Goal: Information Seeking & Learning: Check status

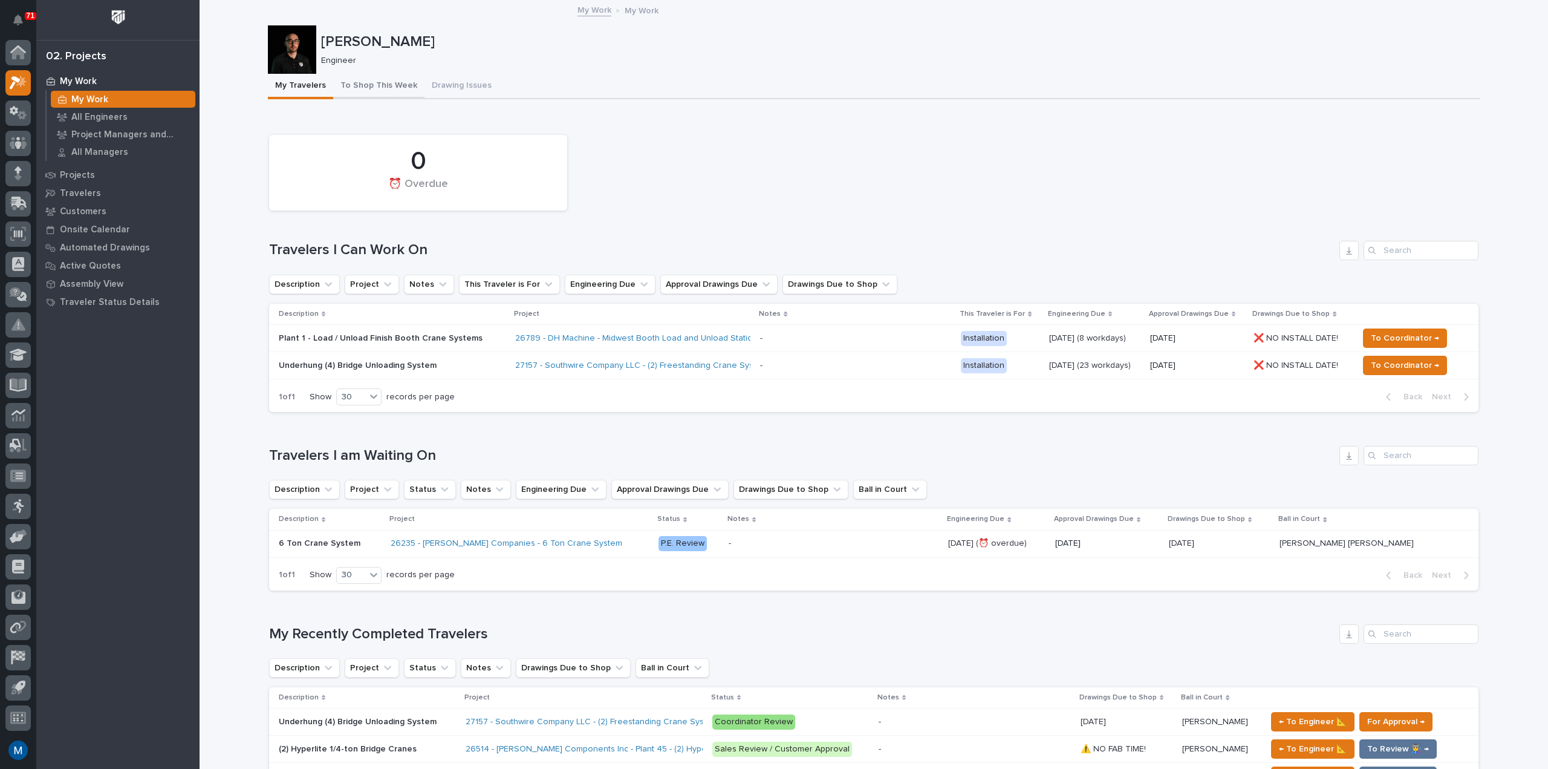
click at [376, 81] on button "To Shop This Week" at bounding box center [378, 86] width 91 height 25
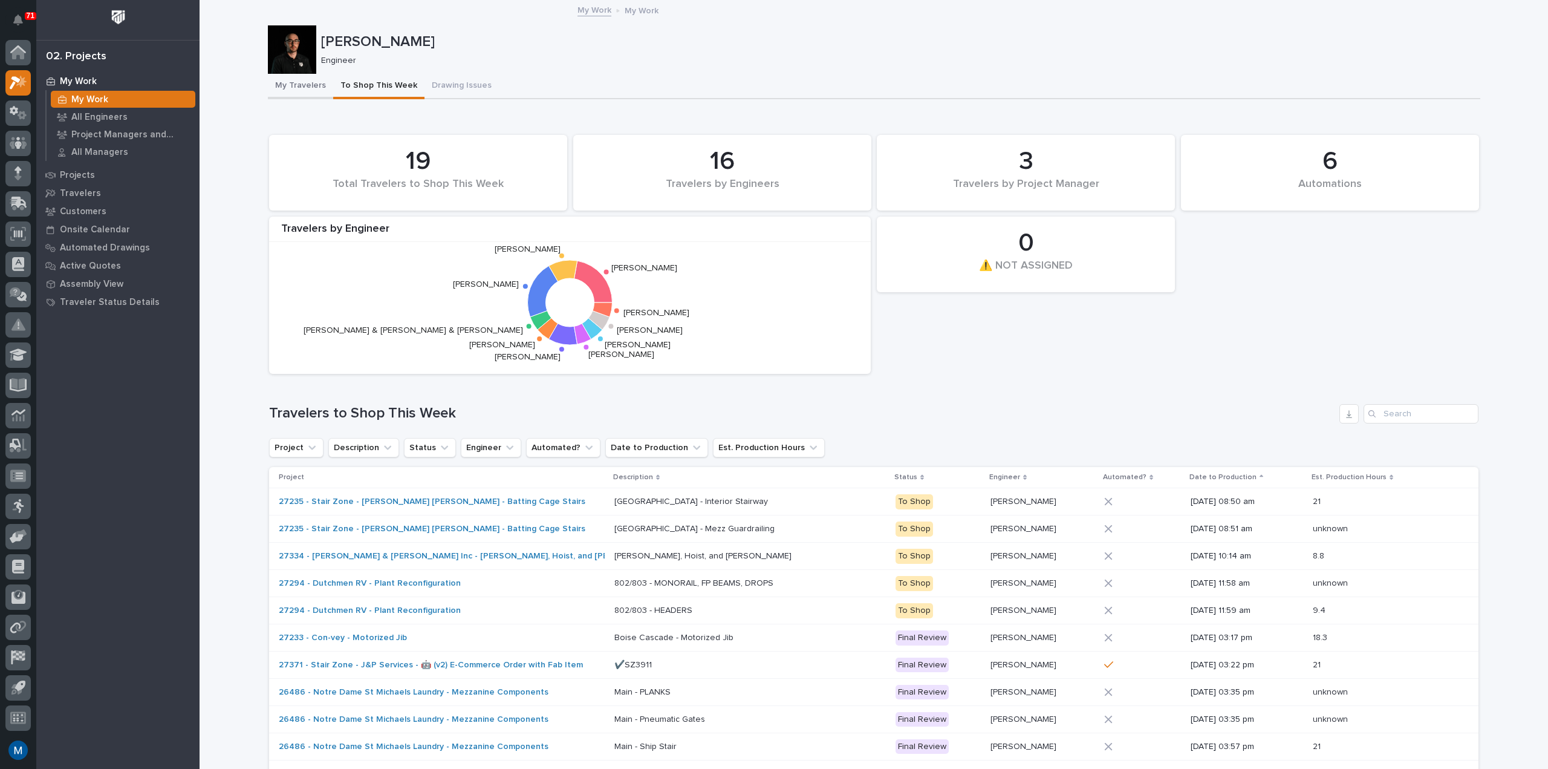
click at [304, 87] on button "My Travelers" at bounding box center [300, 86] width 65 height 25
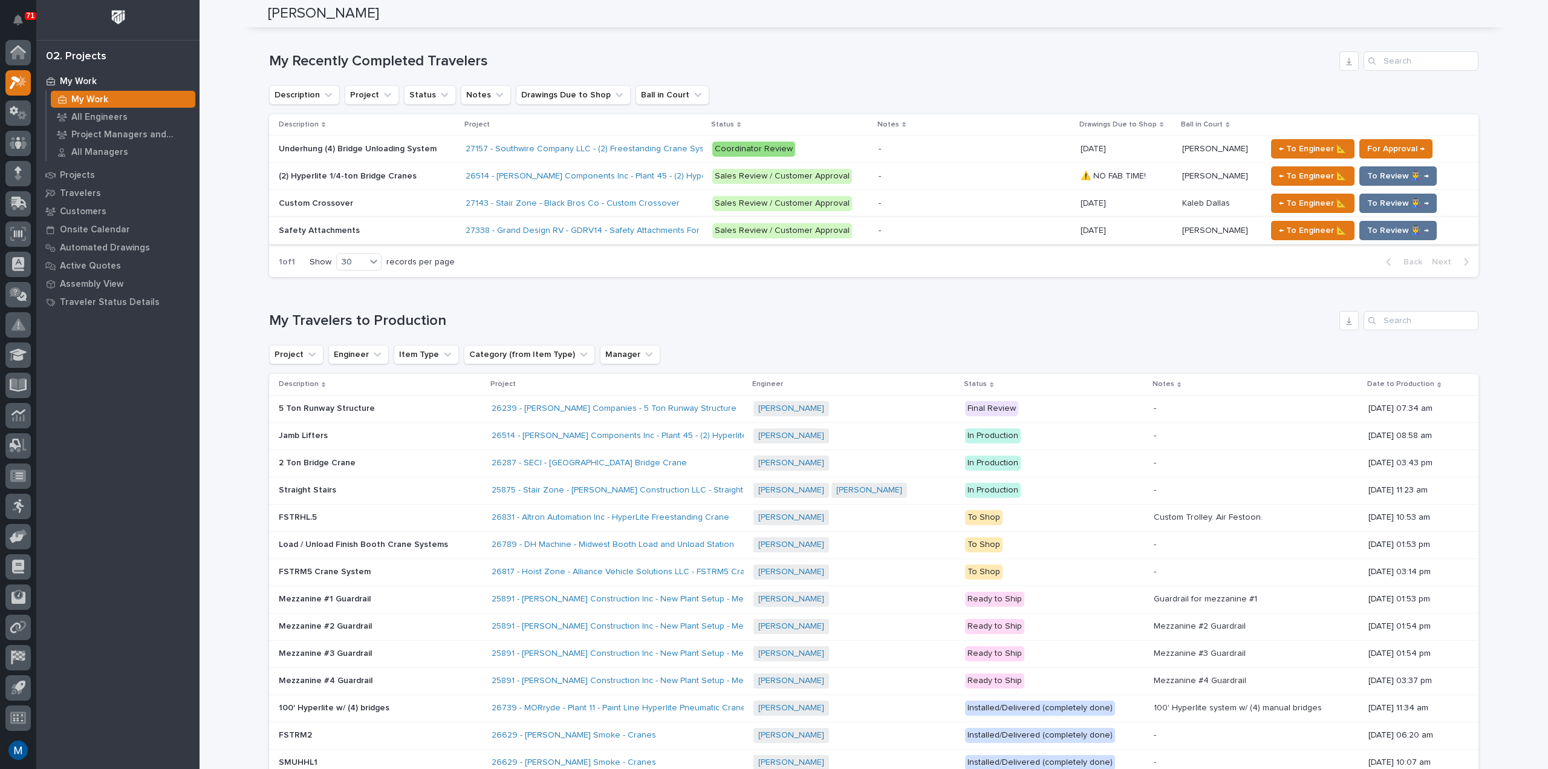
scroll to position [544, 0]
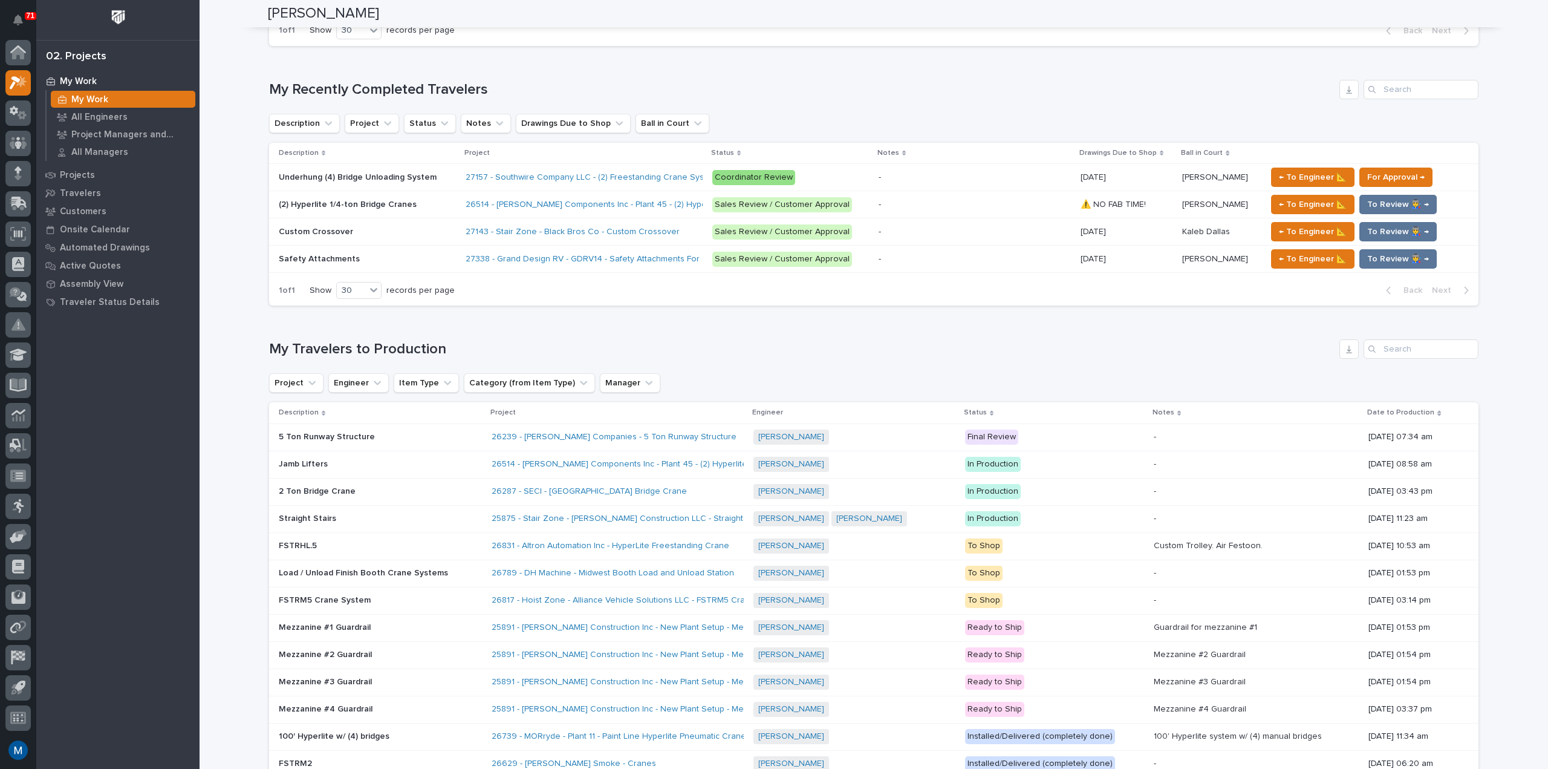
click at [945, 177] on p at bounding box center [975, 177] width 192 height 10
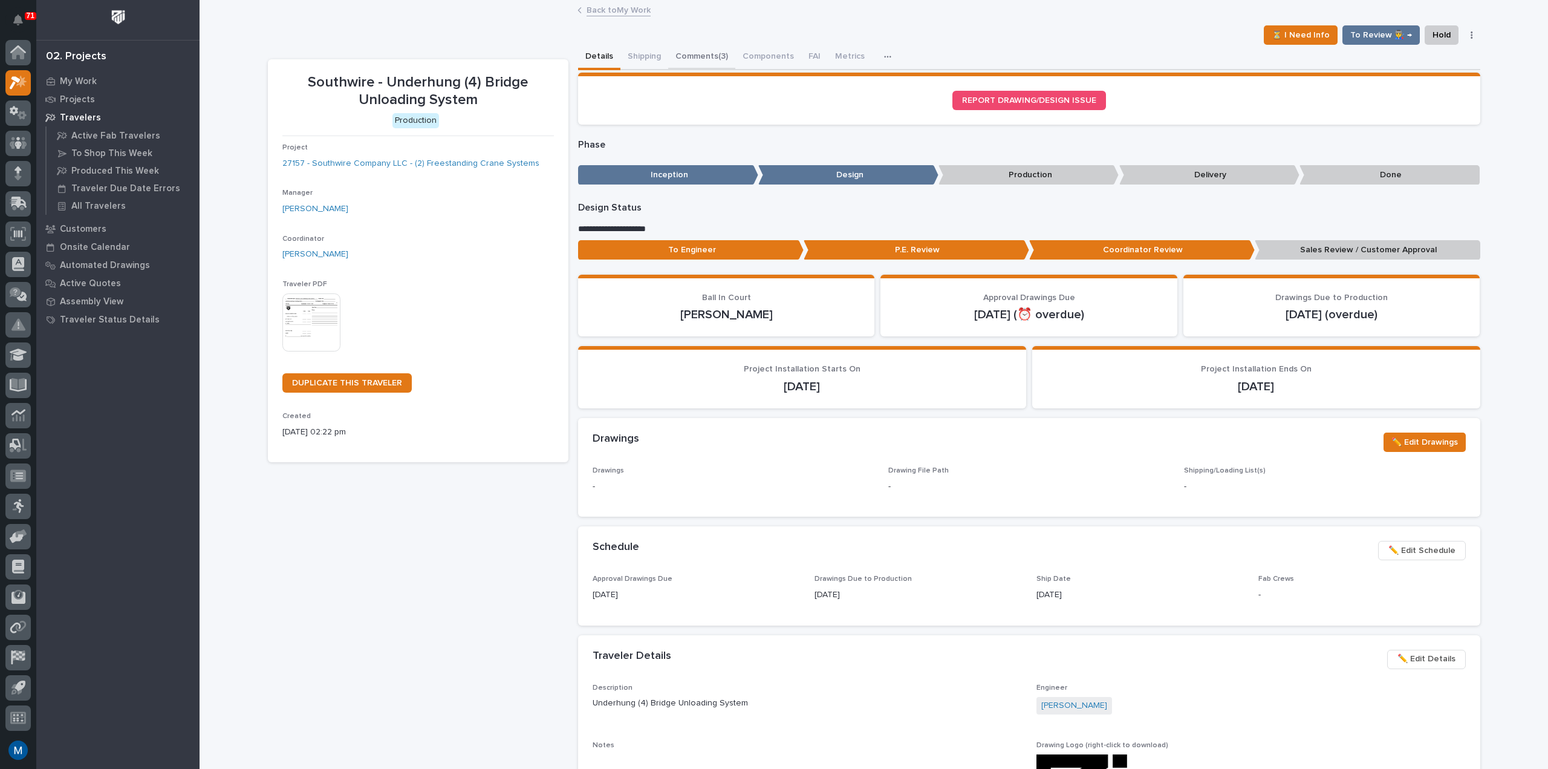
click at [711, 52] on button "Comments (3)" at bounding box center [701, 57] width 67 height 25
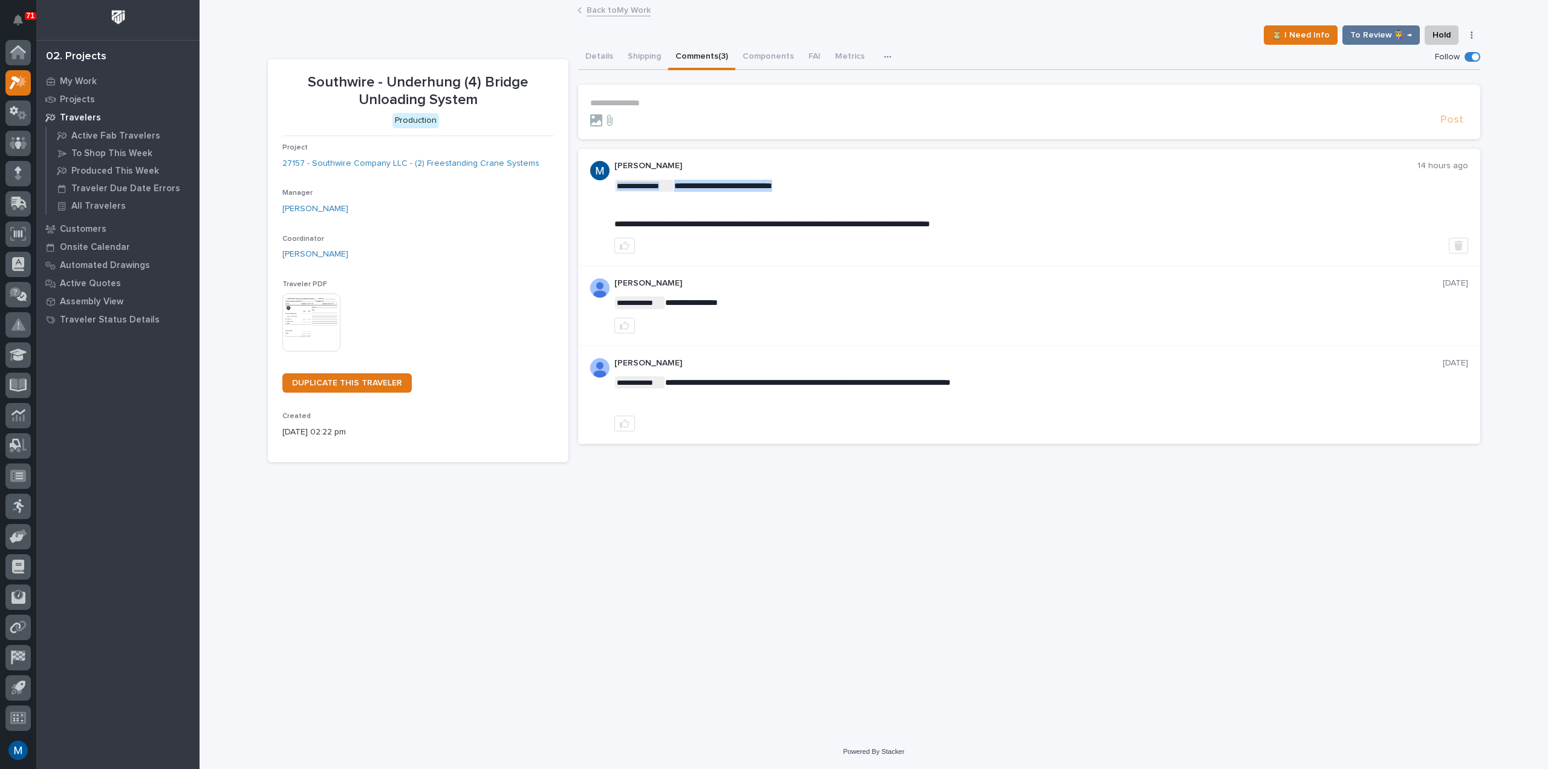
drag, startPoint x: 788, startPoint y: 185, endPoint x: 818, endPoint y: 189, distance: 30.5
click at [818, 189] on p "**********" at bounding box center [1041, 186] width 854 height 12
click at [1465, 244] on button "button" at bounding box center [1458, 246] width 19 height 16
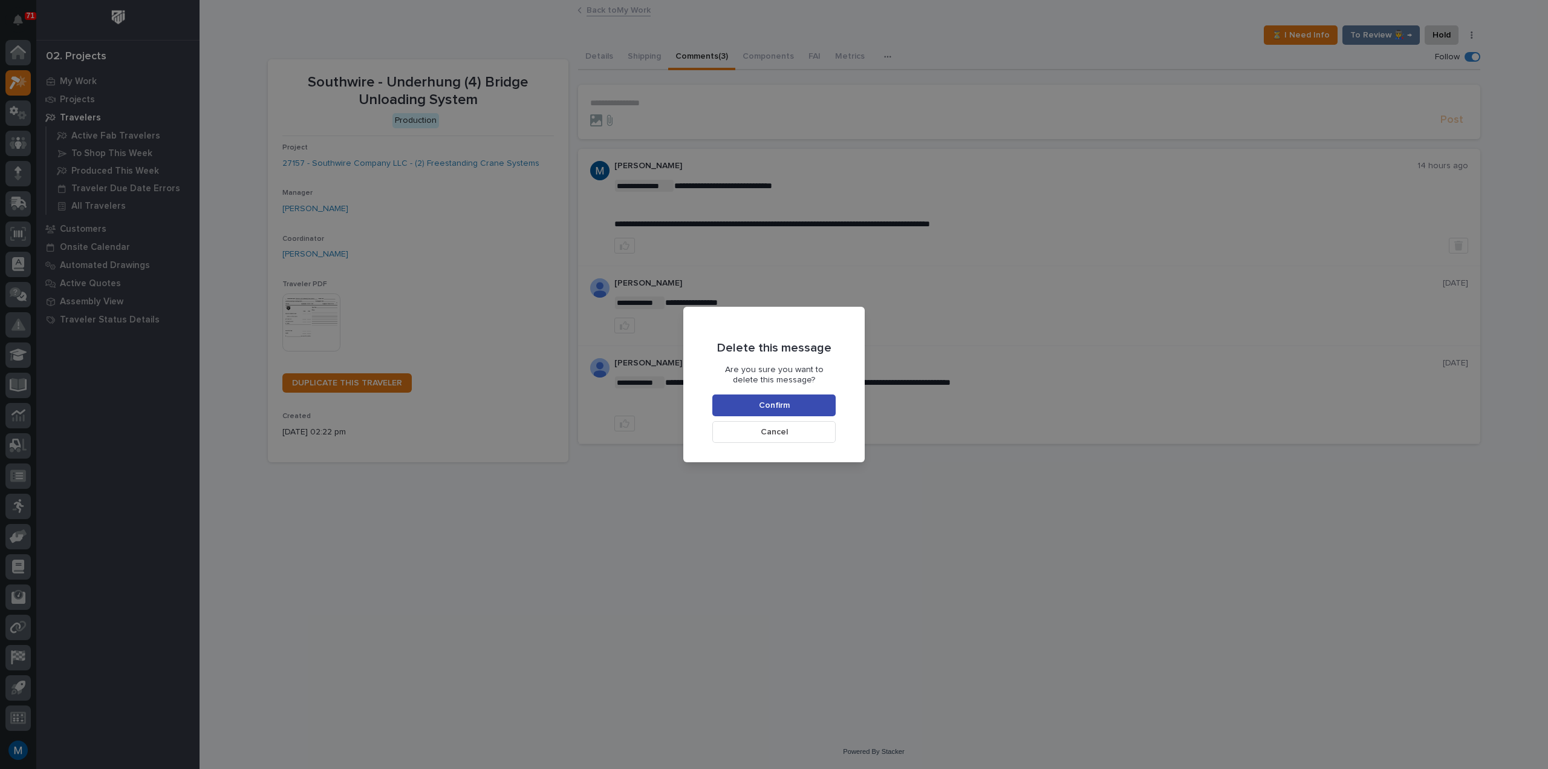
click at [794, 405] on button "Confirm" at bounding box center [773, 405] width 123 height 22
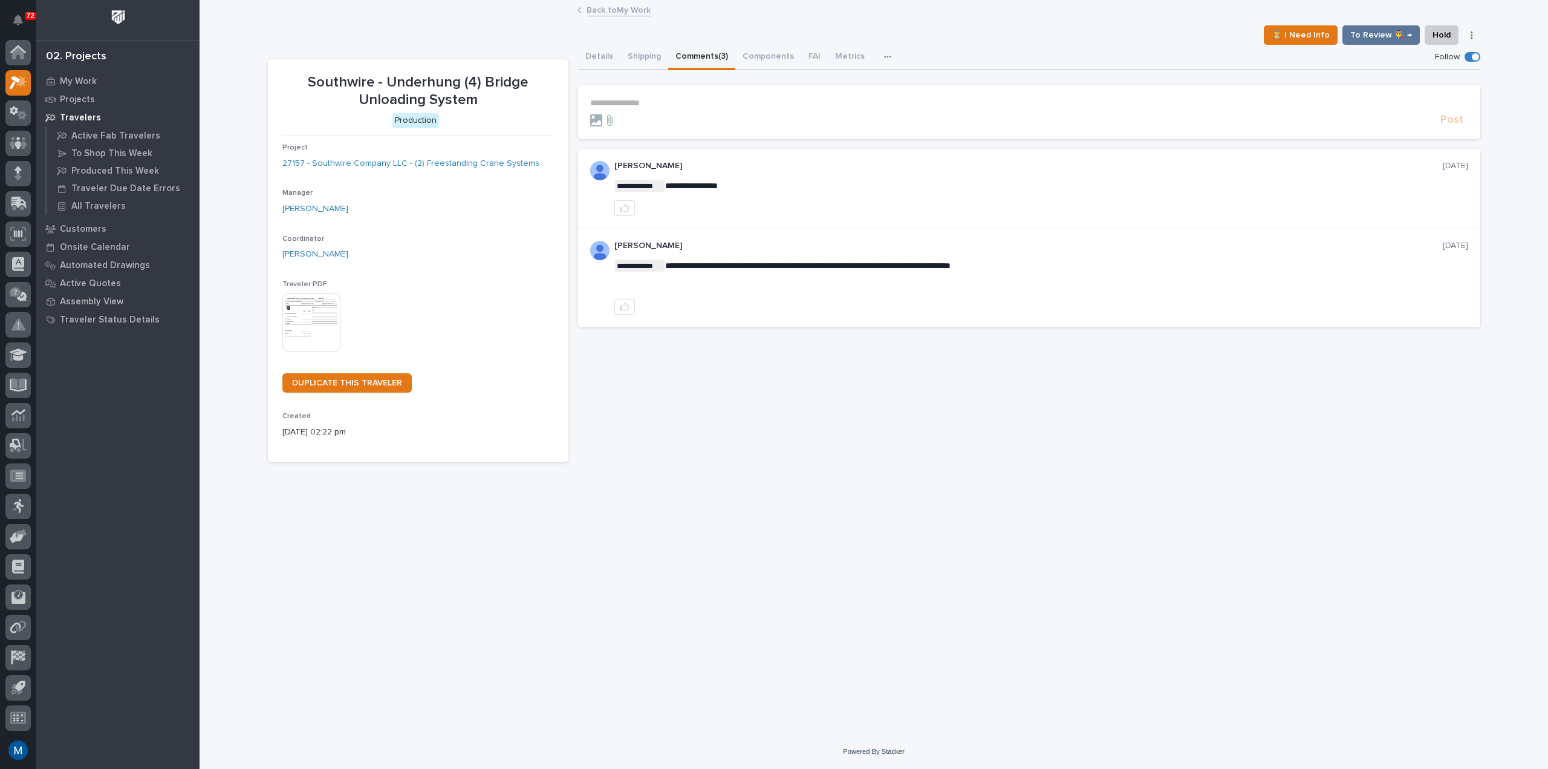
click at [636, 101] on p "**********" at bounding box center [1029, 103] width 878 height 10
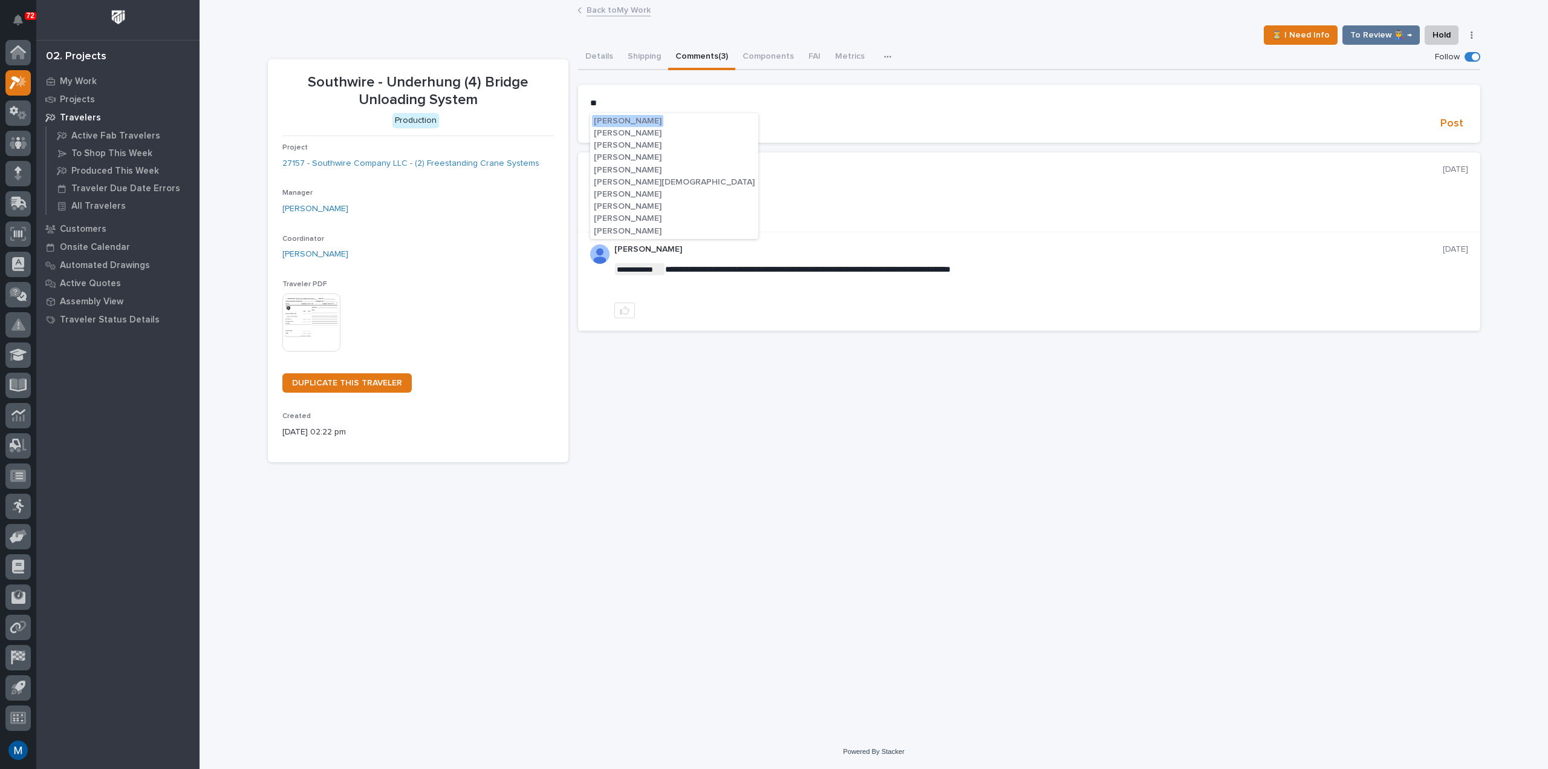
click at [646, 120] on span "[PERSON_NAME]" at bounding box center [628, 121] width 68 height 8
click at [689, 110] on form "**********" at bounding box center [1029, 115] width 878 height 35
click at [673, 106] on p "**********" at bounding box center [1029, 104] width 878 height 12
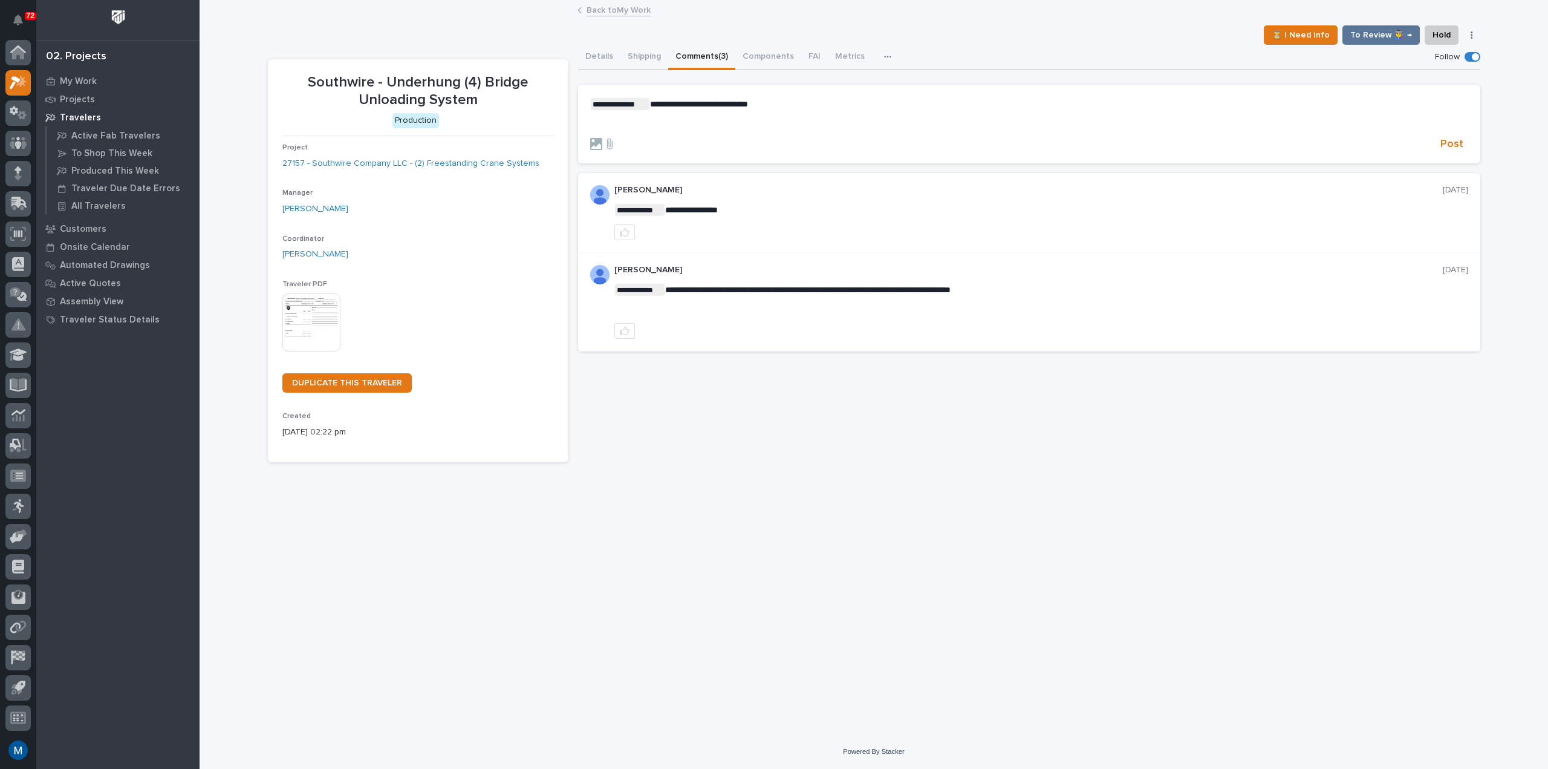
click at [674, 123] on p "﻿" at bounding box center [1029, 124] width 878 height 10
click at [1439, 138] on button "Post" at bounding box center [1452, 144] width 33 height 14
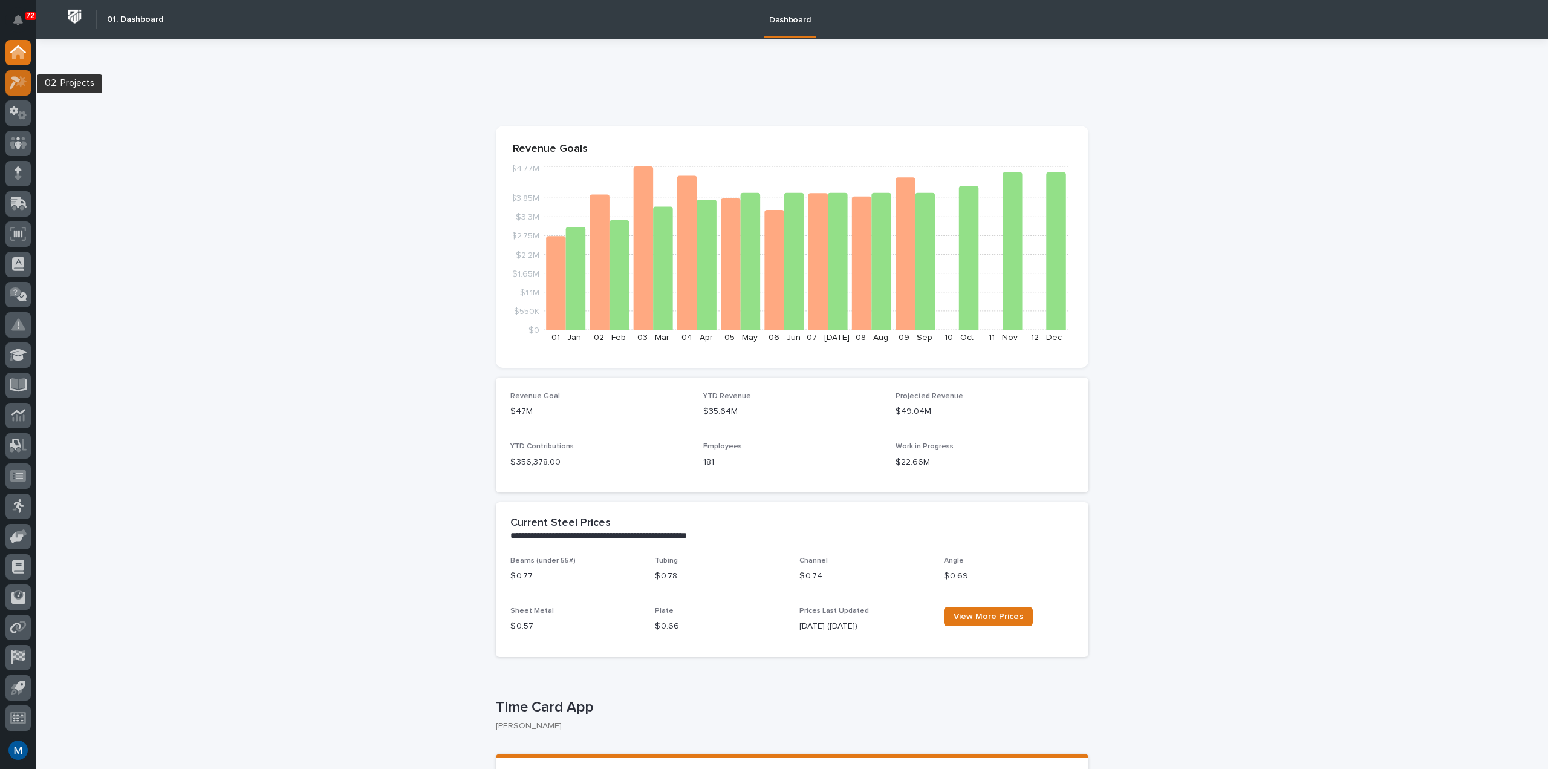
click at [16, 84] on icon at bounding box center [19, 83] width 18 height 14
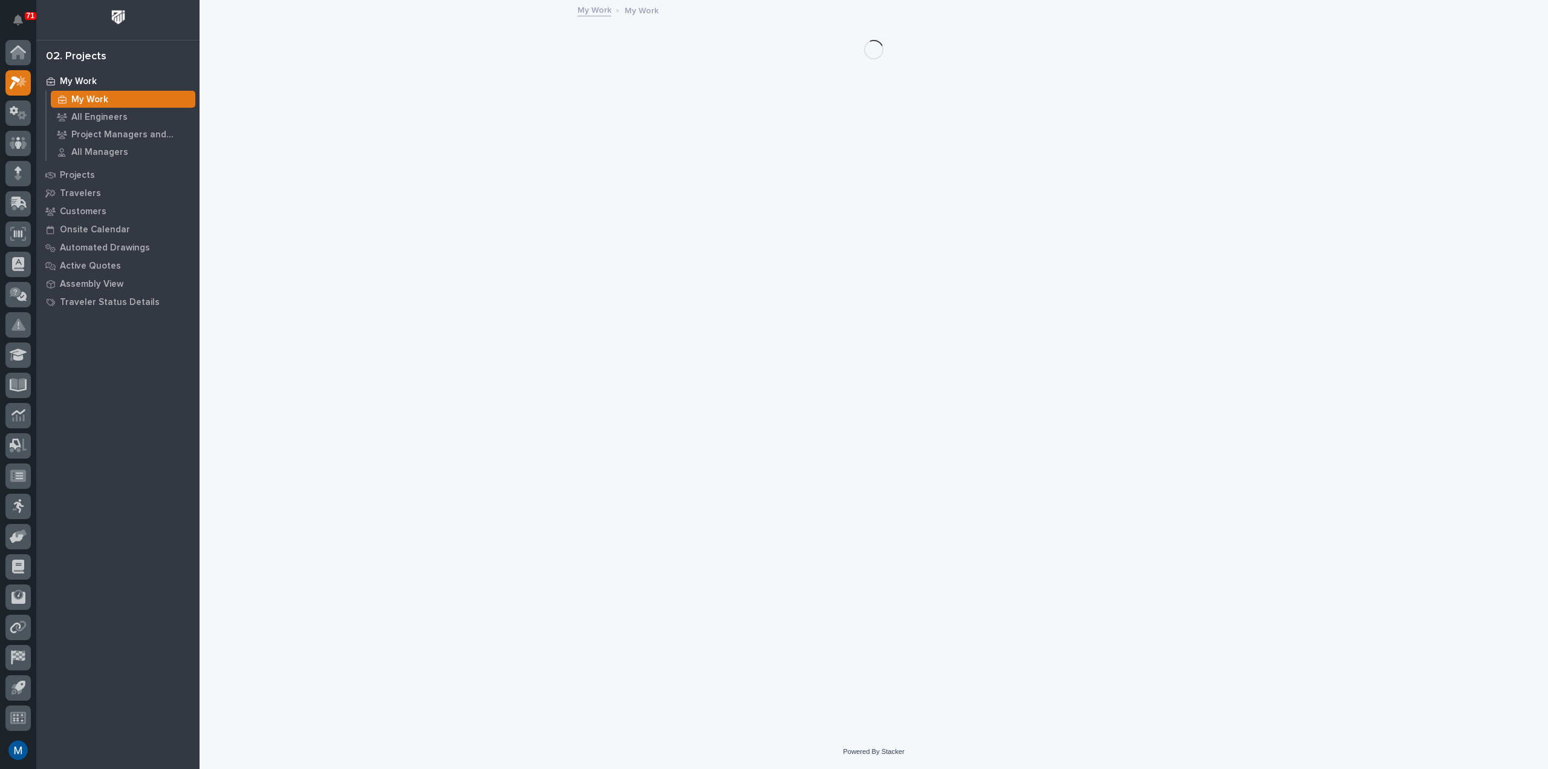
click at [131, 97] on div "My Work" at bounding box center [123, 99] width 145 height 17
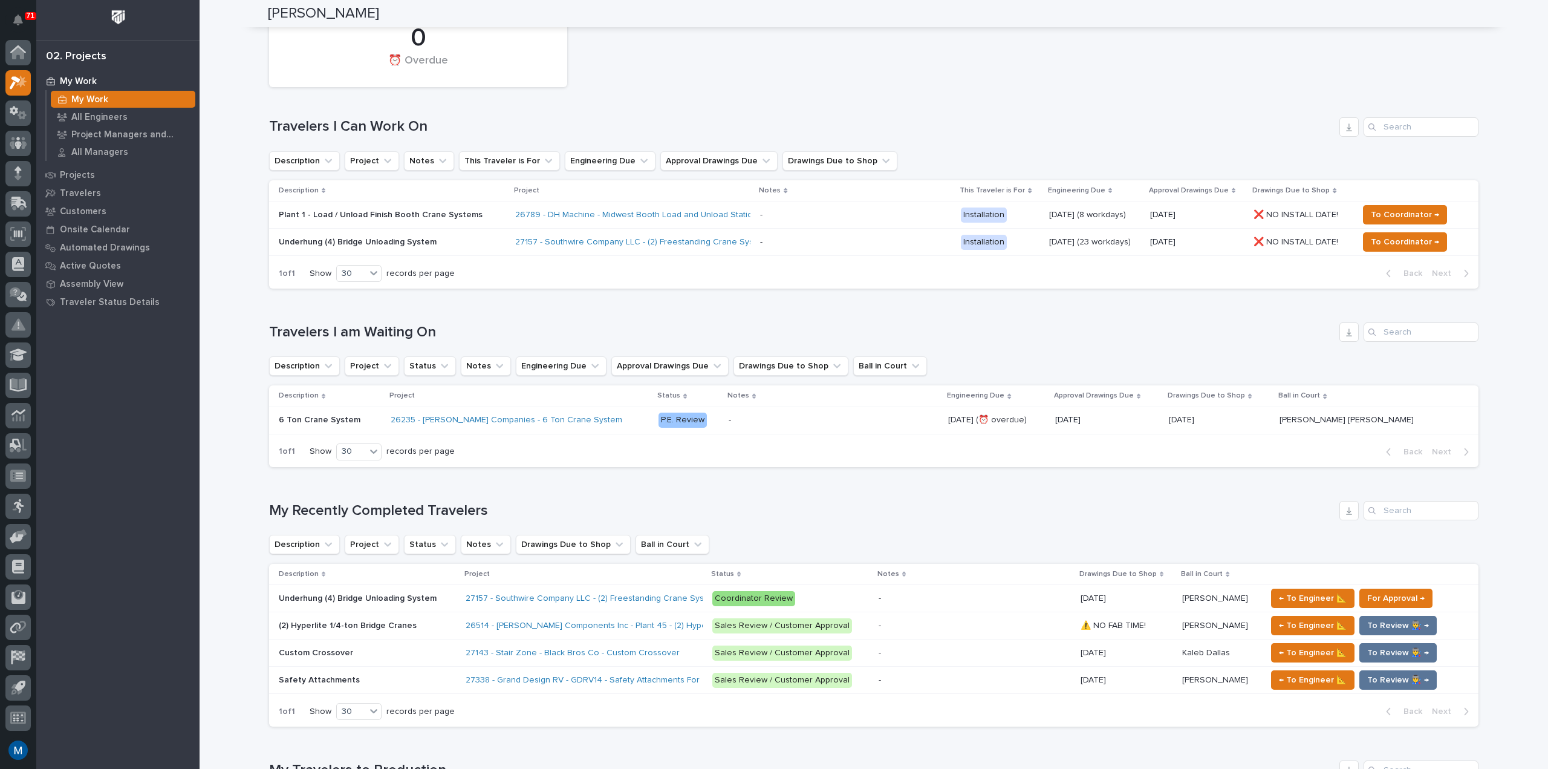
scroll to position [121, 0]
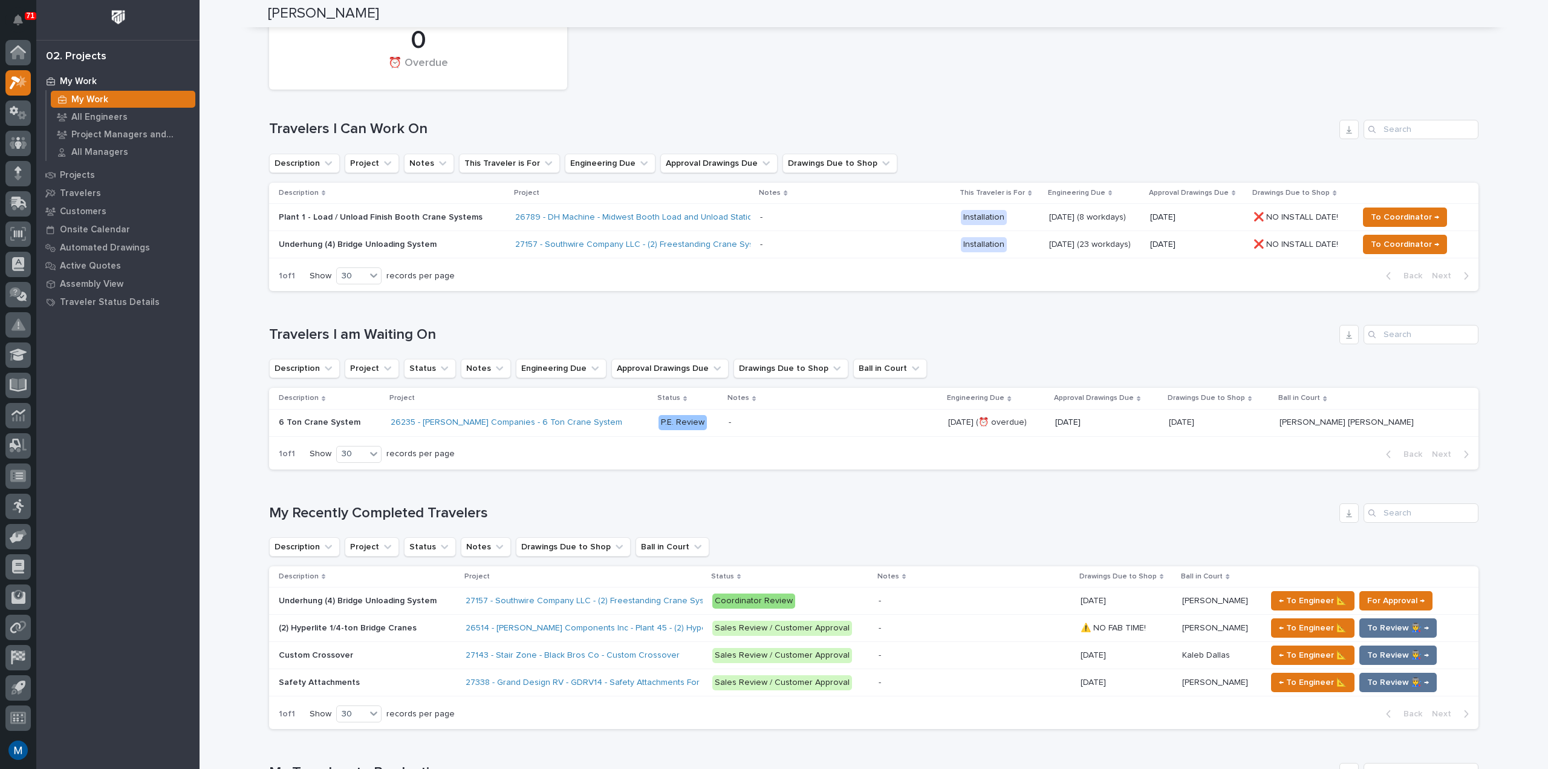
click at [863, 303] on div "Loading... Saving… Travelers I am Waiting On Description Project Status Notes E…" at bounding box center [873, 390] width 1209 height 178
drag, startPoint x: 860, startPoint y: 307, endPoint x: 821, endPoint y: 329, distance: 44.9
click at [821, 329] on div "Loading... Saving… Travelers I am Waiting On Description Project Status Notes E…" at bounding box center [873, 390] width 1209 height 178
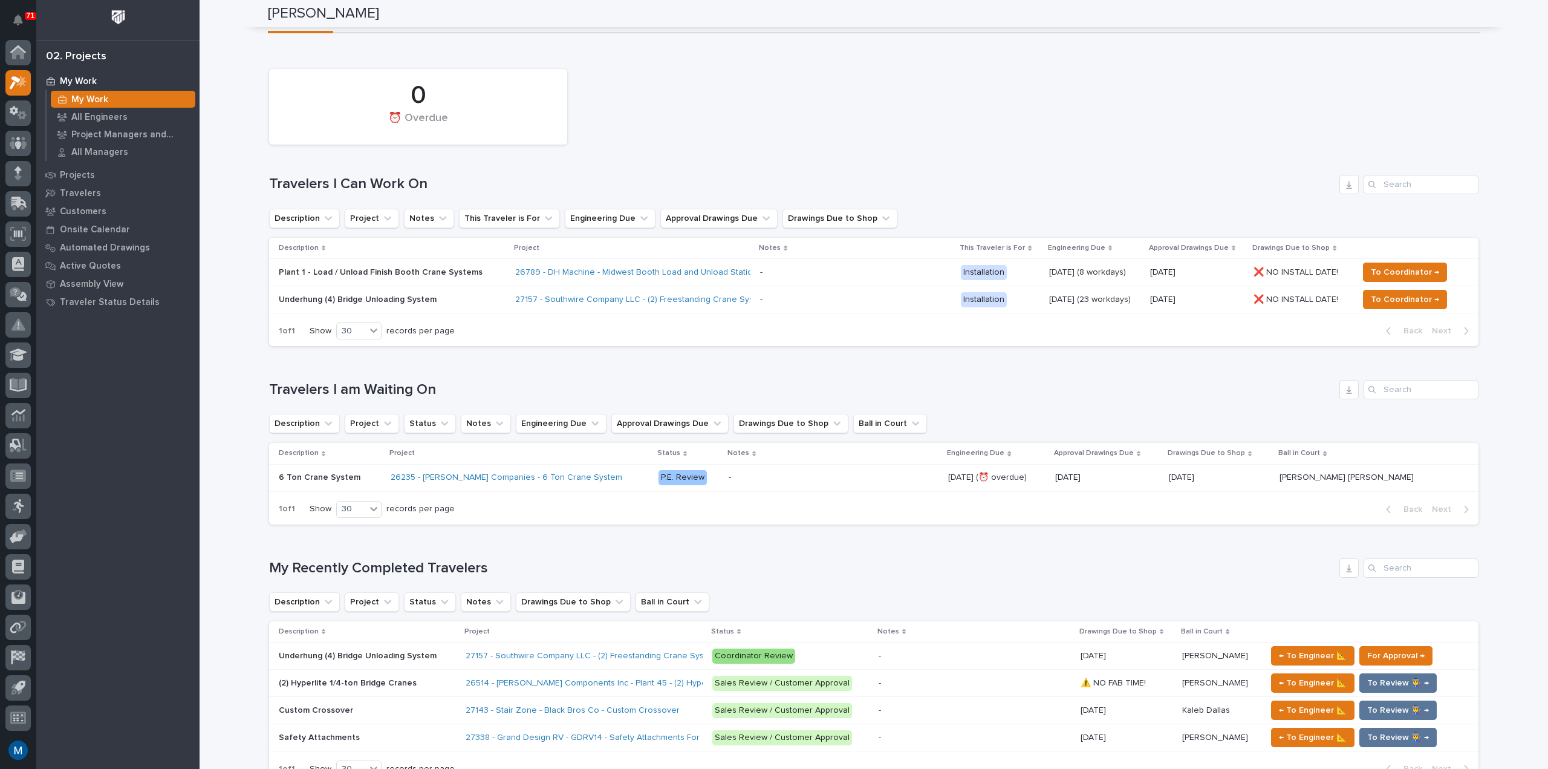
scroll to position [0, 0]
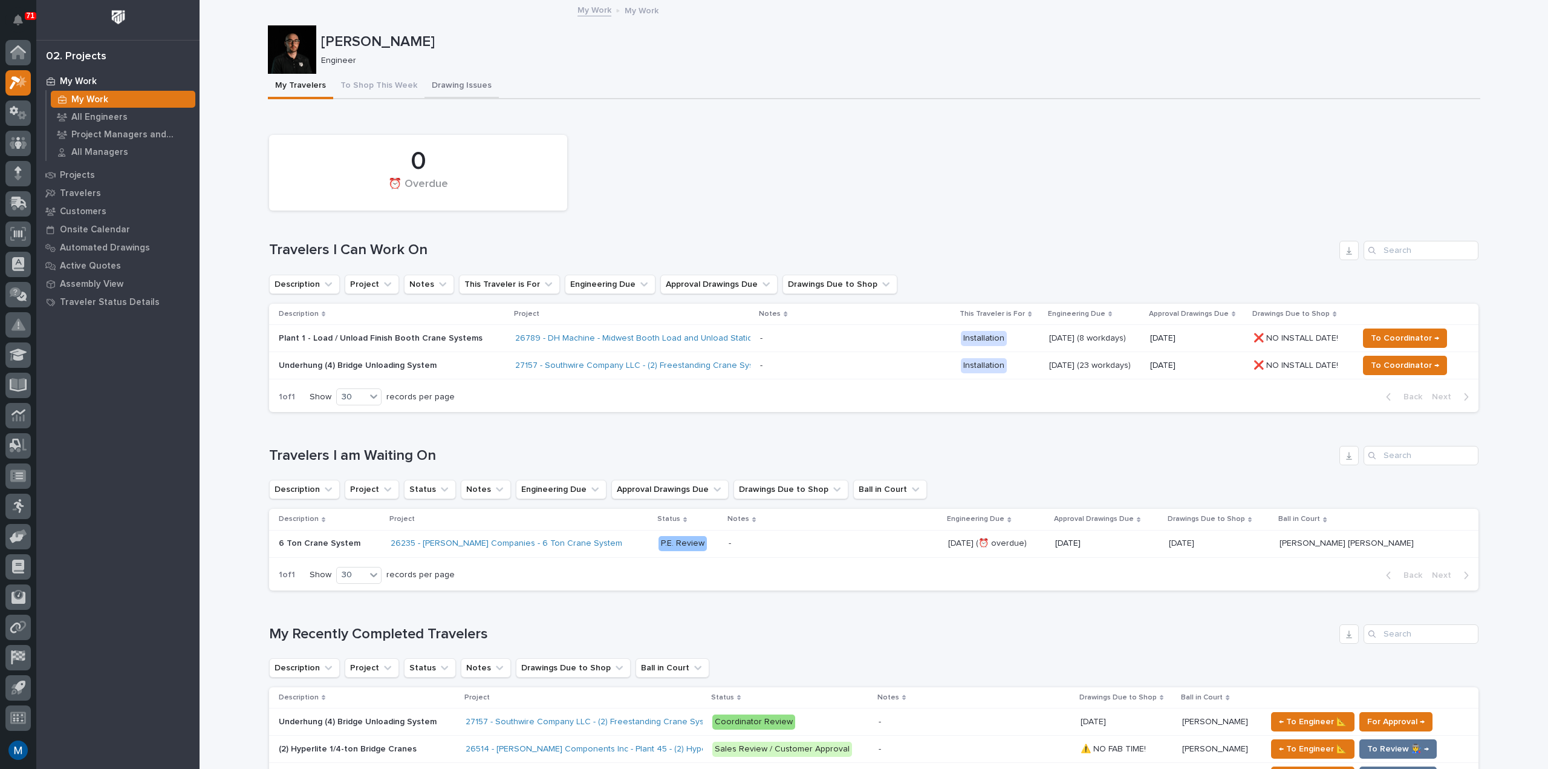
click at [475, 88] on button "Drawing Issues" at bounding box center [461, 86] width 74 height 25
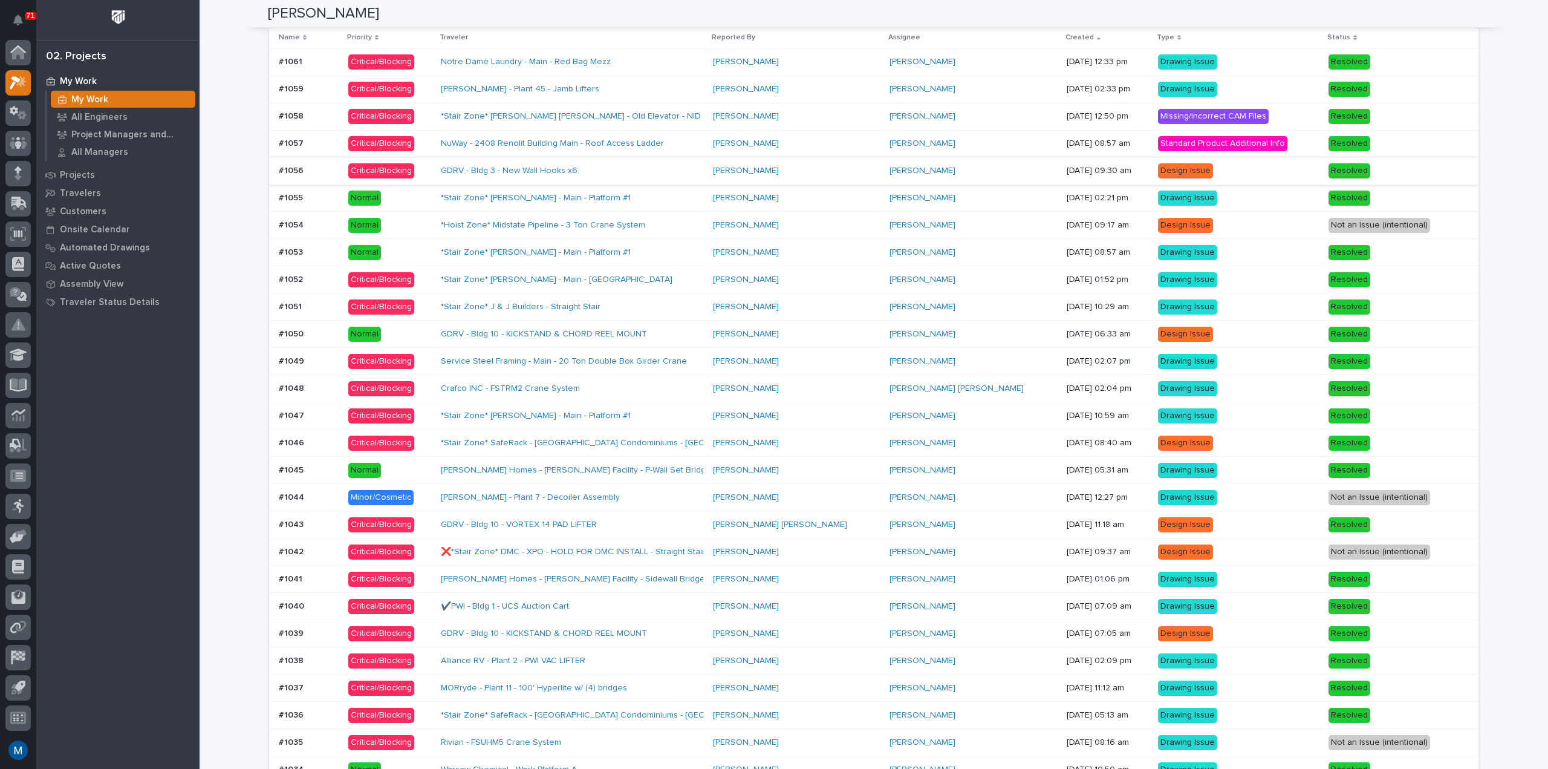
scroll to position [1028, 0]
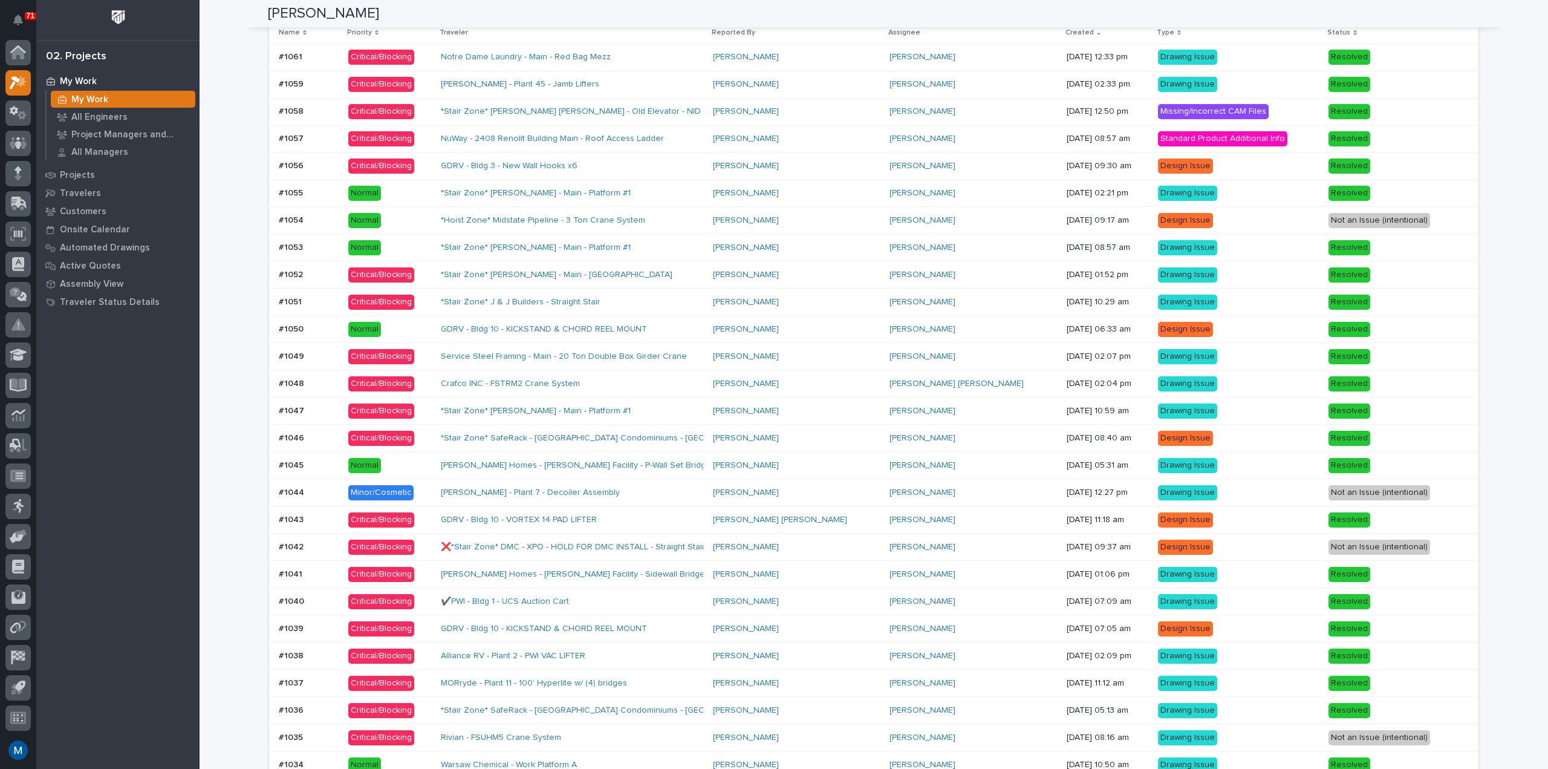
click at [948, 186] on div "[PERSON_NAME]" at bounding box center [972, 193] width 167 height 20
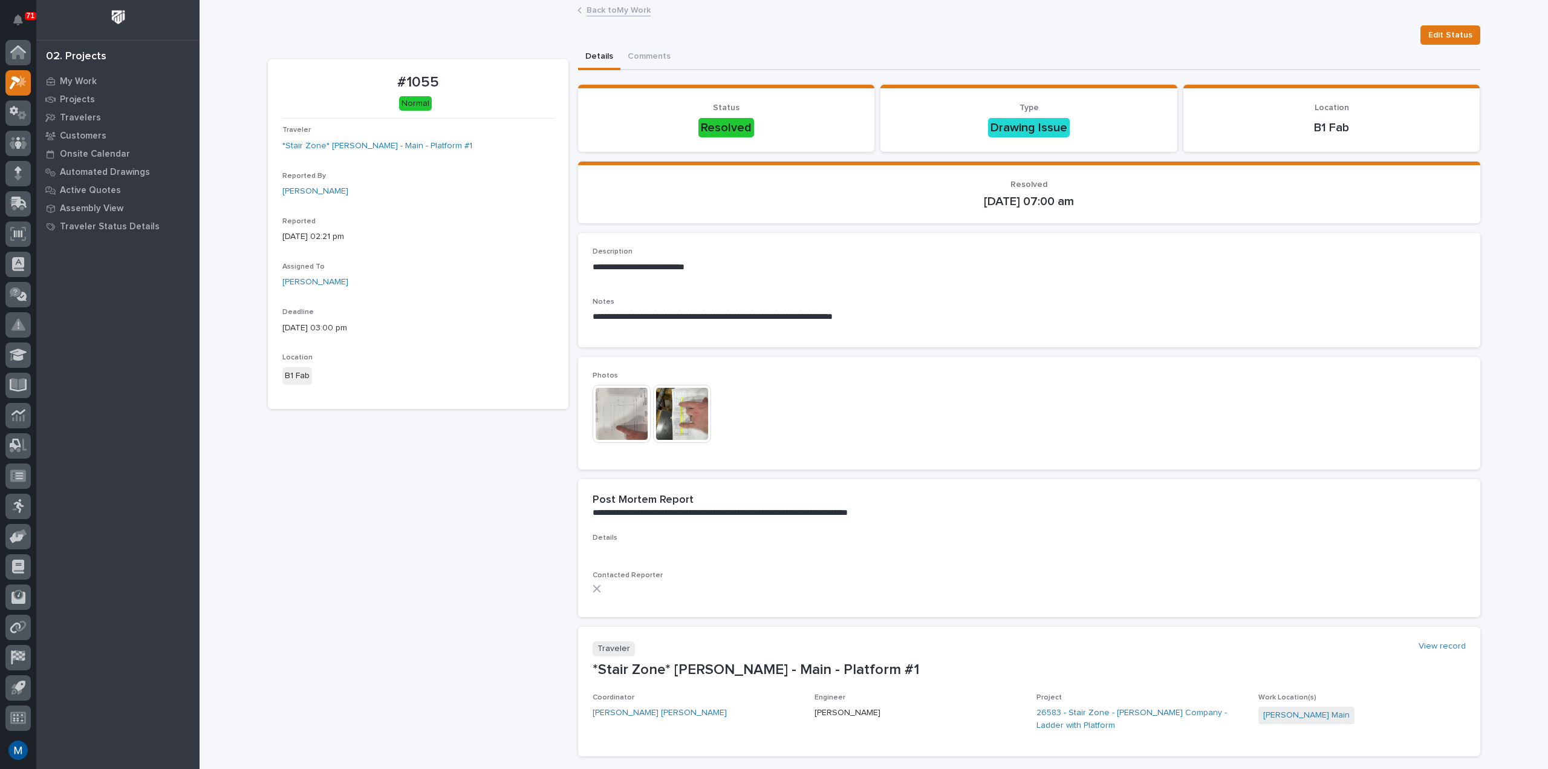
click at [625, 408] on img at bounding box center [622, 414] width 58 height 58
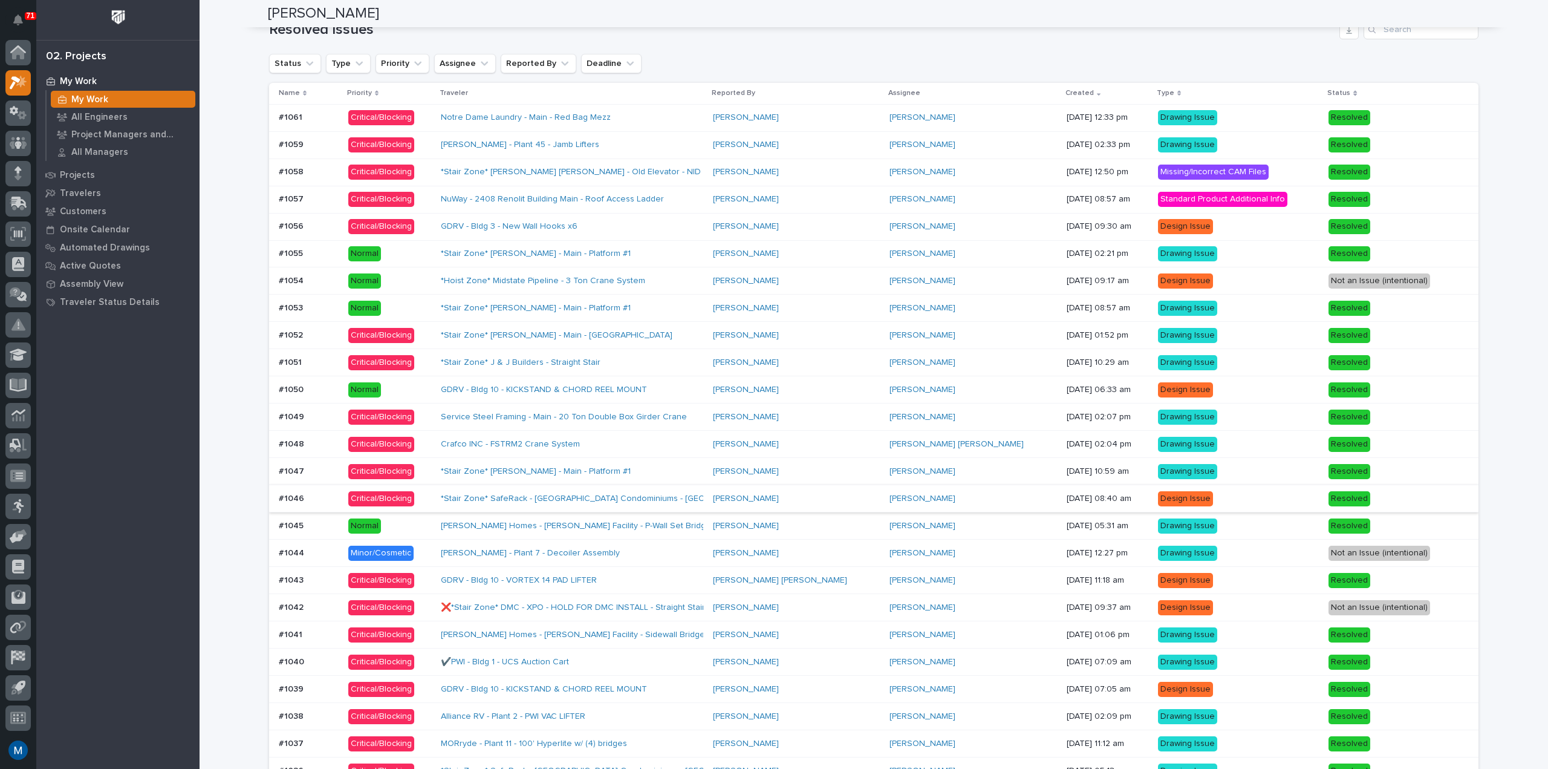
scroll to position [907, 0]
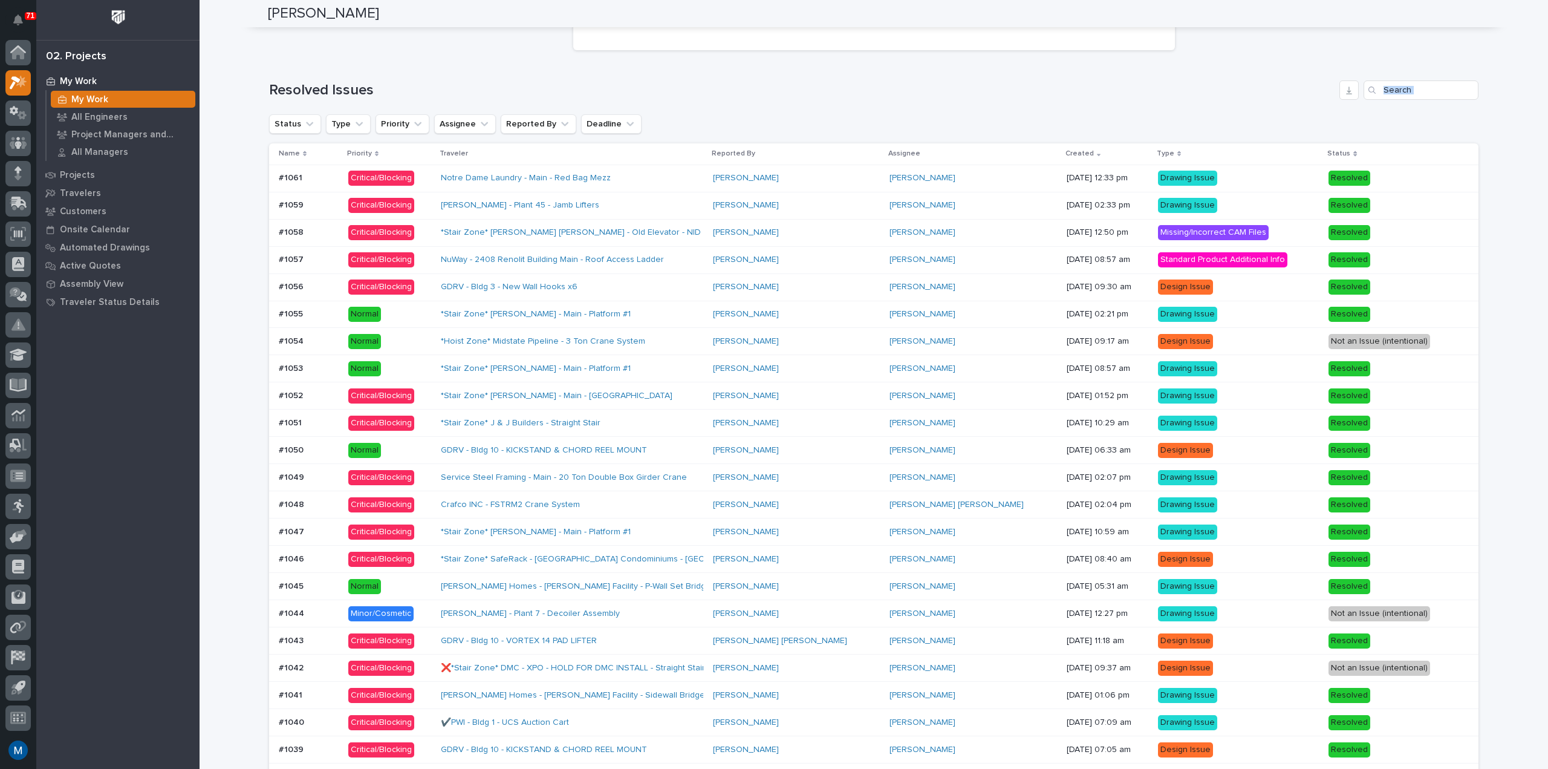
drag, startPoint x: 827, startPoint y: 79, endPoint x: 756, endPoint y: 128, distance: 85.9
click at [757, 128] on div "Issue Types Standard Product Additional Info Missing/Incorrect CAM Files Incorr…" at bounding box center [873, 450] width 1209 height 1127
click at [767, 89] on h1 "Resolved Issues" at bounding box center [801, 91] width 1065 height 18
drag, startPoint x: 874, startPoint y: 96, endPoint x: 790, endPoint y: 131, distance: 91.1
click at [790, 131] on div "Issue Types Standard Product Additional Info Missing/Incorrect CAM Files Incorr…" at bounding box center [873, 450] width 1209 height 1127
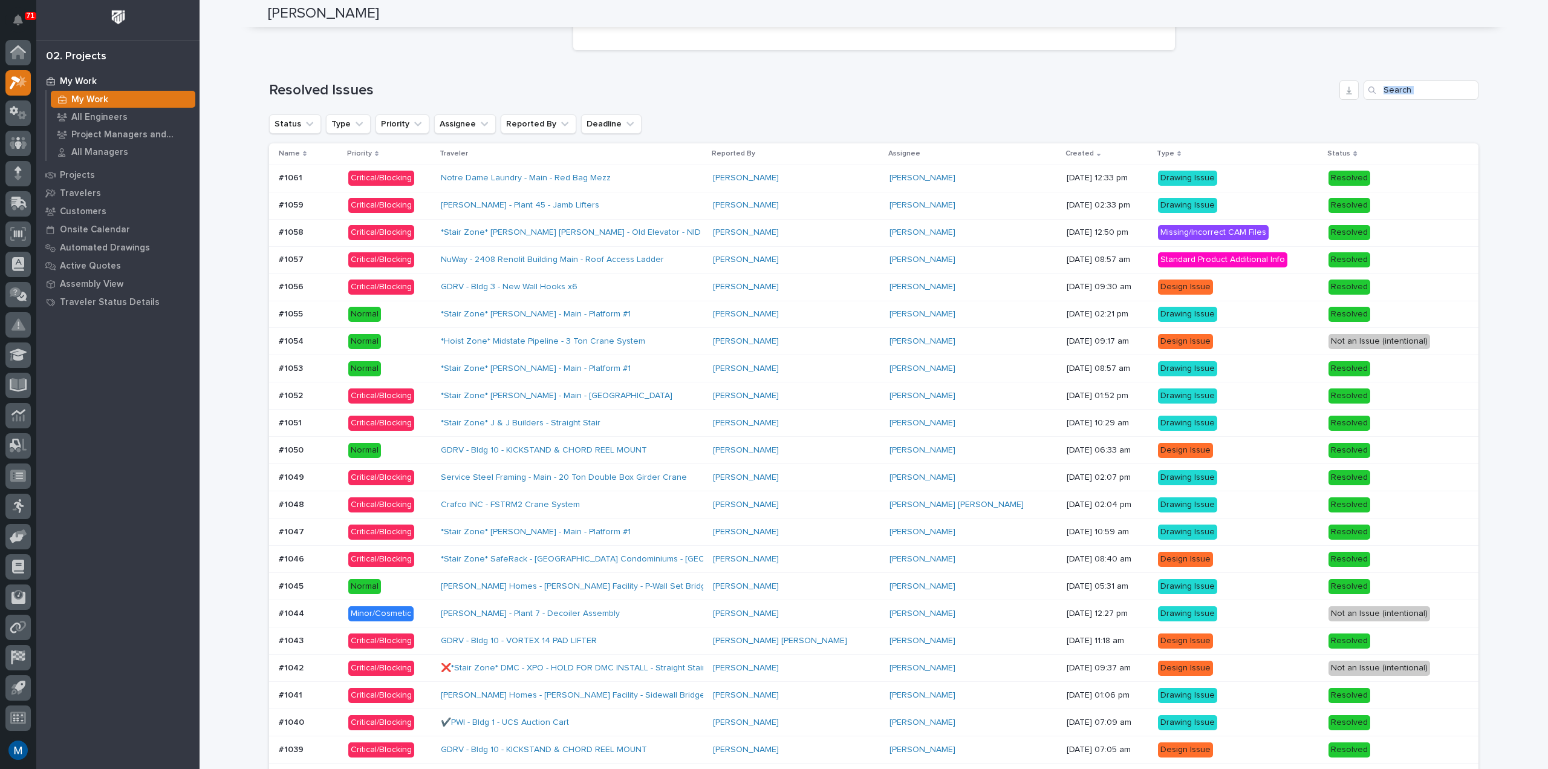
click at [805, 111] on div "Issue Types Standard Product Additional Info Missing/Incorrect CAM Files Incorr…" at bounding box center [873, 450] width 1209 height 1127
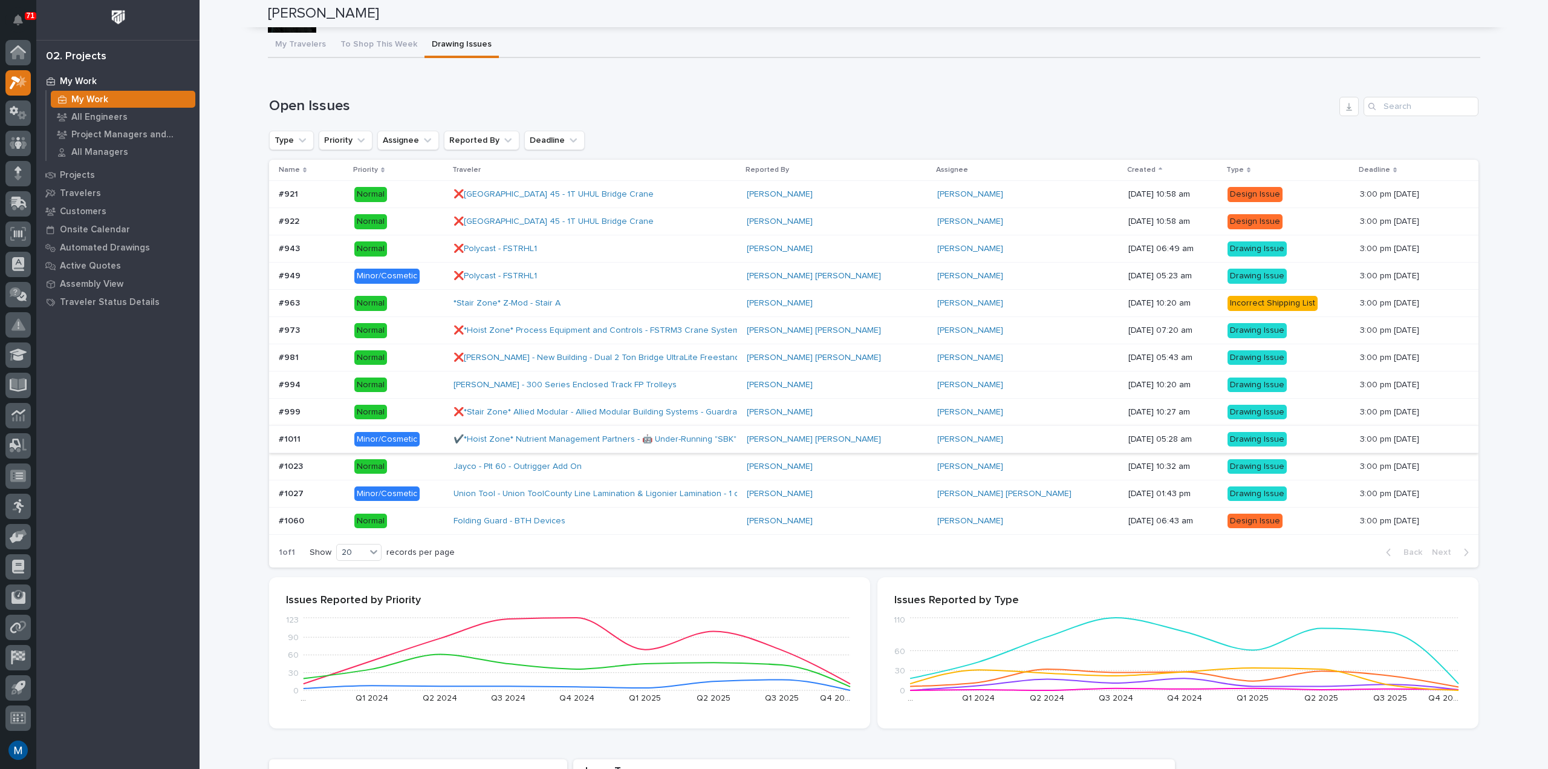
scroll to position [0, 0]
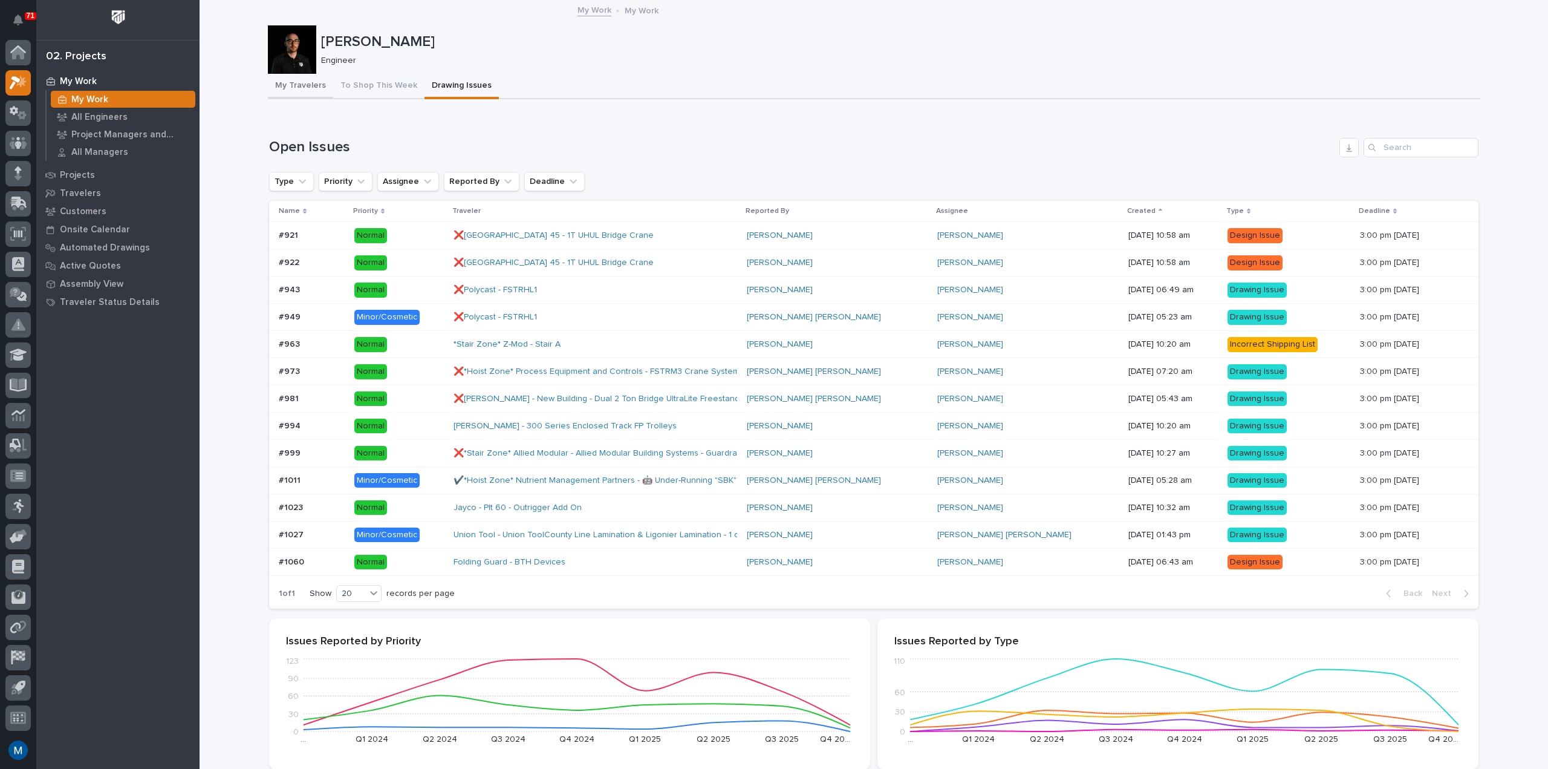
click at [304, 91] on button "My Travelers" at bounding box center [300, 86] width 65 height 25
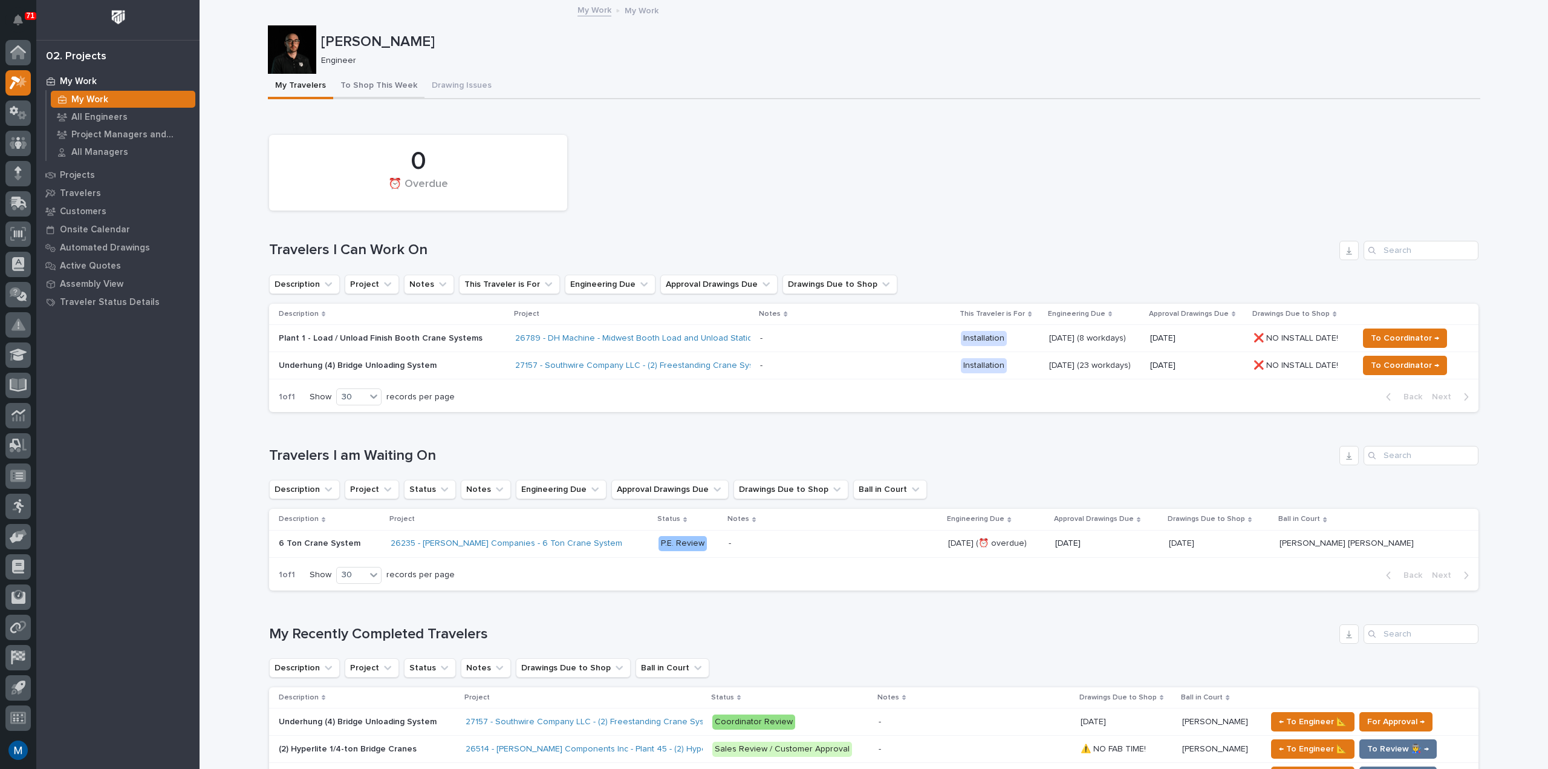
click at [374, 84] on button "To Shop This Week" at bounding box center [378, 86] width 91 height 25
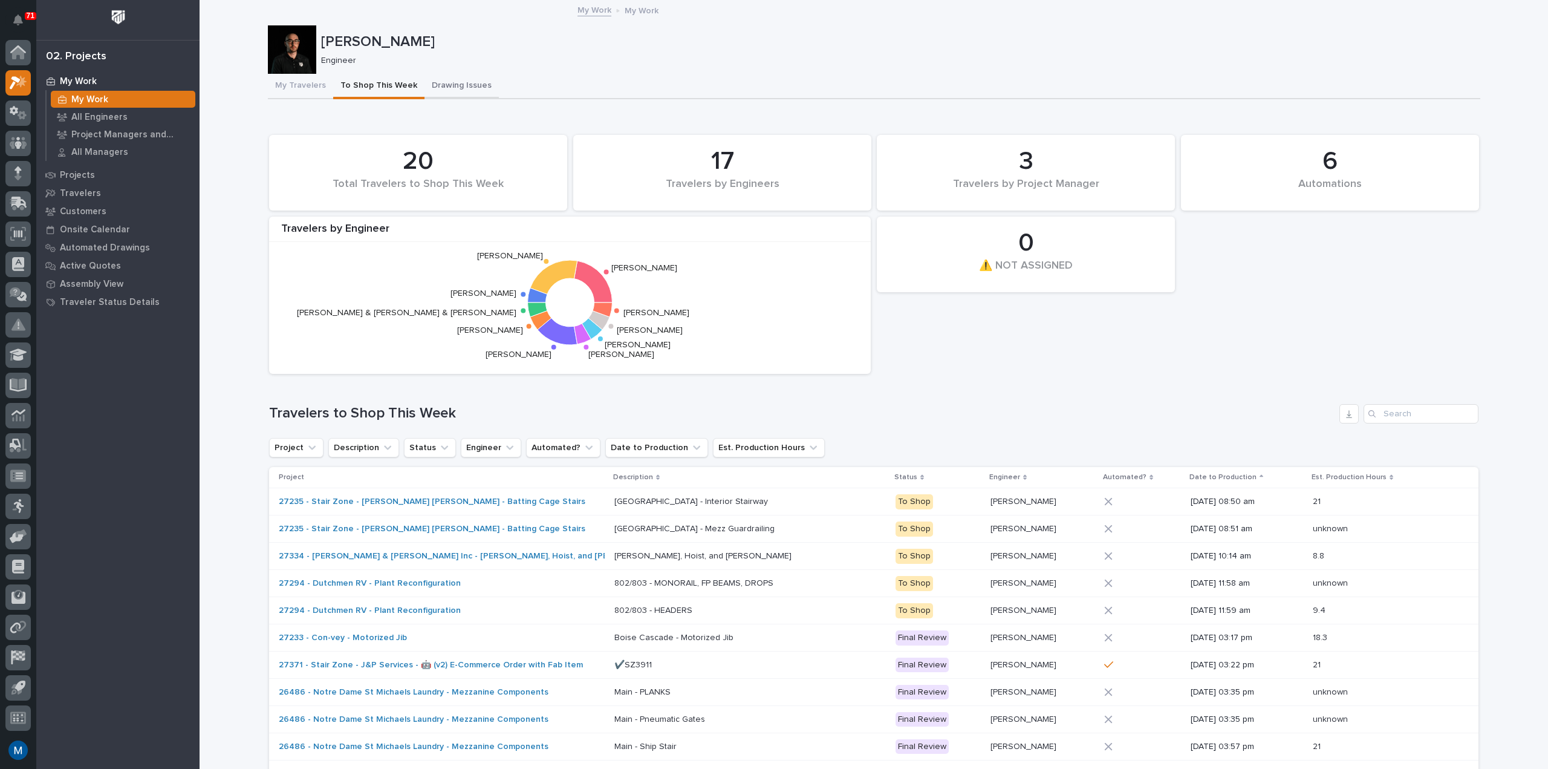
click at [461, 92] on button "Drawing Issues" at bounding box center [461, 86] width 74 height 25
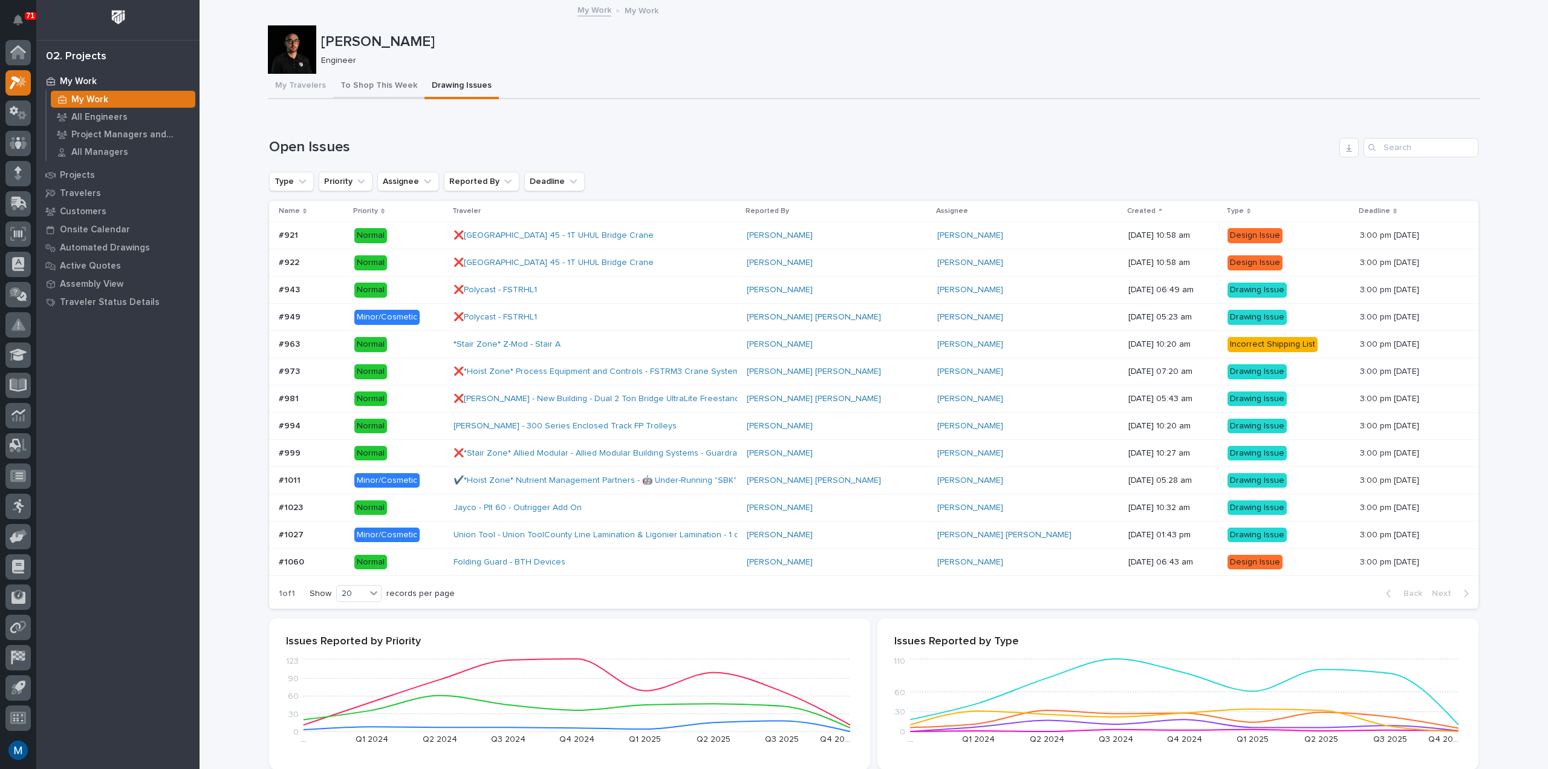
click at [394, 94] on button "To Shop This Week" at bounding box center [378, 86] width 91 height 25
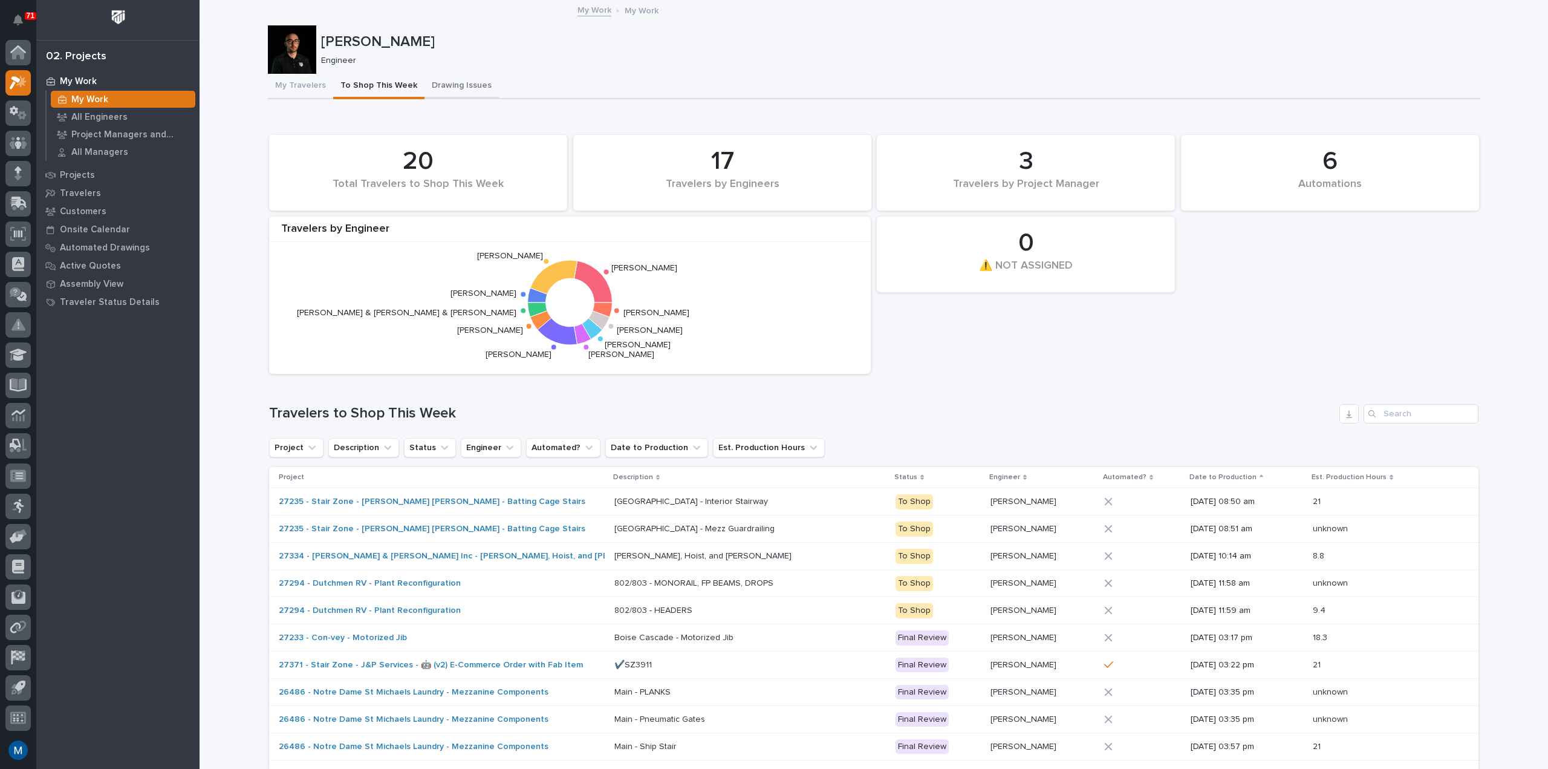
click at [443, 83] on button "Drawing Issues" at bounding box center [461, 86] width 74 height 25
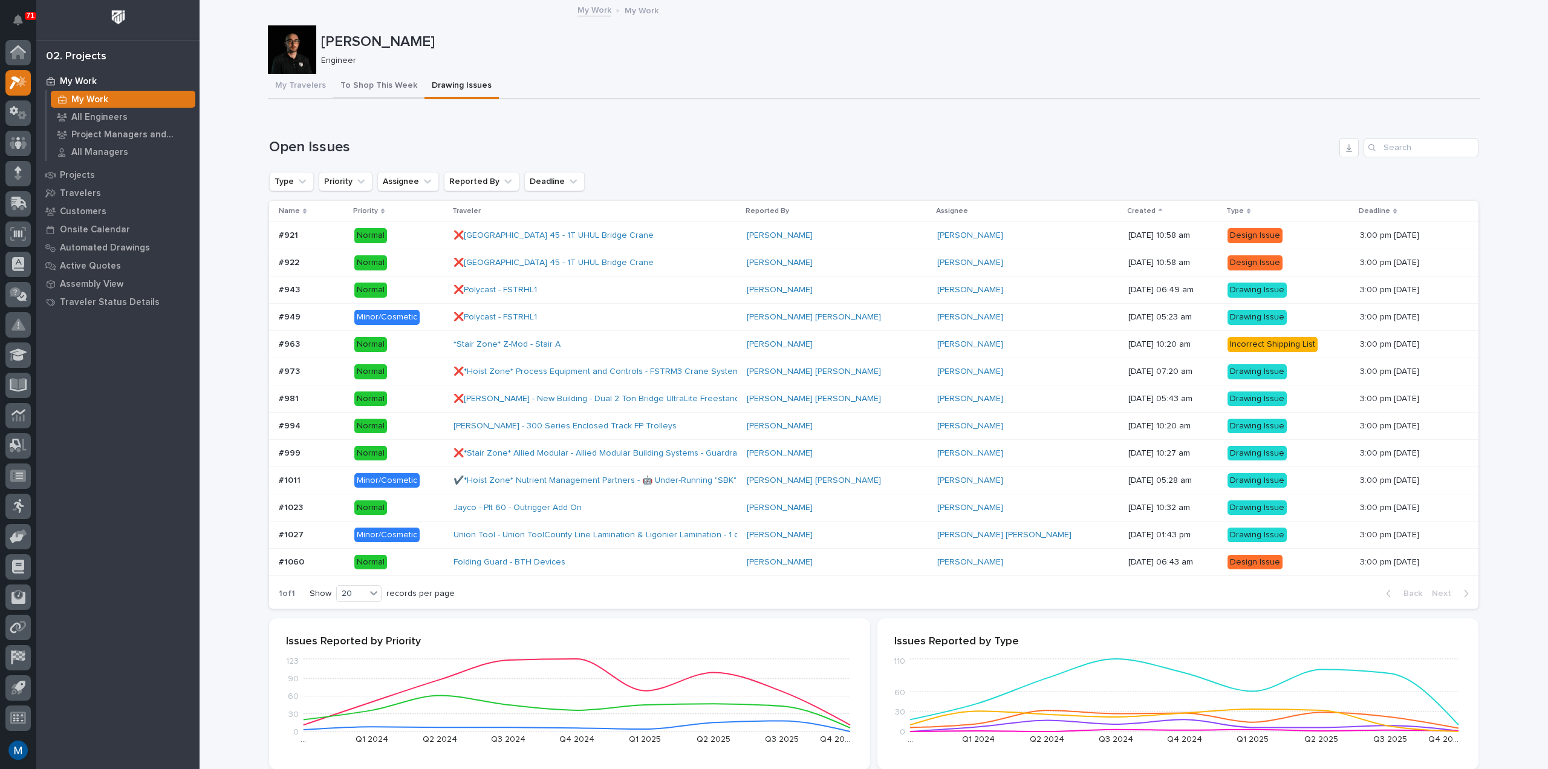
click at [366, 81] on button "To Shop This Week" at bounding box center [378, 86] width 91 height 25
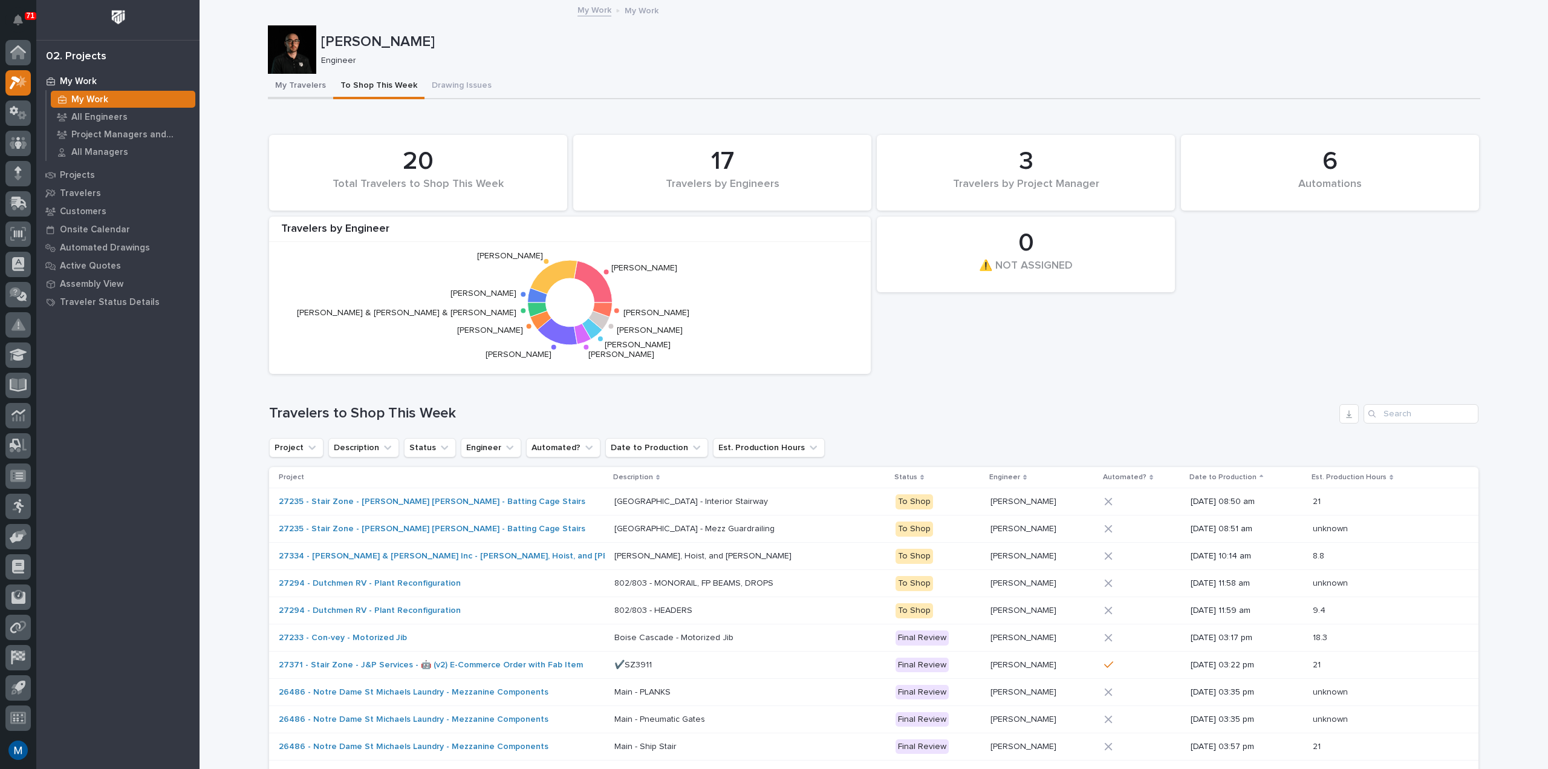
click at [289, 82] on button "My Travelers" at bounding box center [300, 86] width 65 height 25
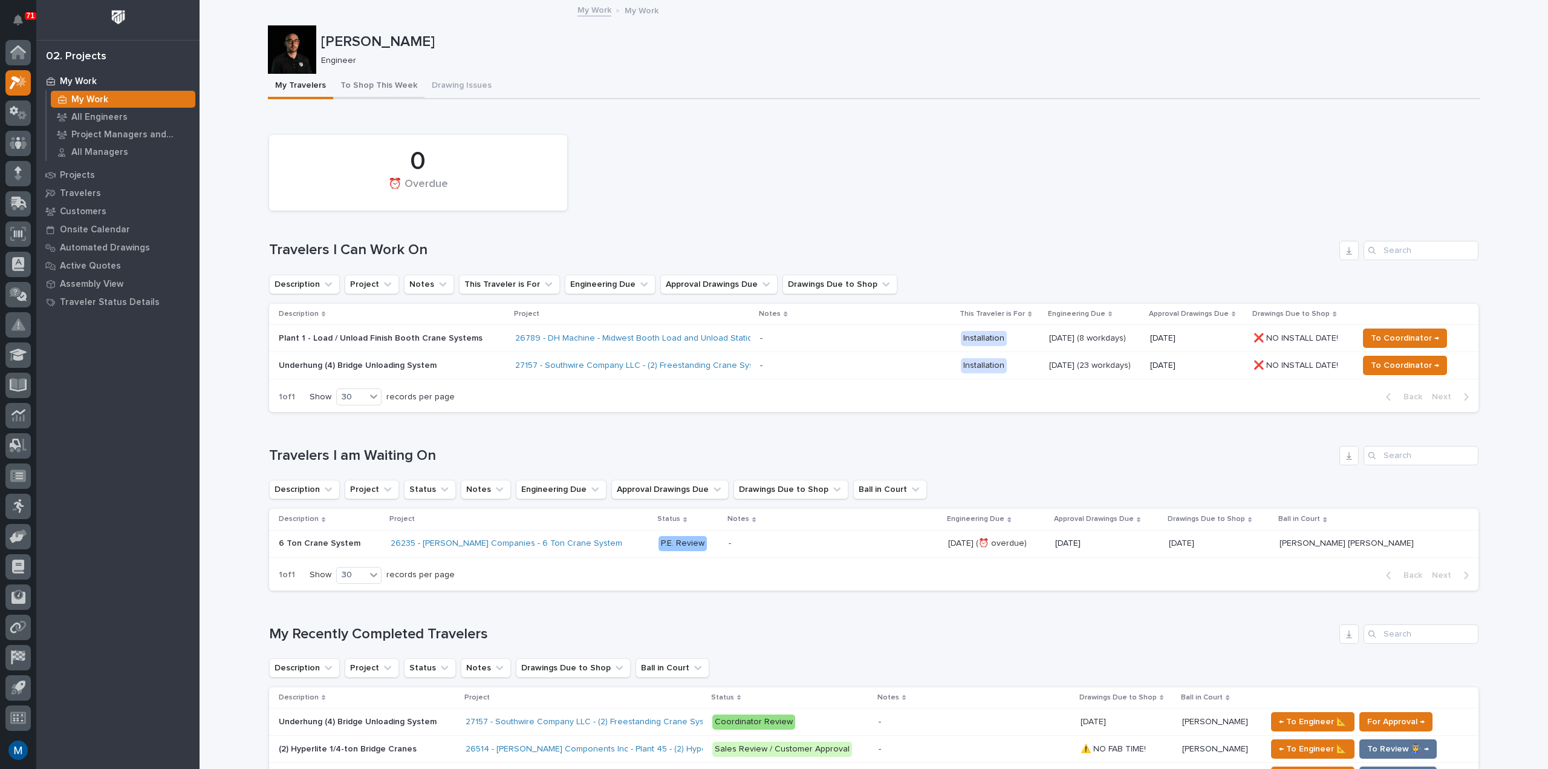
click at [364, 80] on button "To Shop This Week" at bounding box center [378, 86] width 91 height 25
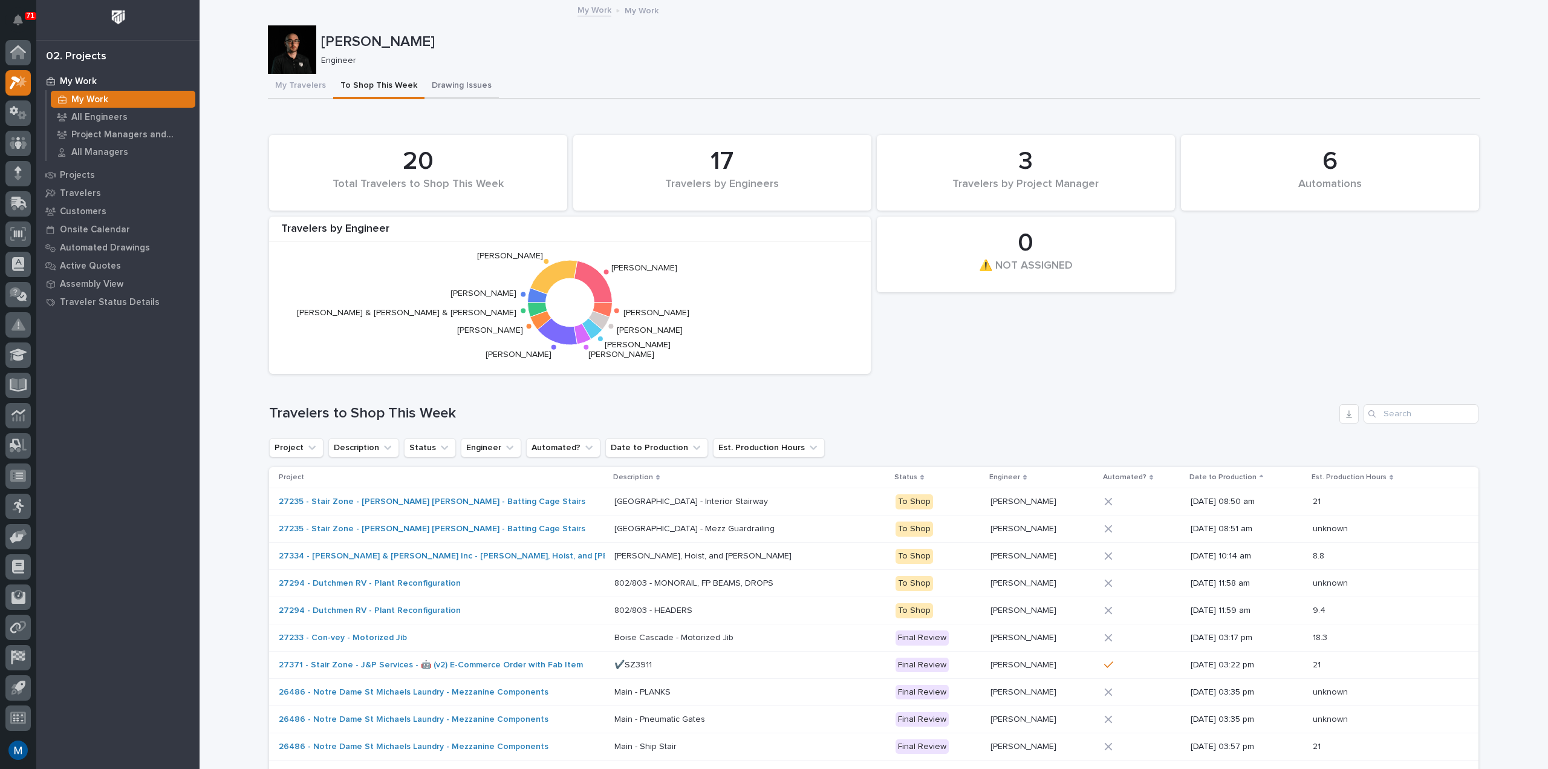
click at [447, 81] on button "Drawing Issues" at bounding box center [461, 86] width 74 height 25
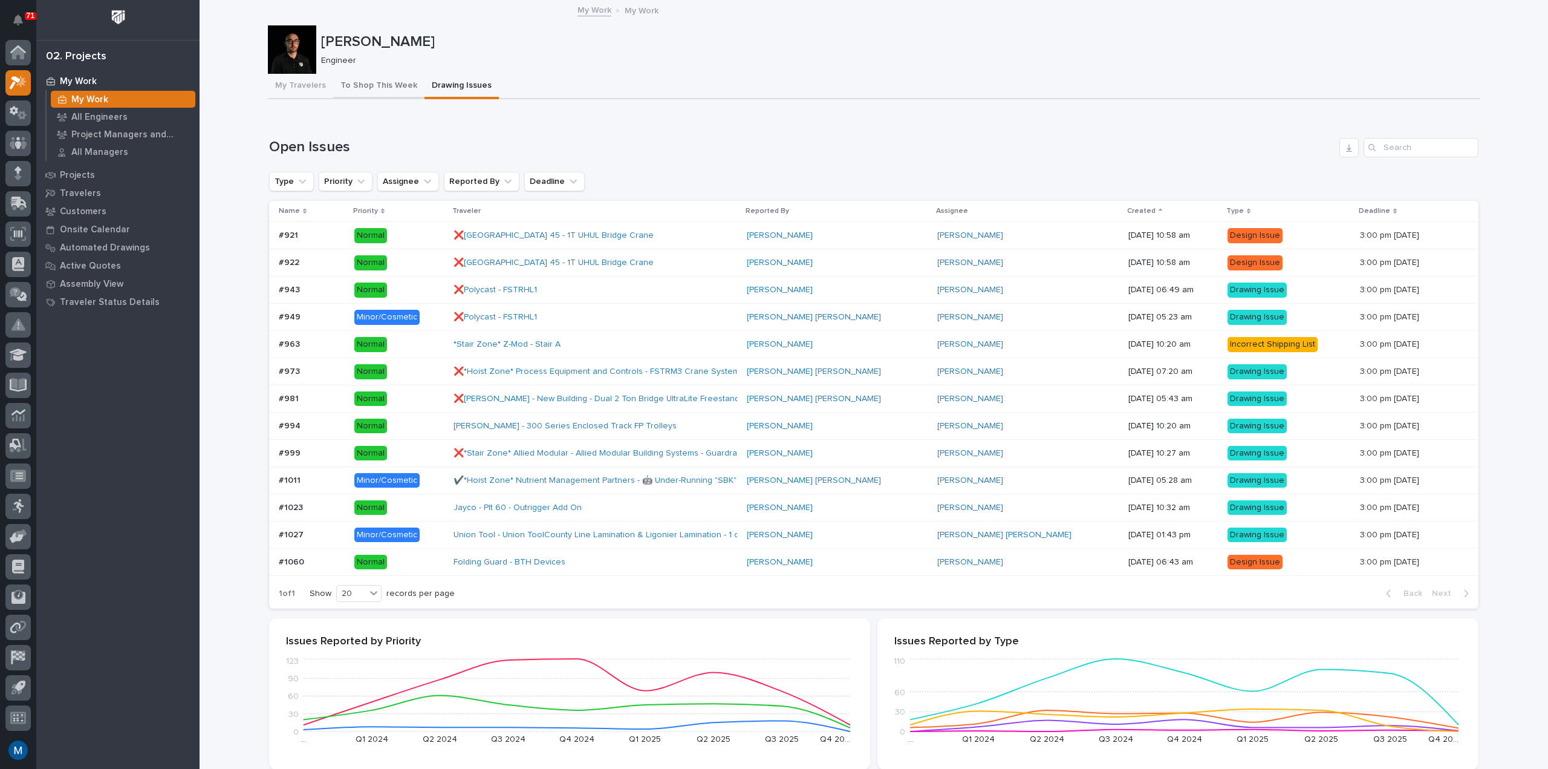
click at [372, 82] on button "To Shop This Week" at bounding box center [378, 86] width 91 height 25
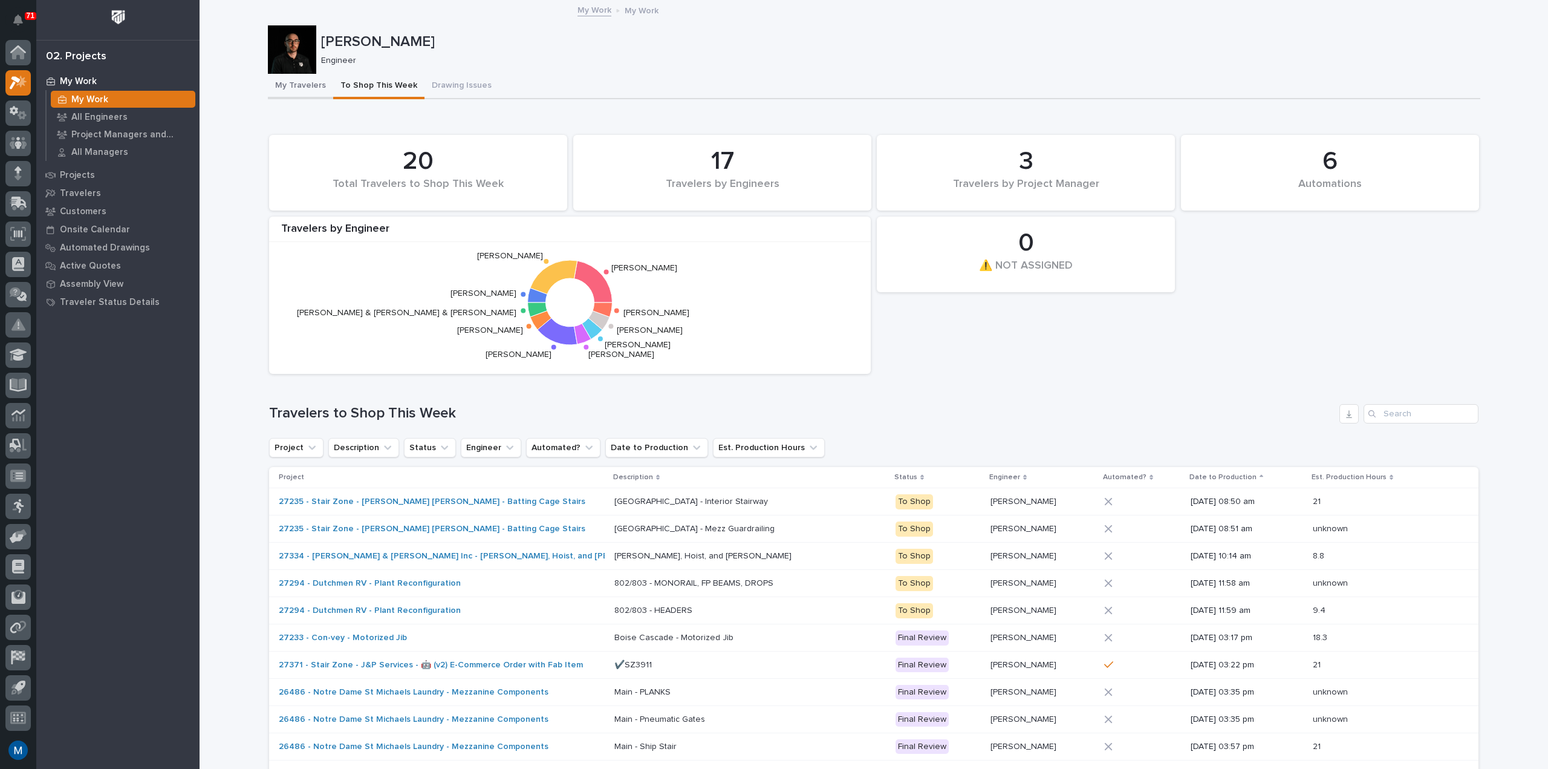
click at [302, 96] on button "My Travelers" at bounding box center [300, 86] width 65 height 25
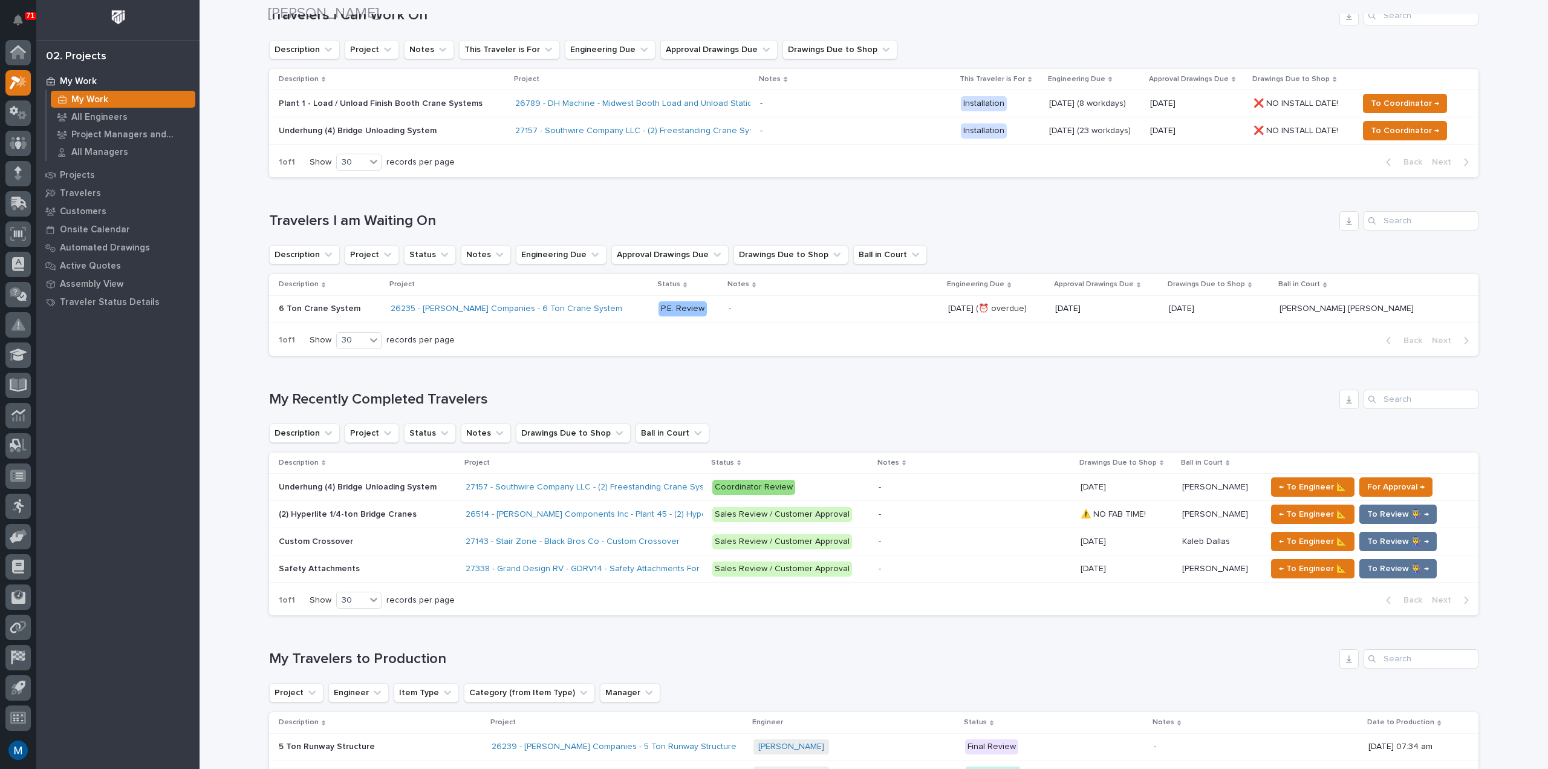
scroll to position [363, 0]
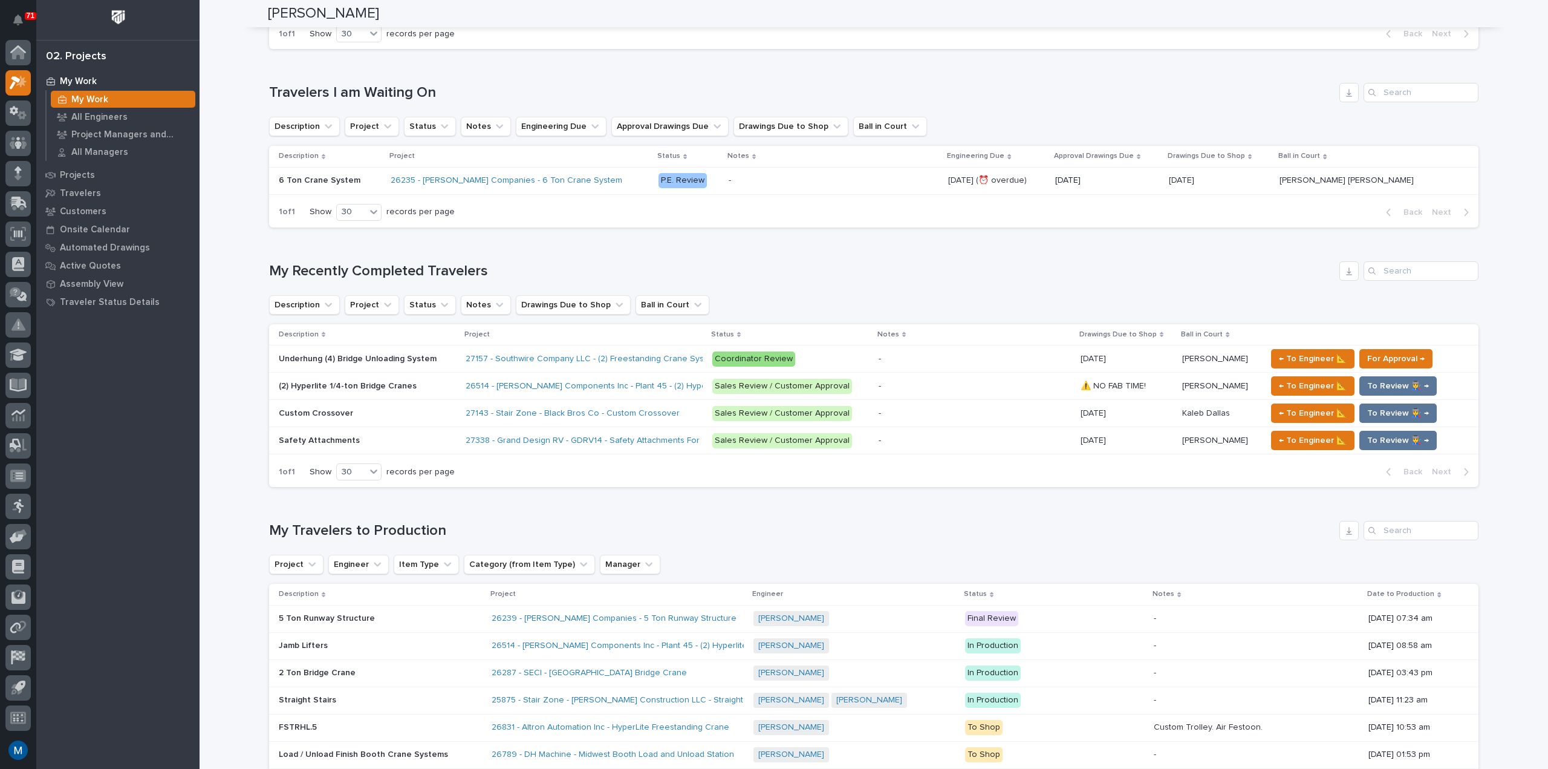
drag, startPoint x: 796, startPoint y: 293, endPoint x: 753, endPoint y: 302, distance: 44.6
click at [753, 302] on div "My Recently Completed Travelers Description Project Status Notes Drawings Due t…" at bounding box center [873, 374] width 1209 height 226
drag, startPoint x: 480, startPoint y: 271, endPoint x: 210, endPoint y: 241, distance: 271.4
click at [210, 241] on div "Loading... Saving… Loading... Saving… [PERSON_NAME] [PERSON_NAME] Engineer Sorr…" at bounding box center [874, 485] width 1348 height 1694
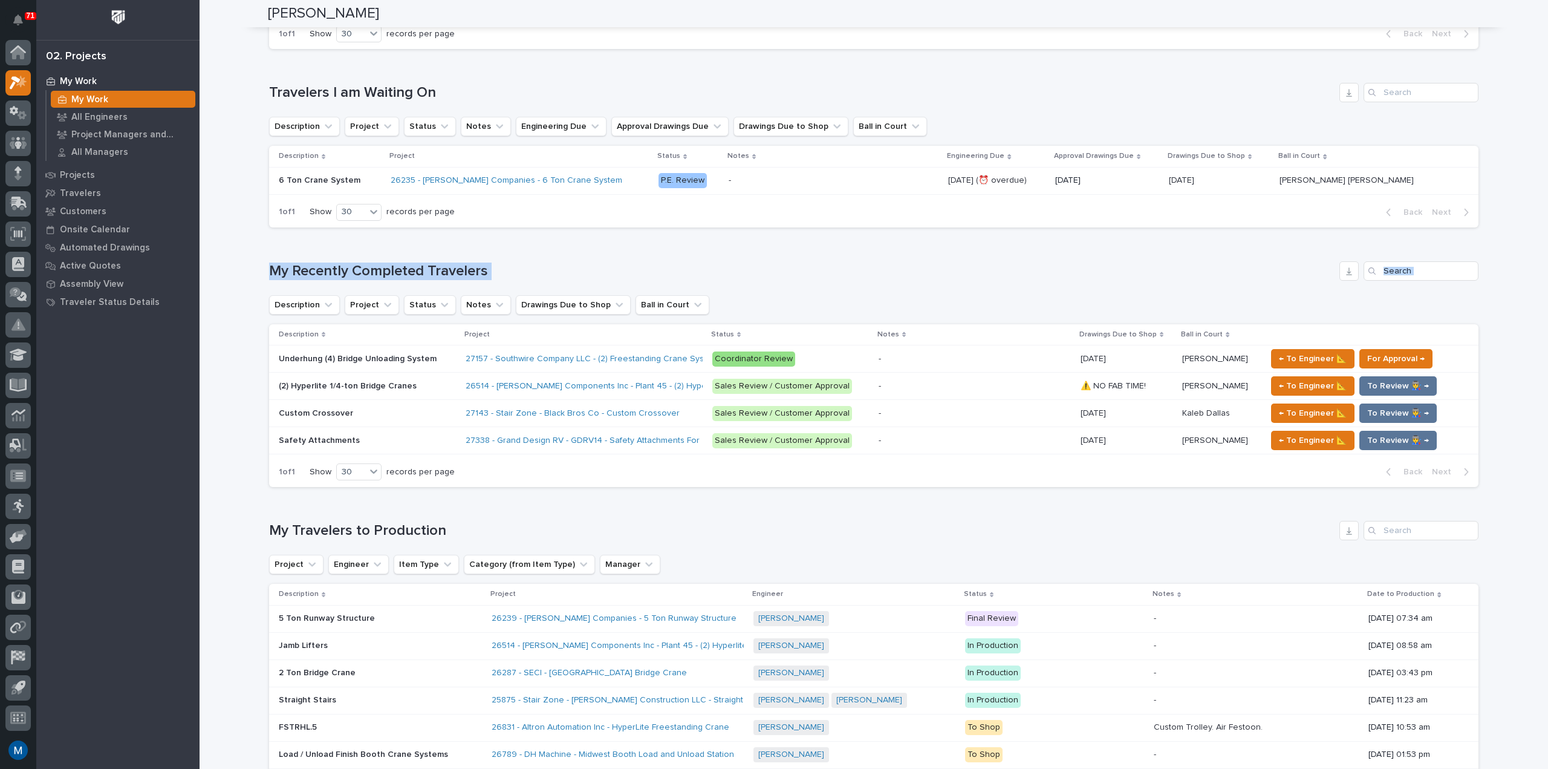
drag, startPoint x: 270, startPoint y: 270, endPoint x: 499, endPoint y: 282, distance: 228.9
click at [499, 282] on div "My Recently Completed Travelers Description Project Status Notes Drawings Due t…" at bounding box center [873, 374] width 1209 height 226
click at [495, 279] on h1 "My Recently Completed Travelers" at bounding box center [801, 271] width 1065 height 18
drag, startPoint x: 481, startPoint y: 273, endPoint x: 229, endPoint y: 239, distance: 255.0
click at [229, 239] on div "Loading... Saving… Loading... Saving… [PERSON_NAME] [PERSON_NAME] Engineer Sorr…" at bounding box center [874, 485] width 1348 height 1694
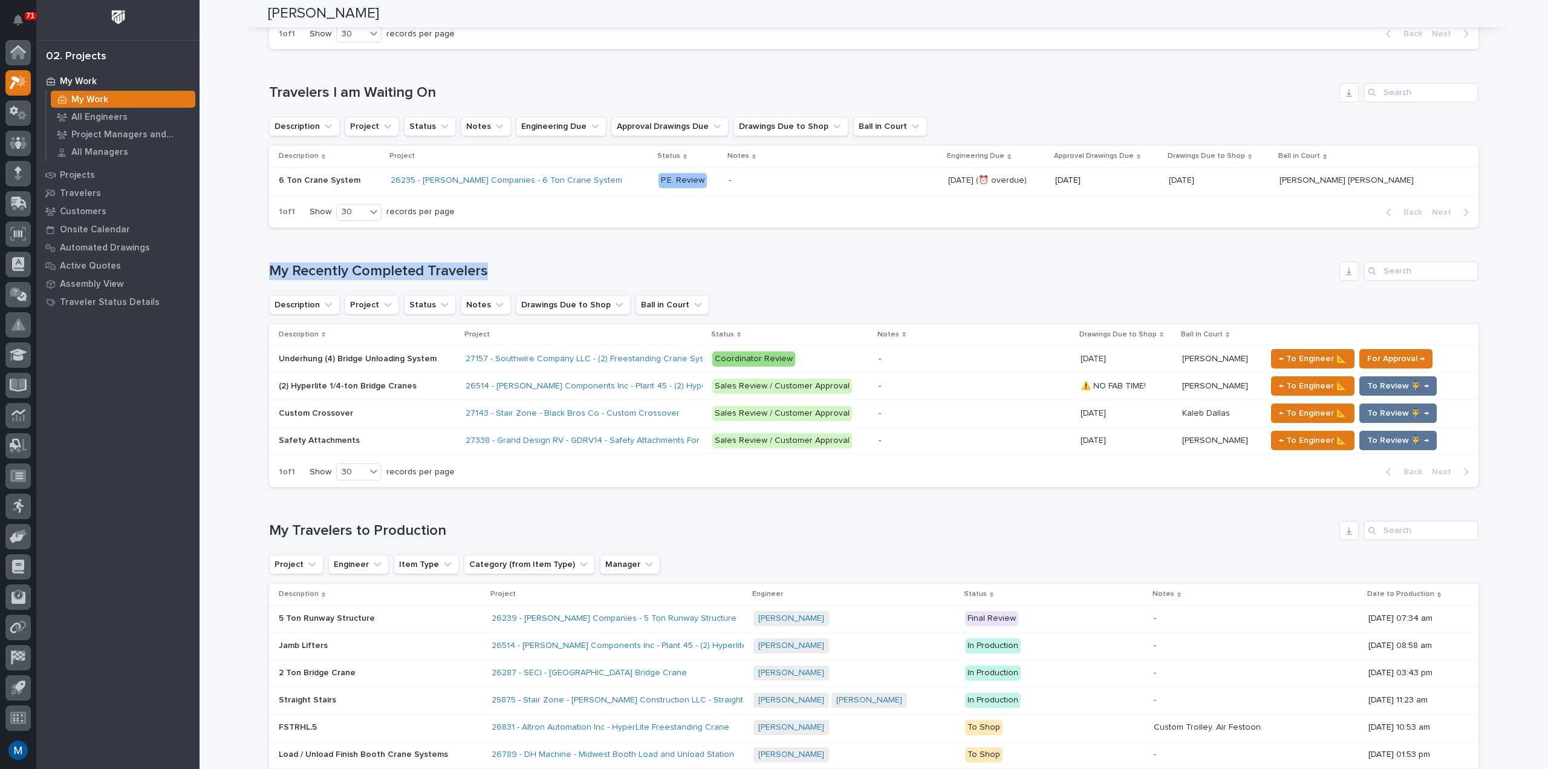
click at [238, 255] on div "Loading... Saving… Loading... Saving… [PERSON_NAME] [PERSON_NAME] Engineer Sorr…" at bounding box center [874, 485] width 1348 height 1694
drag, startPoint x: 261, startPoint y: 270, endPoint x: 481, endPoint y: 278, distance: 219.6
click at [481, 278] on div "Loading... Saving… Loading... Saving… [PERSON_NAME] [PERSON_NAME] Engineer Sorr…" at bounding box center [874, 469] width 1224 height 1663
click at [502, 268] on h1 "My Recently Completed Travelers" at bounding box center [801, 271] width 1065 height 18
click at [484, 272] on h1 "My Recently Completed Travelers" at bounding box center [801, 271] width 1065 height 18
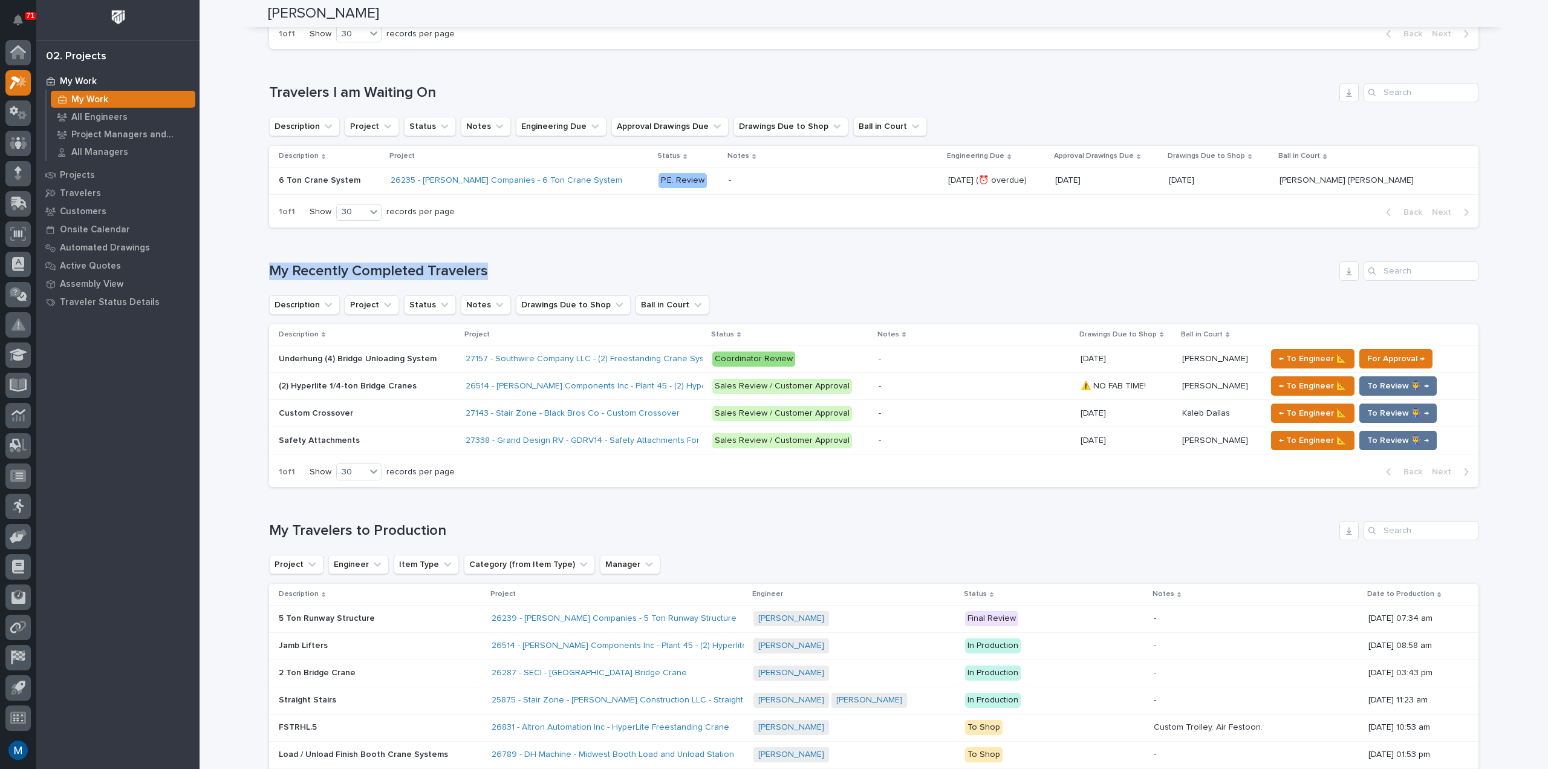
drag, startPoint x: 482, startPoint y: 273, endPoint x: 264, endPoint y: 265, distance: 218.4
click at [268, 265] on div "Loading... Saving… Loading... Saving… Loading... Saving… Loading... Saving… 0 ⏰…" at bounding box center [874, 511] width 1212 height 1521
click at [269, 268] on h1 "My Recently Completed Travelers" at bounding box center [801, 271] width 1065 height 18
drag, startPoint x: 271, startPoint y: 271, endPoint x: 386, endPoint y: 279, distance: 115.8
click at [386, 279] on h1 "My Recently Completed Travelers" at bounding box center [801, 271] width 1065 height 18
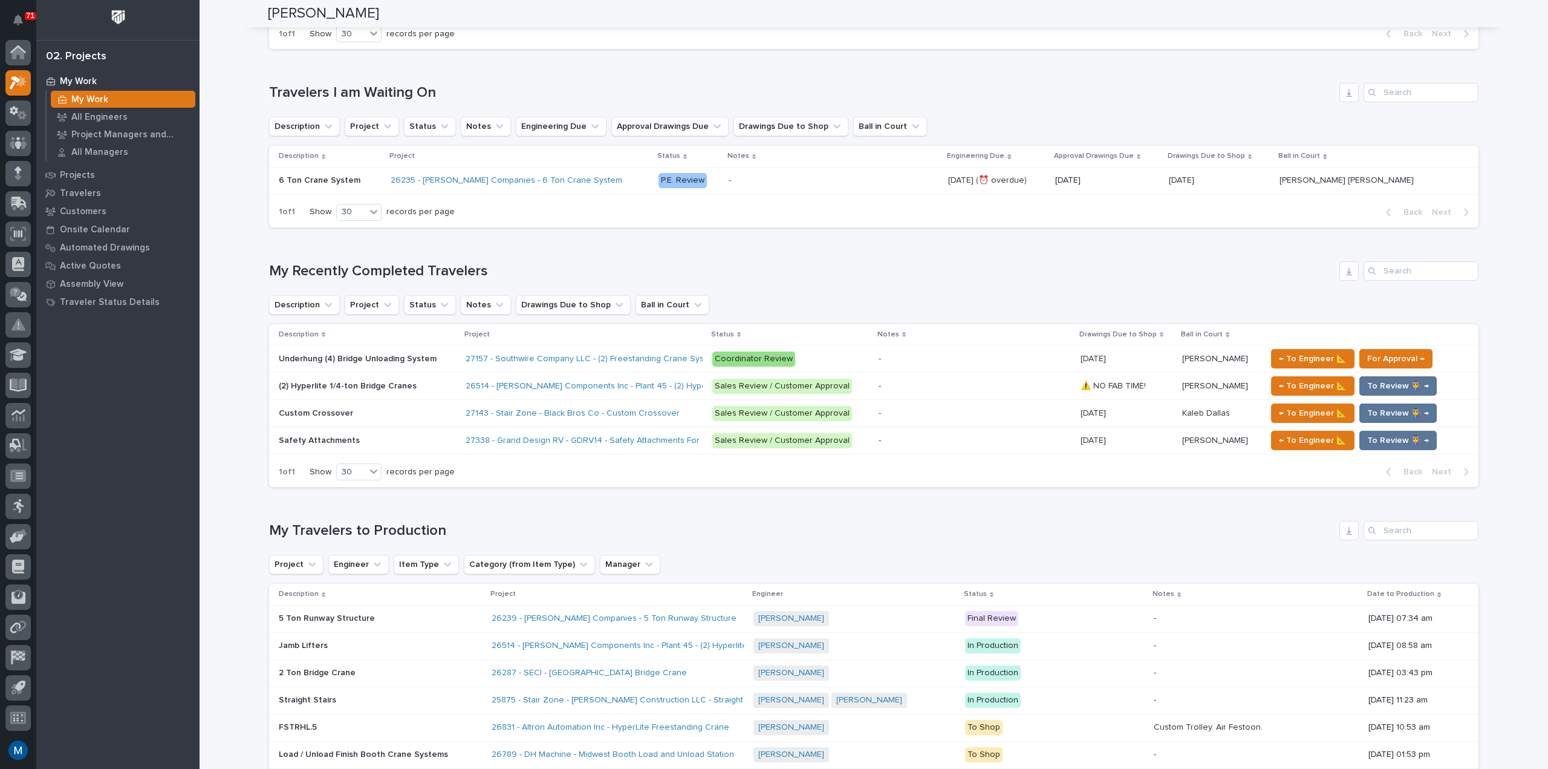
click at [269, 269] on h1 "My Recently Completed Travelers" at bounding box center [801, 271] width 1065 height 18
drag, startPoint x: 268, startPoint y: 273, endPoint x: 480, endPoint y: 276, distance: 211.7
click at [480, 276] on h1 "My Recently Completed Travelers" at bounding box center [801, 271] width 1065 height 18
click at [757, 256] on div "Loading... Saving… My Recently Completed Travelers Description Project Status N…" at bounding box center [873, 367] width 1209 height 260
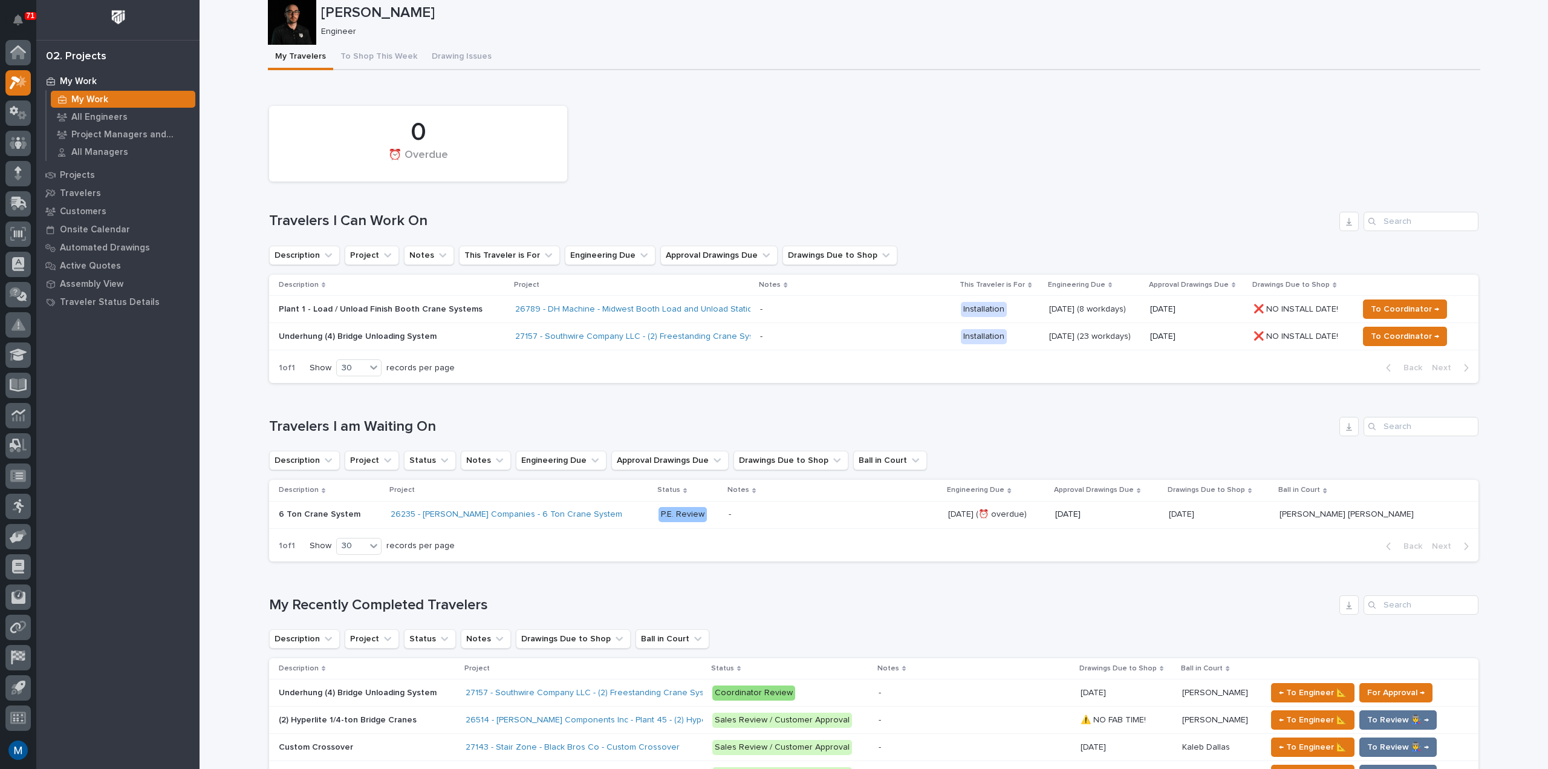
scroll to position [0, 0]
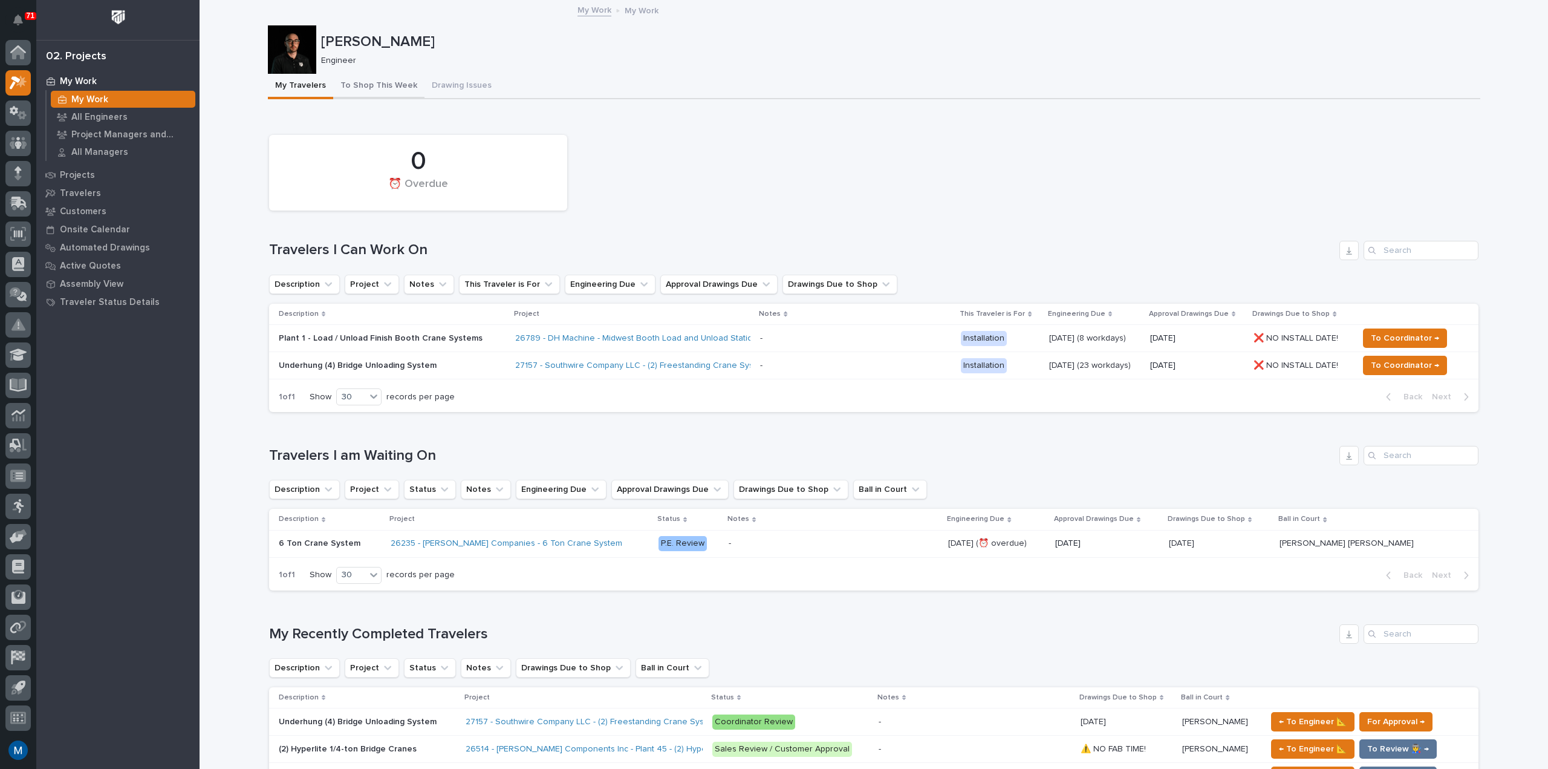
click at [372, 93] on button "To Shop This Week" at bounding box center [378, 86] width 91 height 25
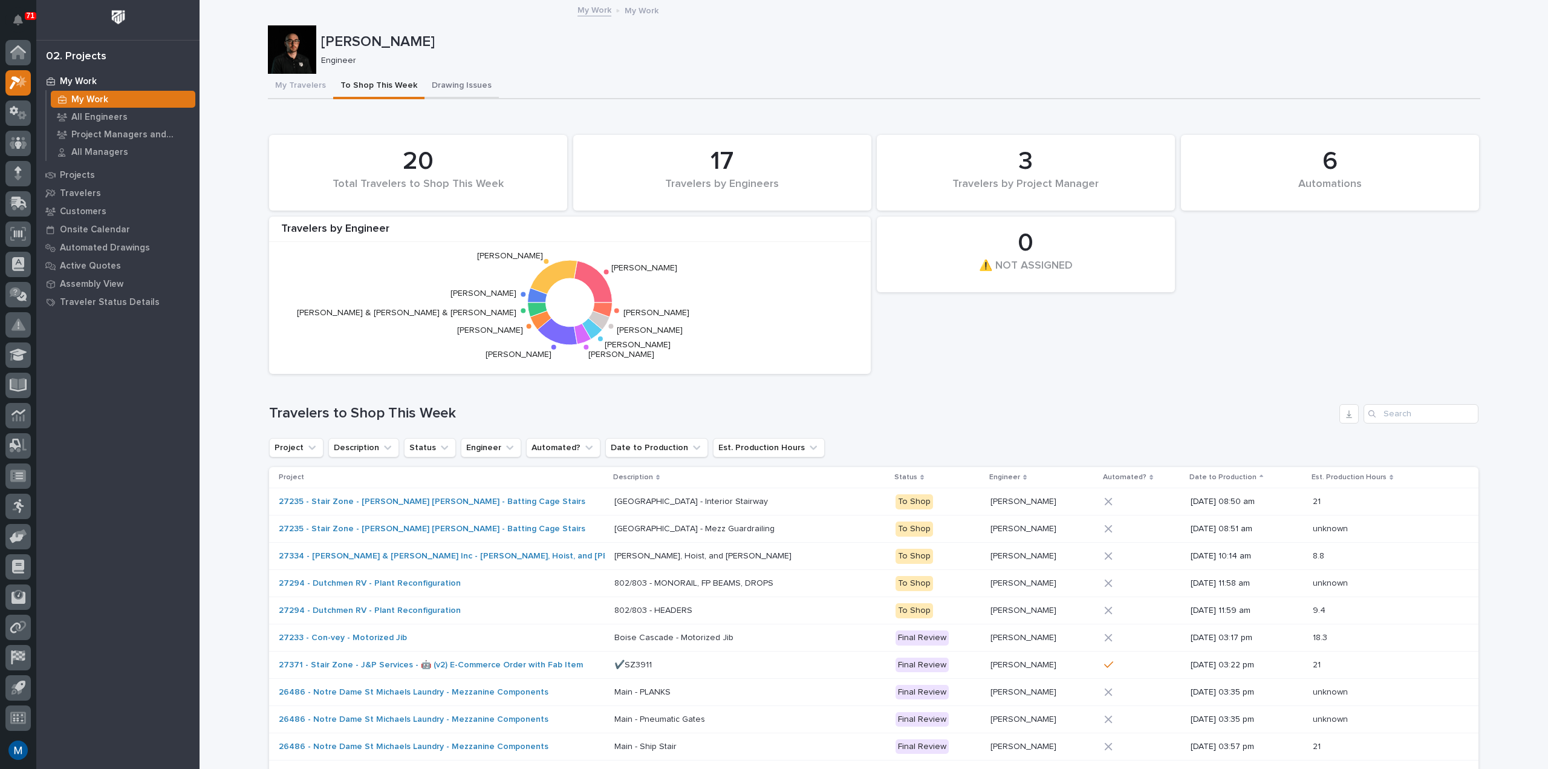
click at [460, 88] on button "Drawing Issues" at bounding box center [461, 86] width 74 height 25
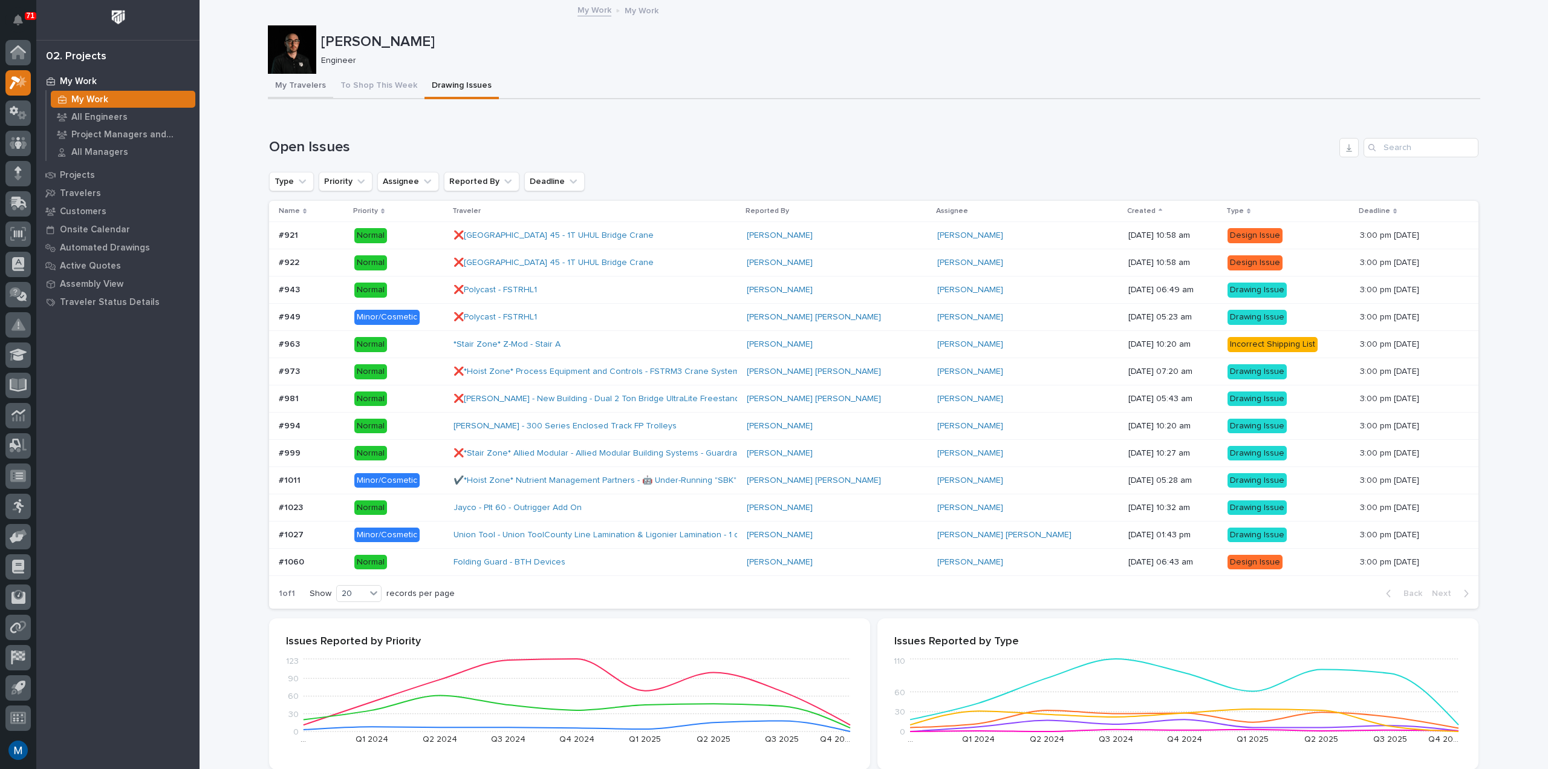
click at [304, 86] on button "My Travelers" at bounding box center [300, 86] width 65 height 25
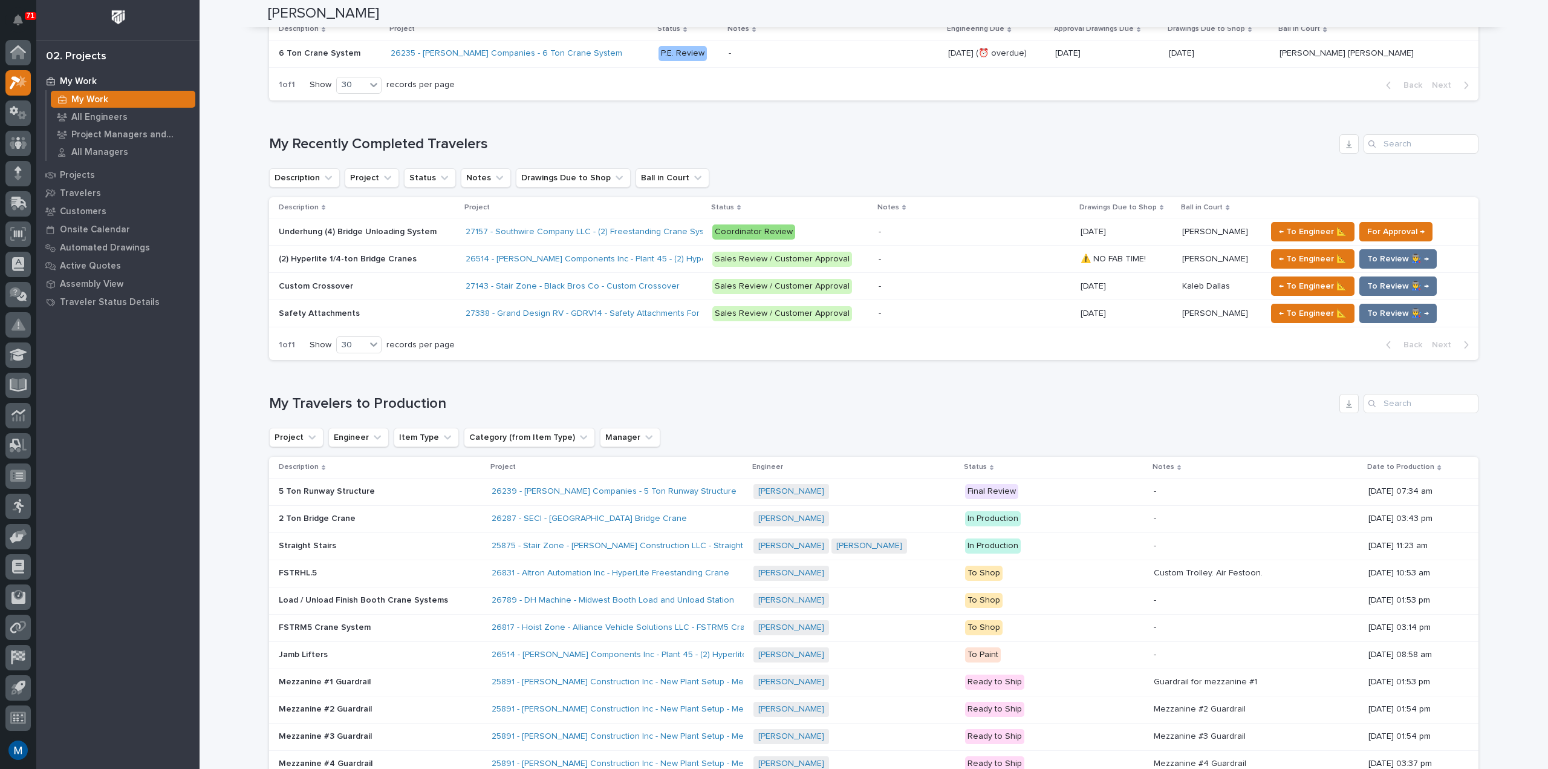
scroll to position [605, 0]
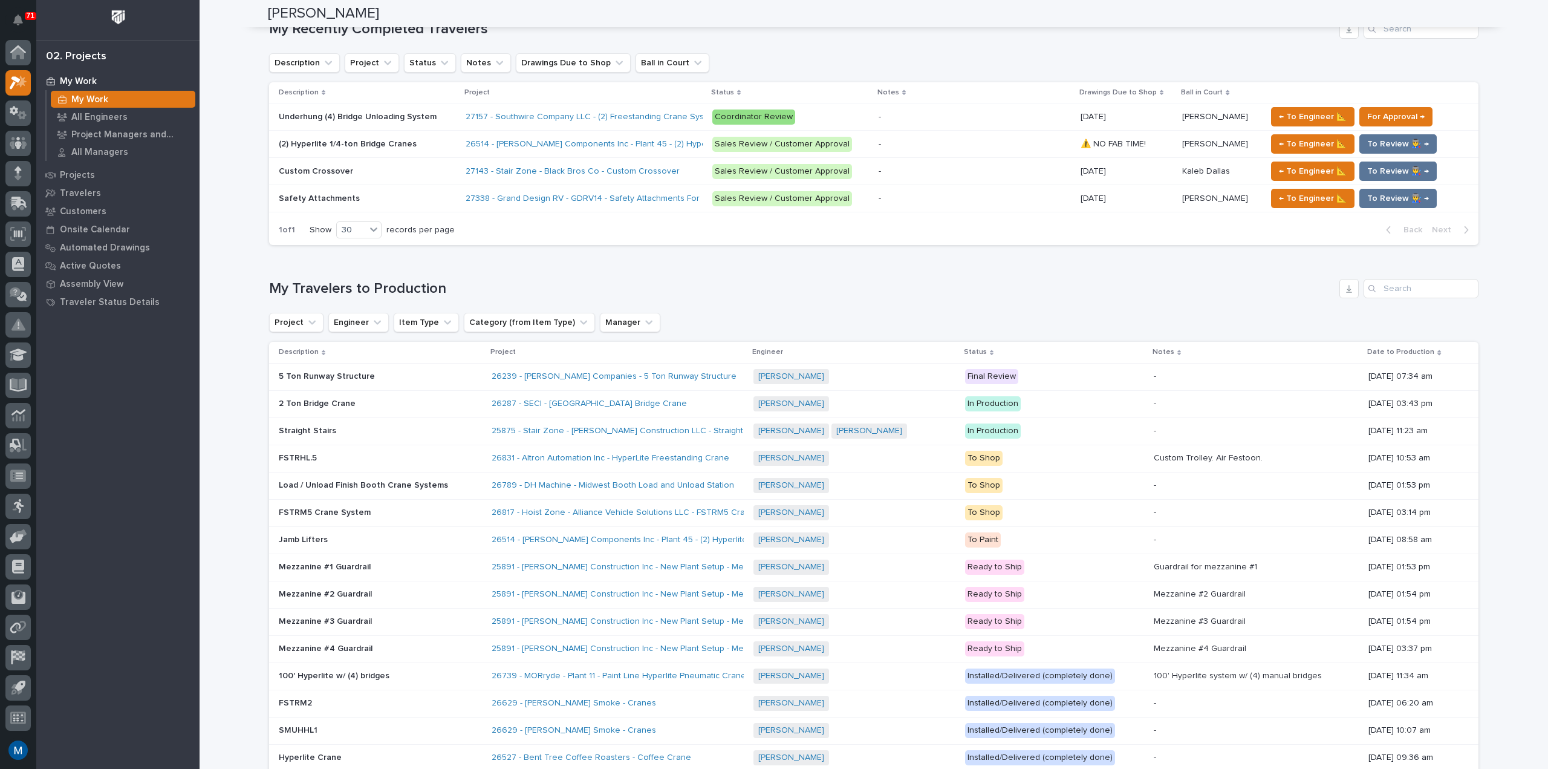
click at [1021, 272] on div "Loading... Saving… My Travelers to Production Project Engineer Item Type Catego…" at bounding box center [873, 602] width 1209 height 695
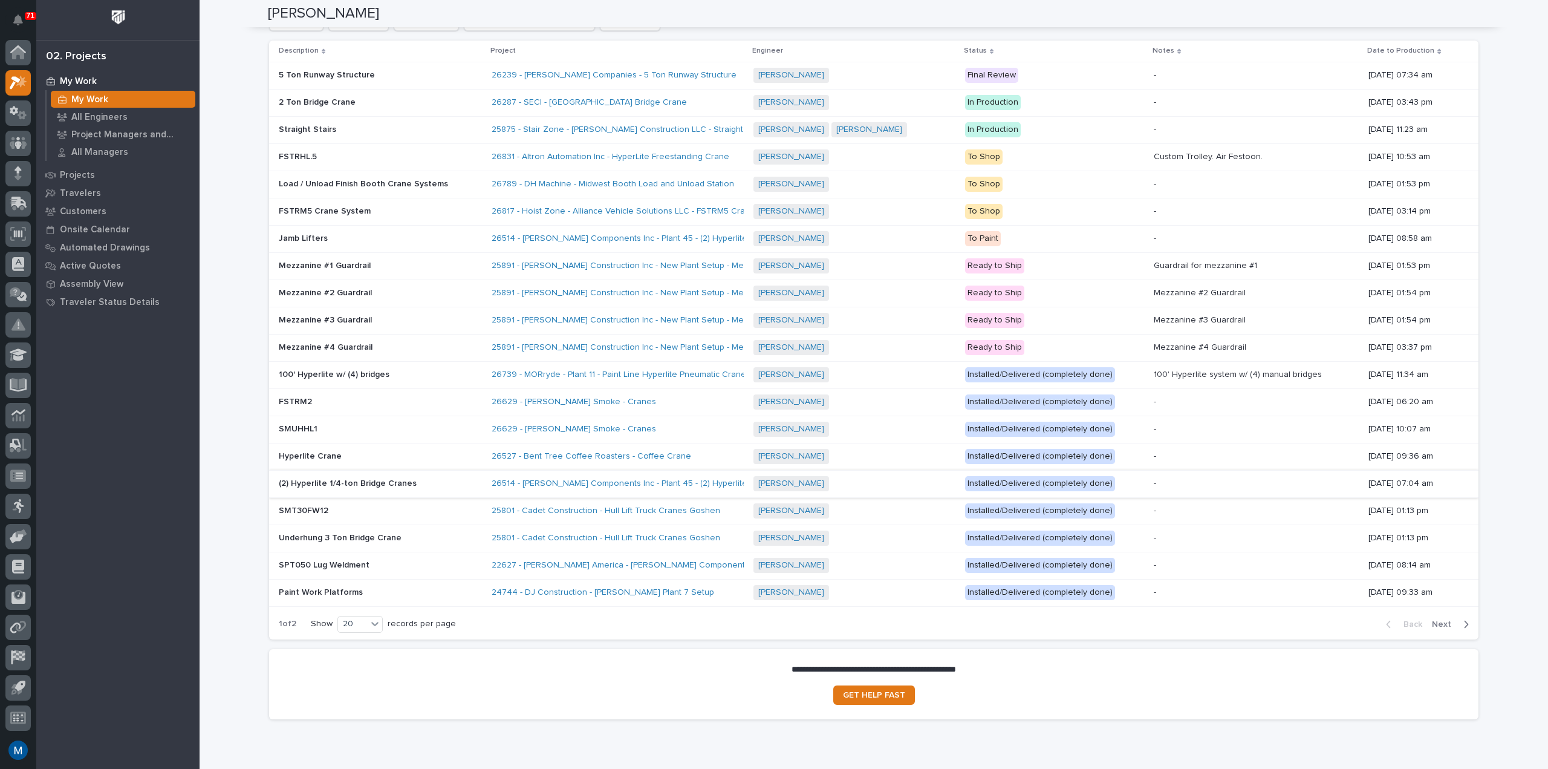
scroll to position [907, 0]
click at [1444, 622] on span "Next" at bounding box center [1445, 622] width 27 height 11
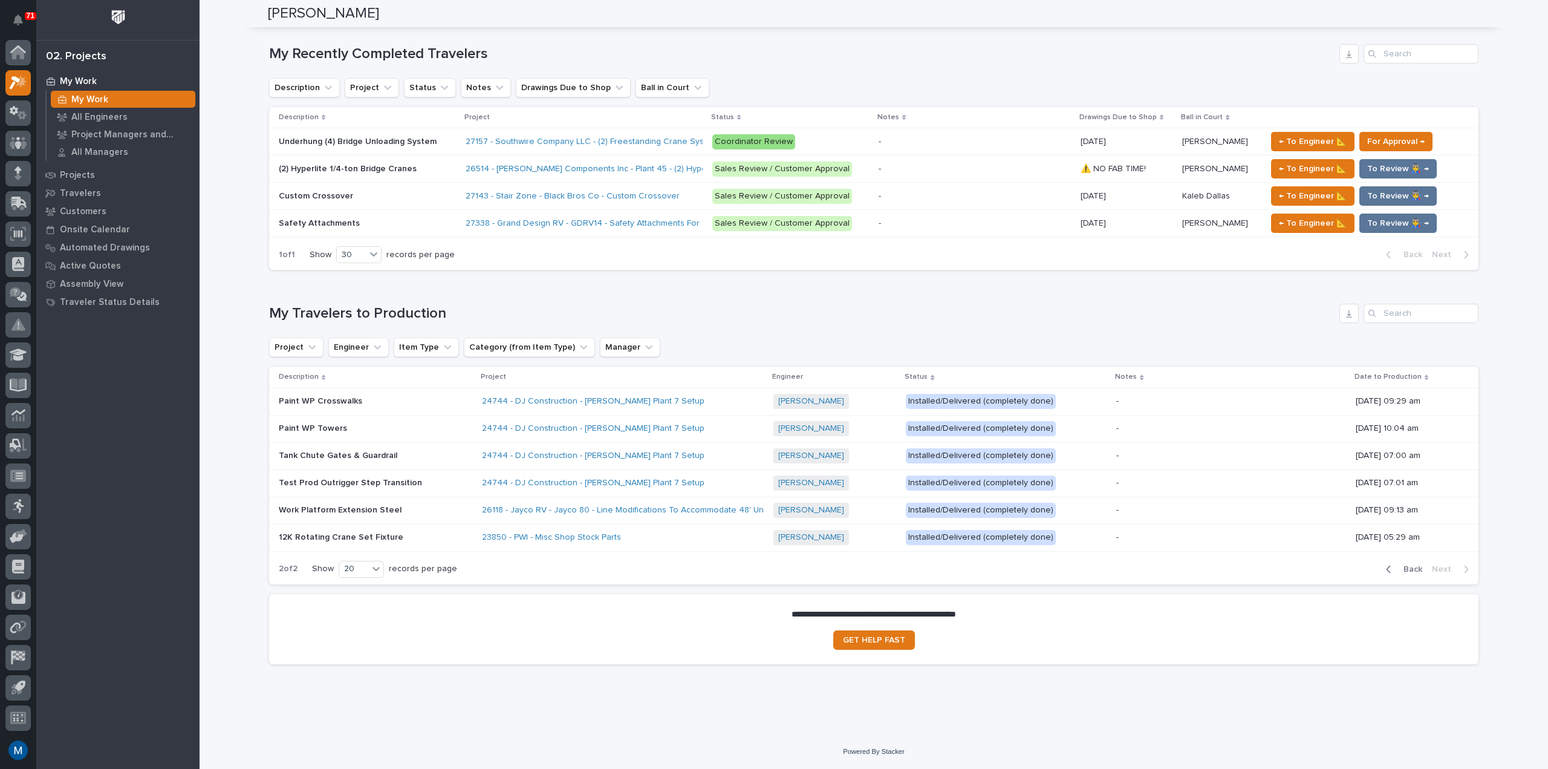
scroll to position [580, 0]
click at [1396, 571] on span "Back" at bounding box center [1409, 569] width 26 height 11
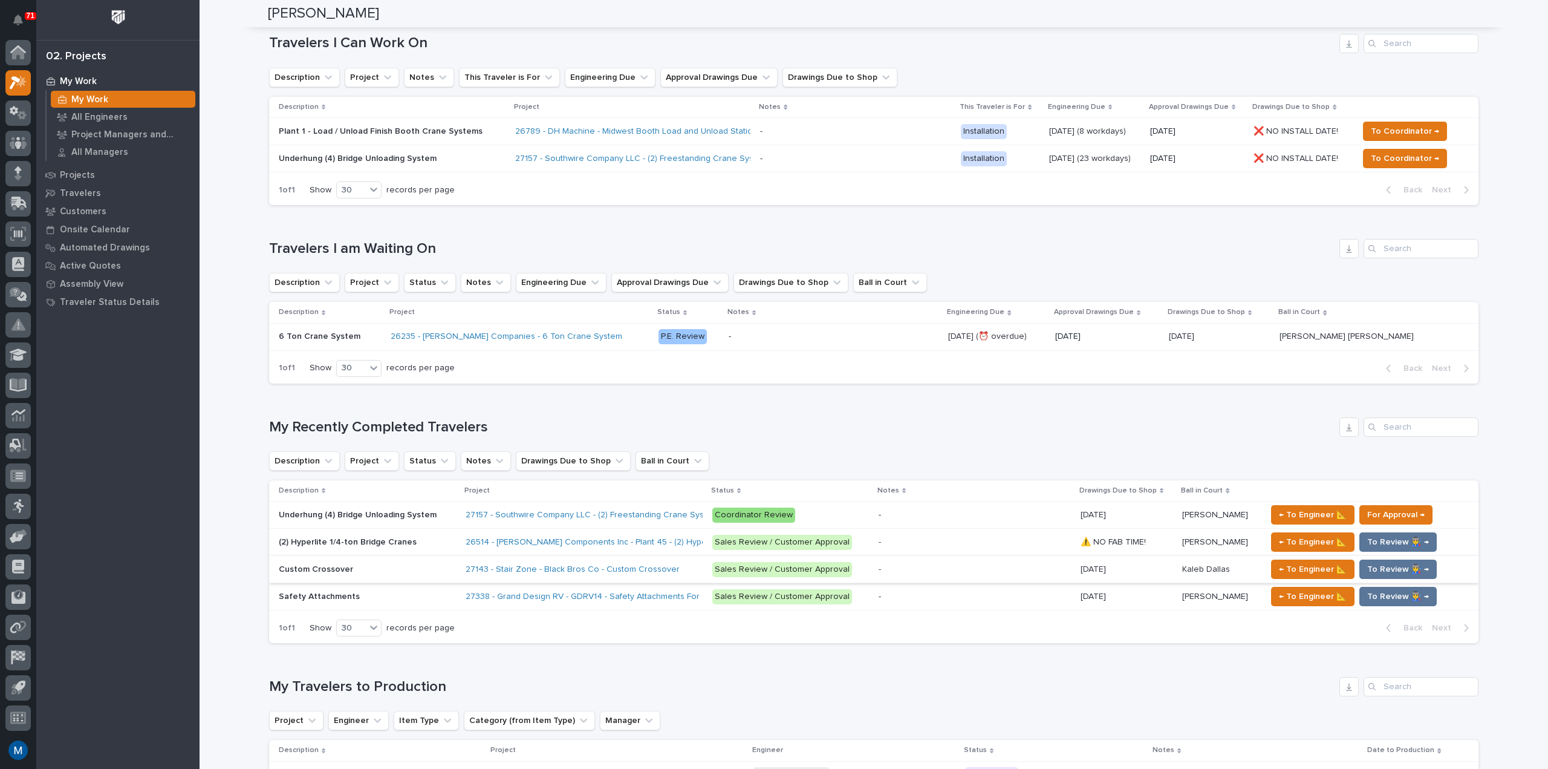
scroll to position [226, 0]
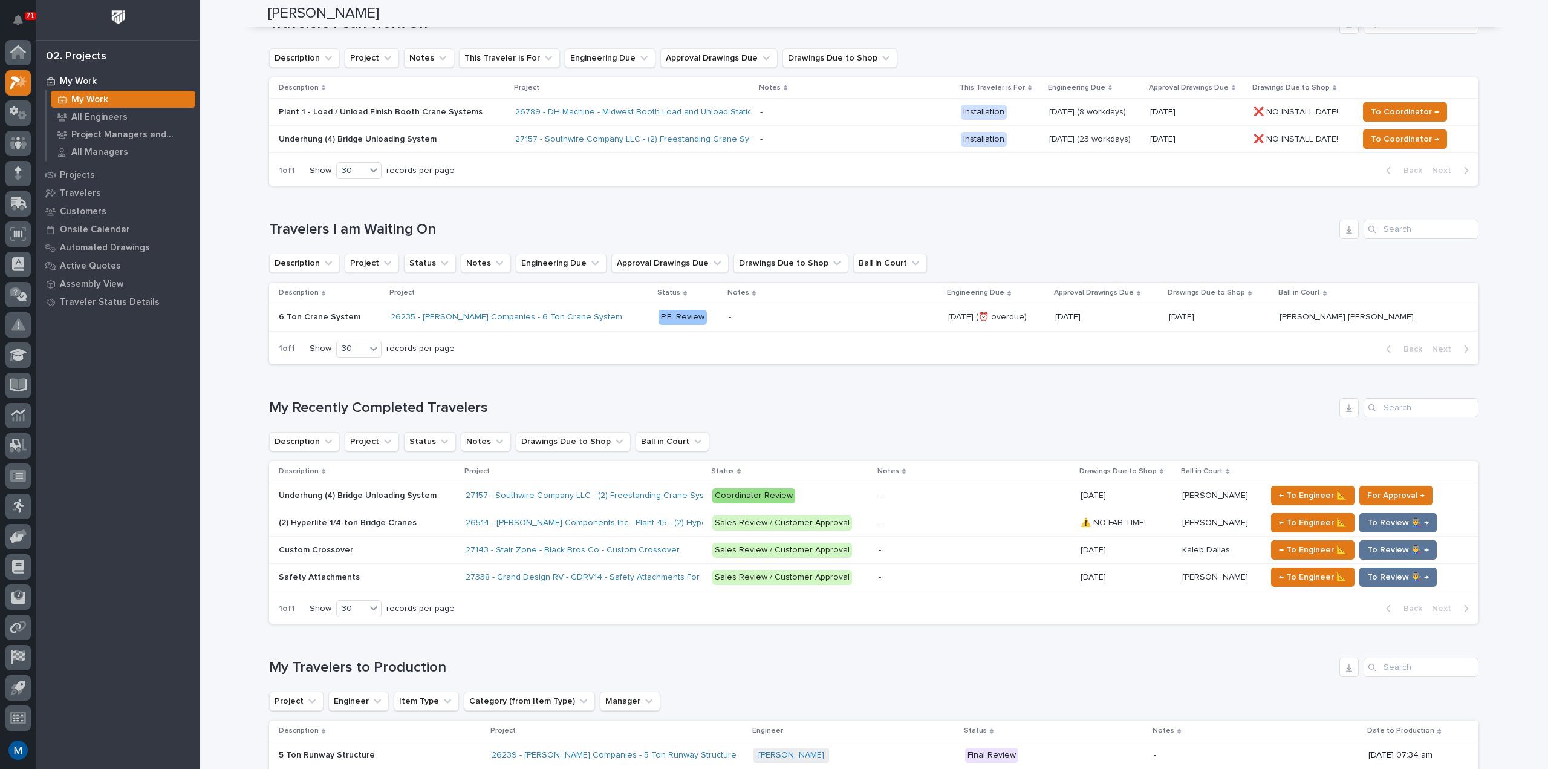
click at [937, 490] on p at bounding box center [975, 495] width 192 height 10
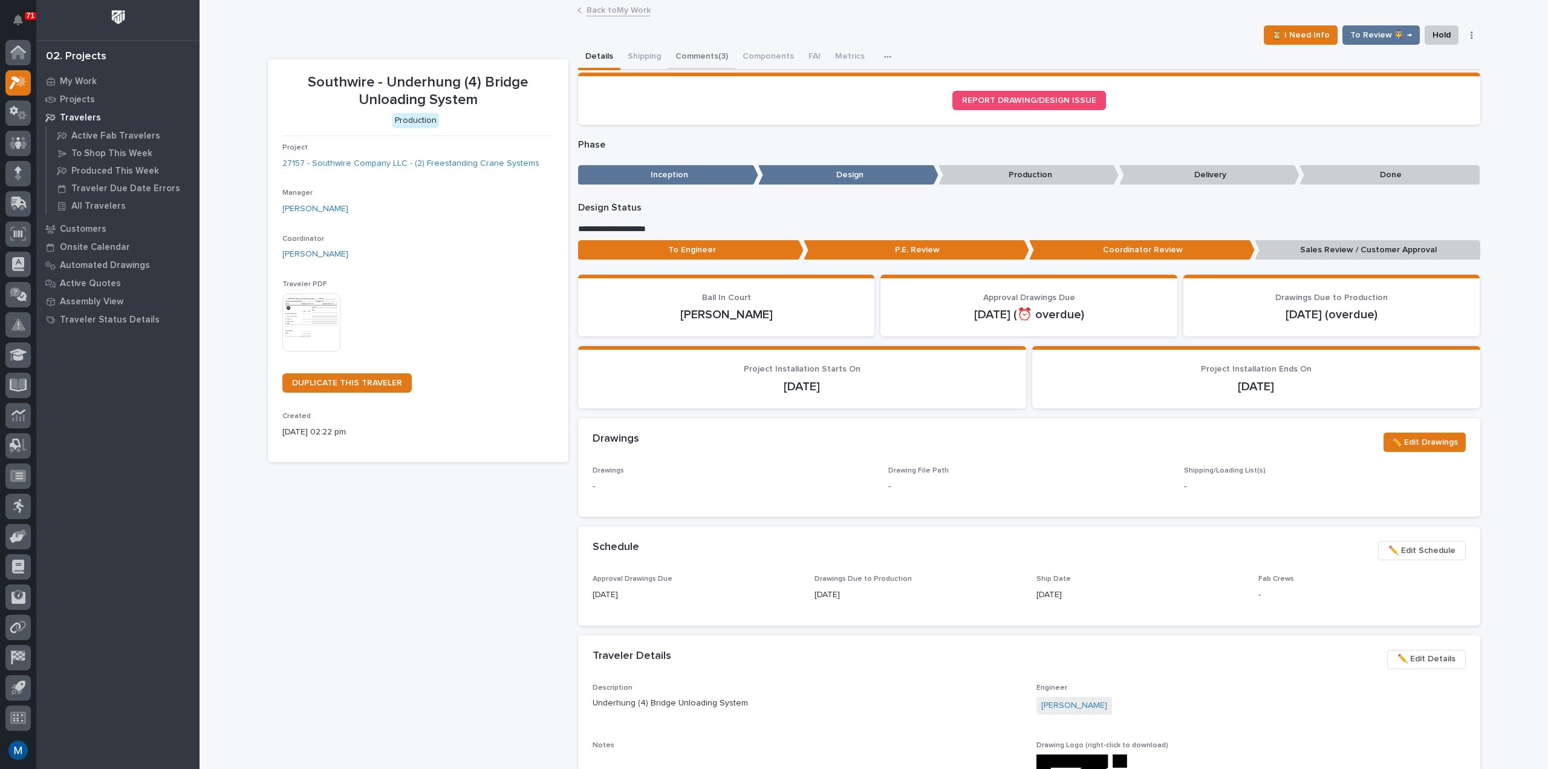
click at [681, 65] on button "Comments (3)" at bounding box center [701, 57] width 67 height 25
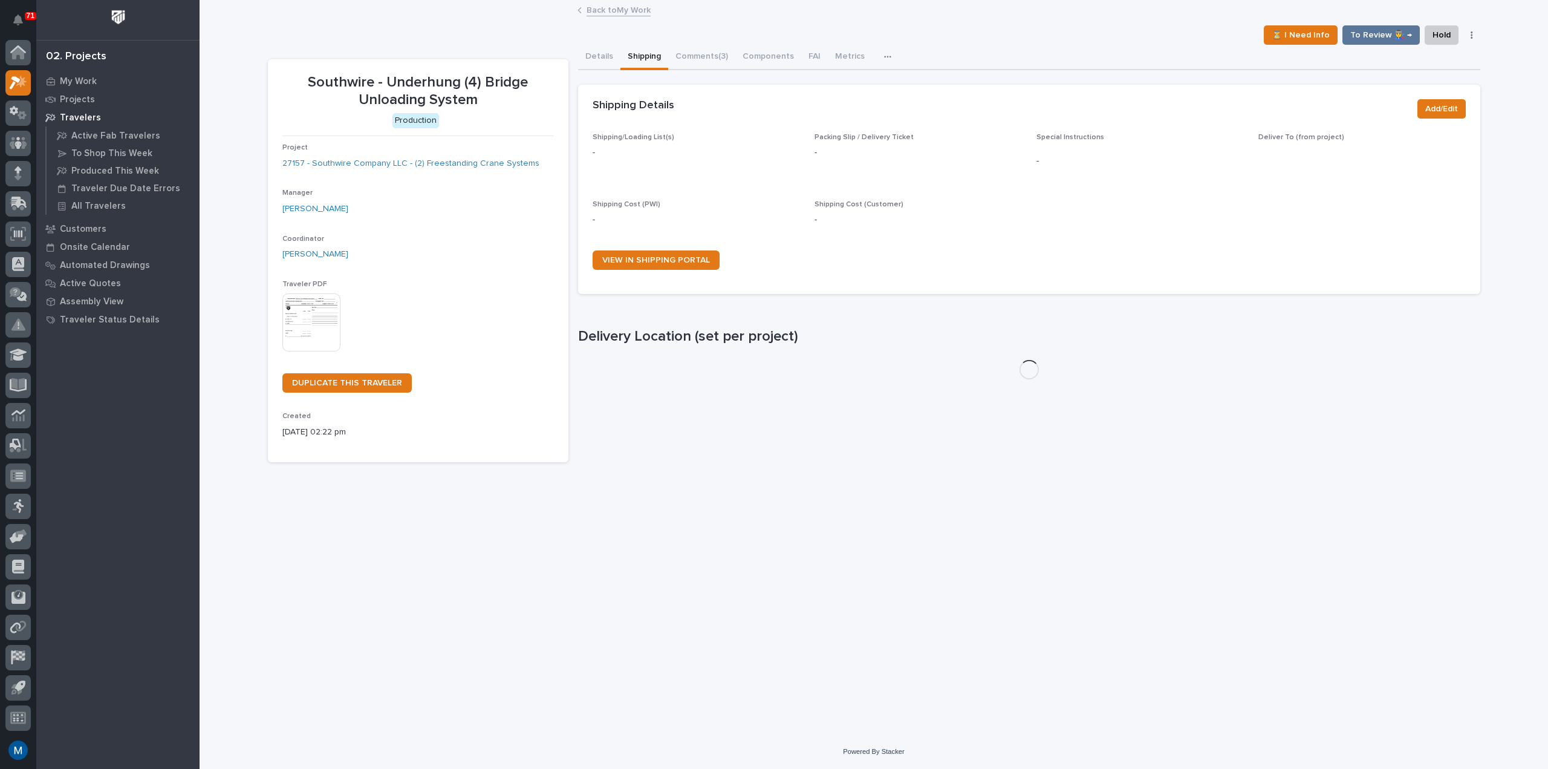
click at [620, 63] on button "Shipping" at bounding box center [644, 57] width 48 height 25
click at [594, 49] on button "Details" at bounding box center [599, 57] width 42 height 25
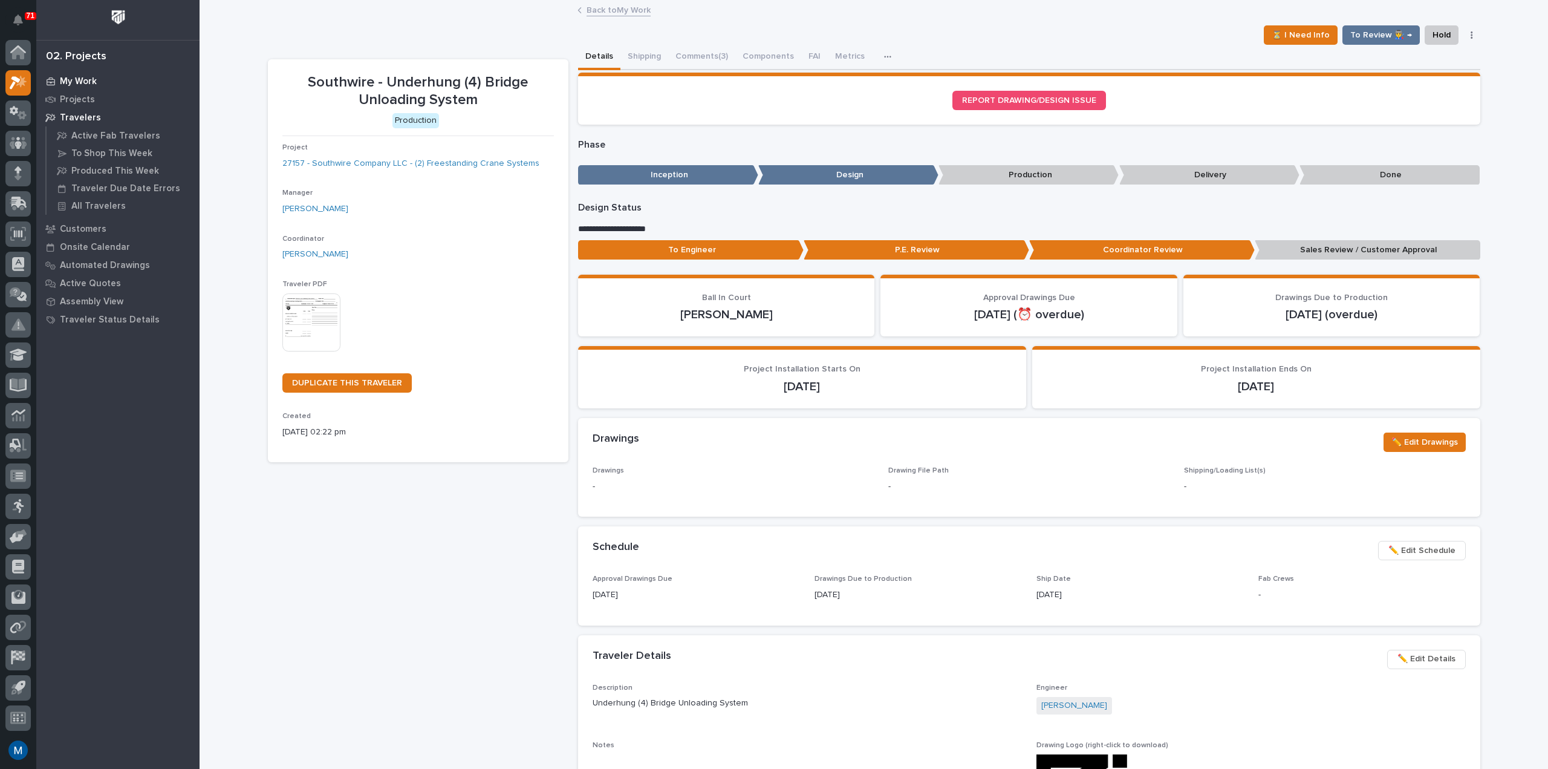
click at [80, 84] on p "My Work" at bounding box center [78, 81] width 37 height 11
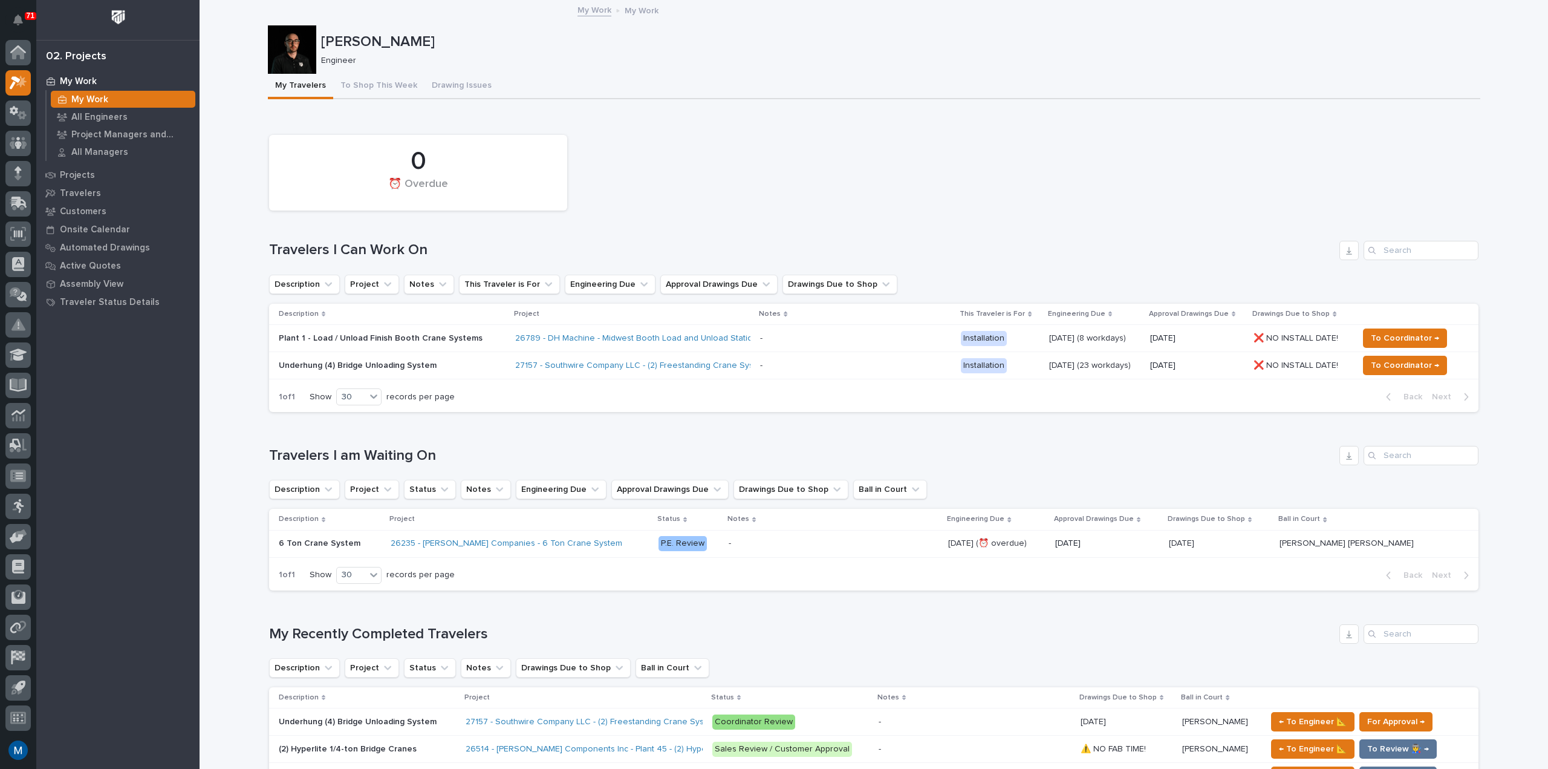
click at [1031, 146] on div "0 ⏰ Overdue" at bounding box center [873, 173] width 1221 height 88
click at [426, 80] on button "Drawing Issues" at bounding box center [461, 86] width 74 height 25
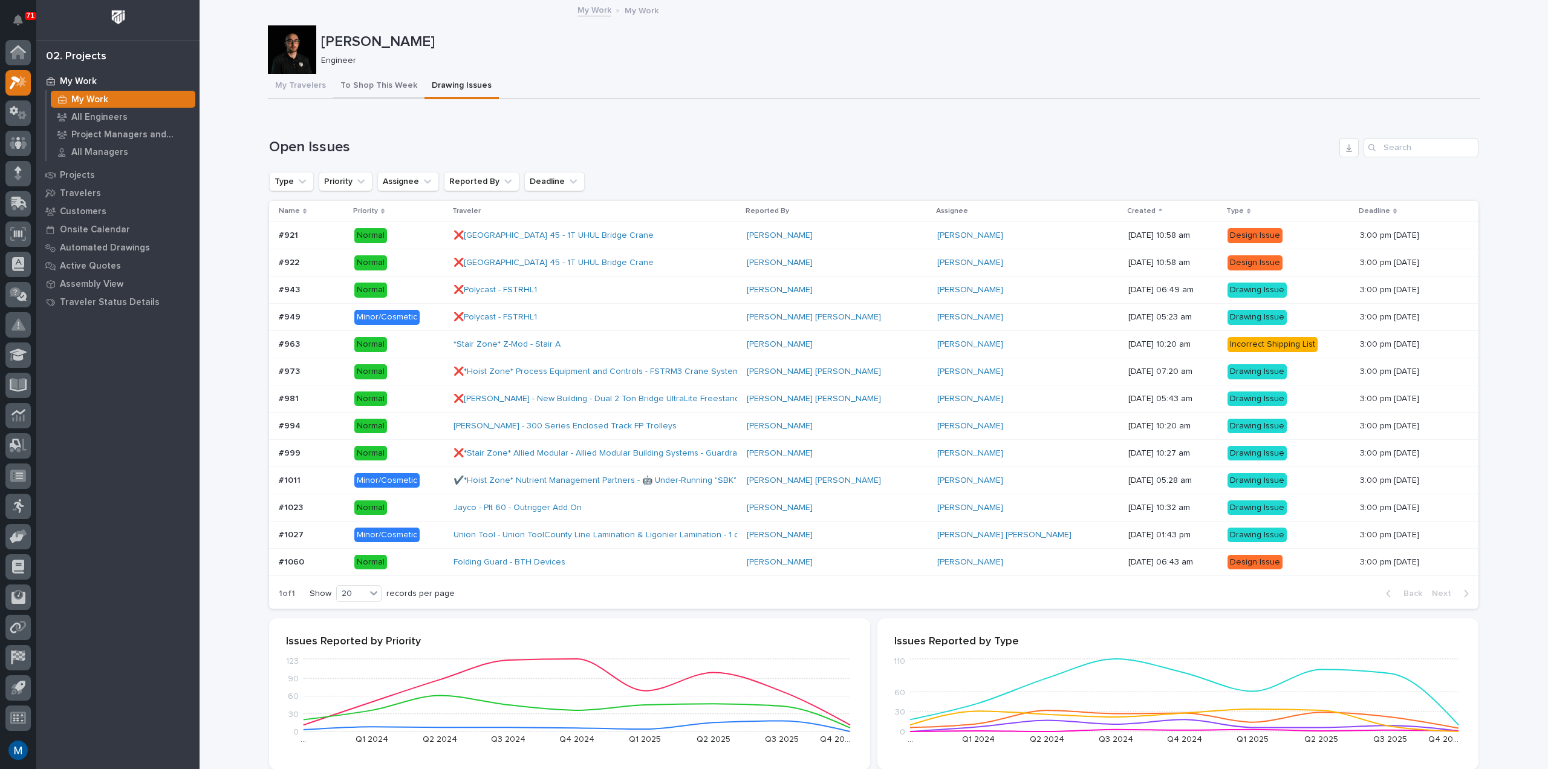
click at [364, 84] on button "To Shop This Week" at bounding box center [378, 86] width 91 height 25
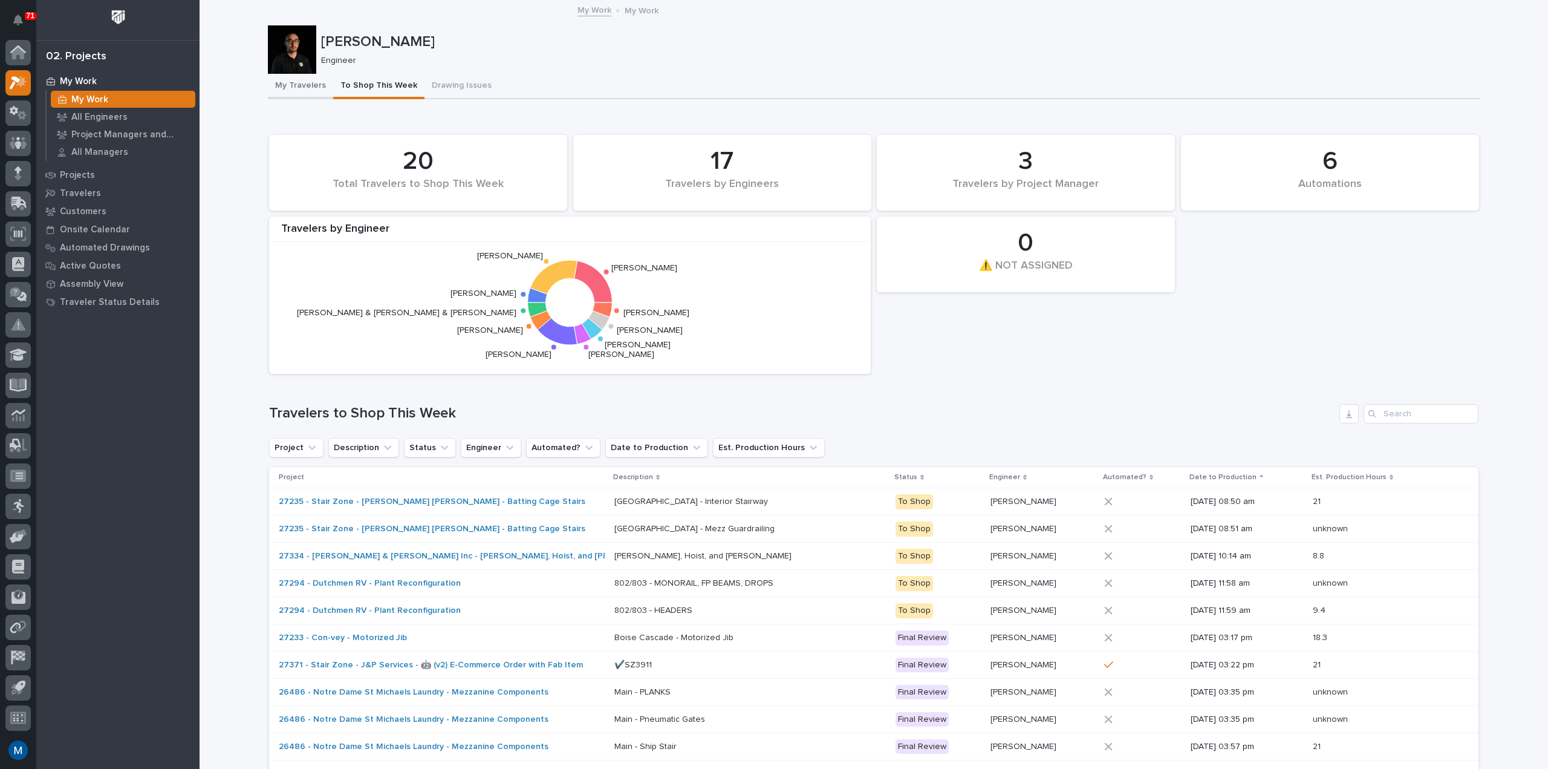
click at [302, 85] on button "My Travelers" at bounding box center [300, 86] width 65 height 25
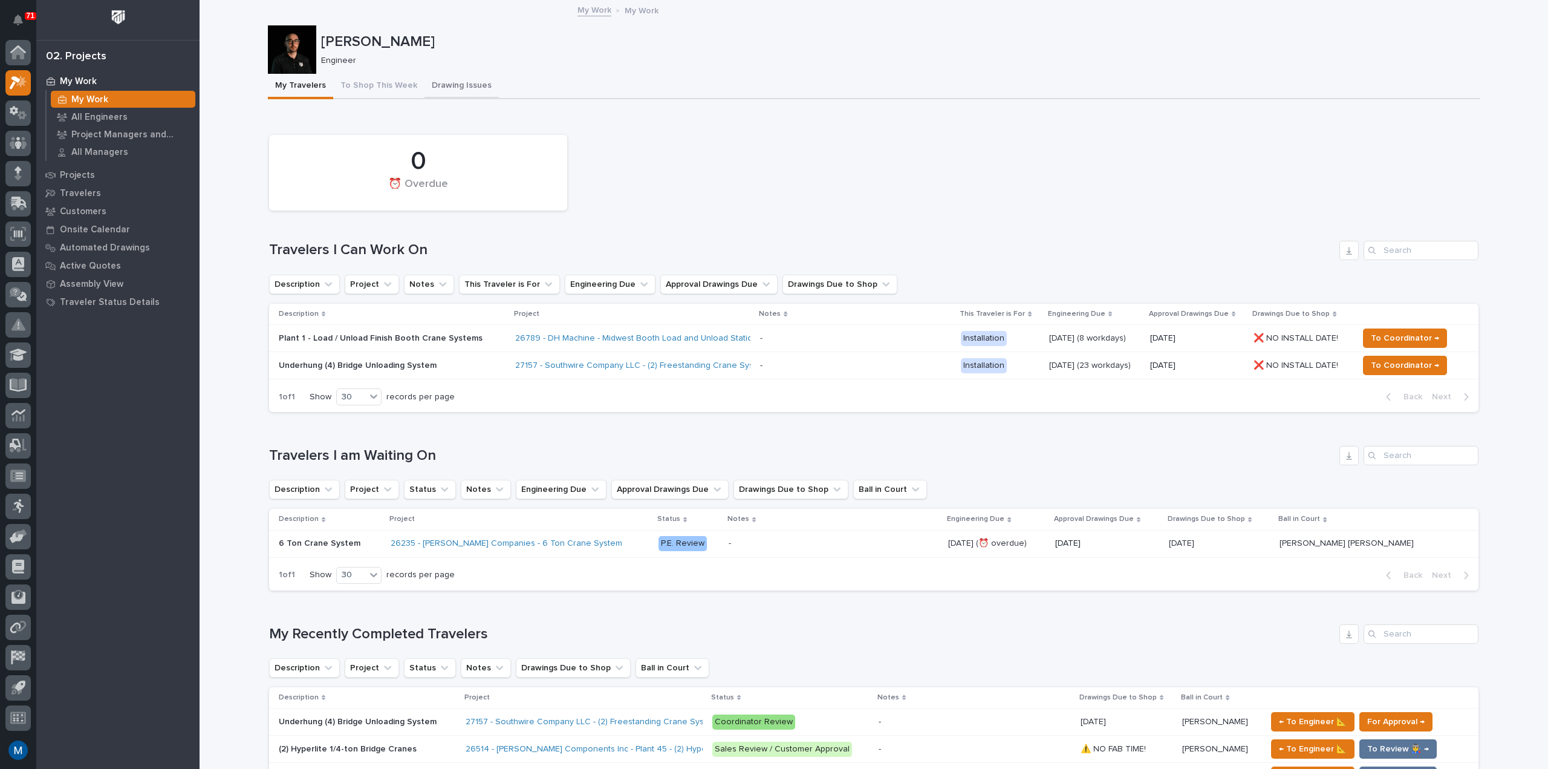
click at [454, 84] on button "Drawing Issues" at bounding box center [461, 86] width 74 height 25
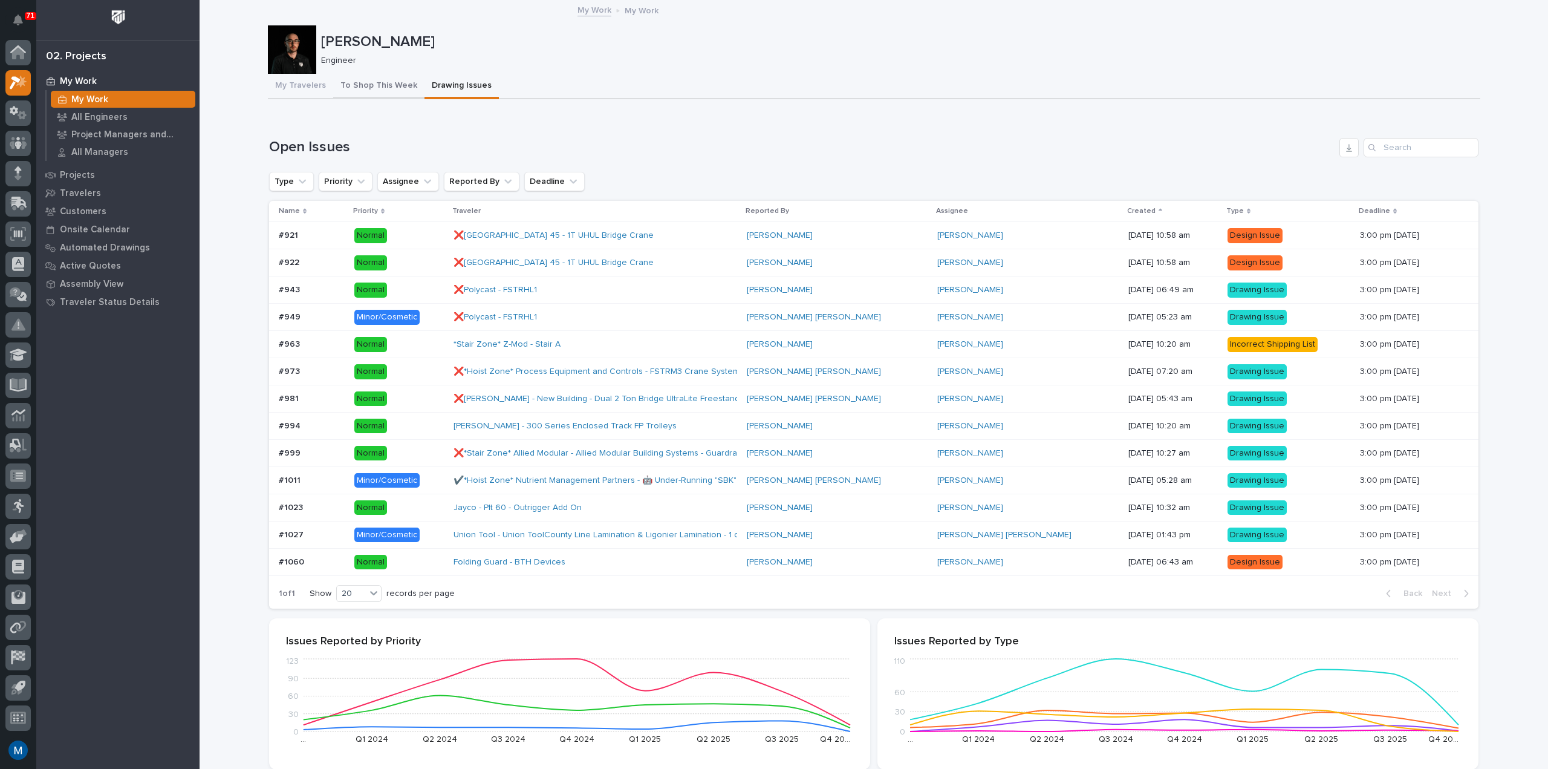
click at [379, 87] on button "To Shop This Week" at bounding box center [378, 86] width 91 height 25
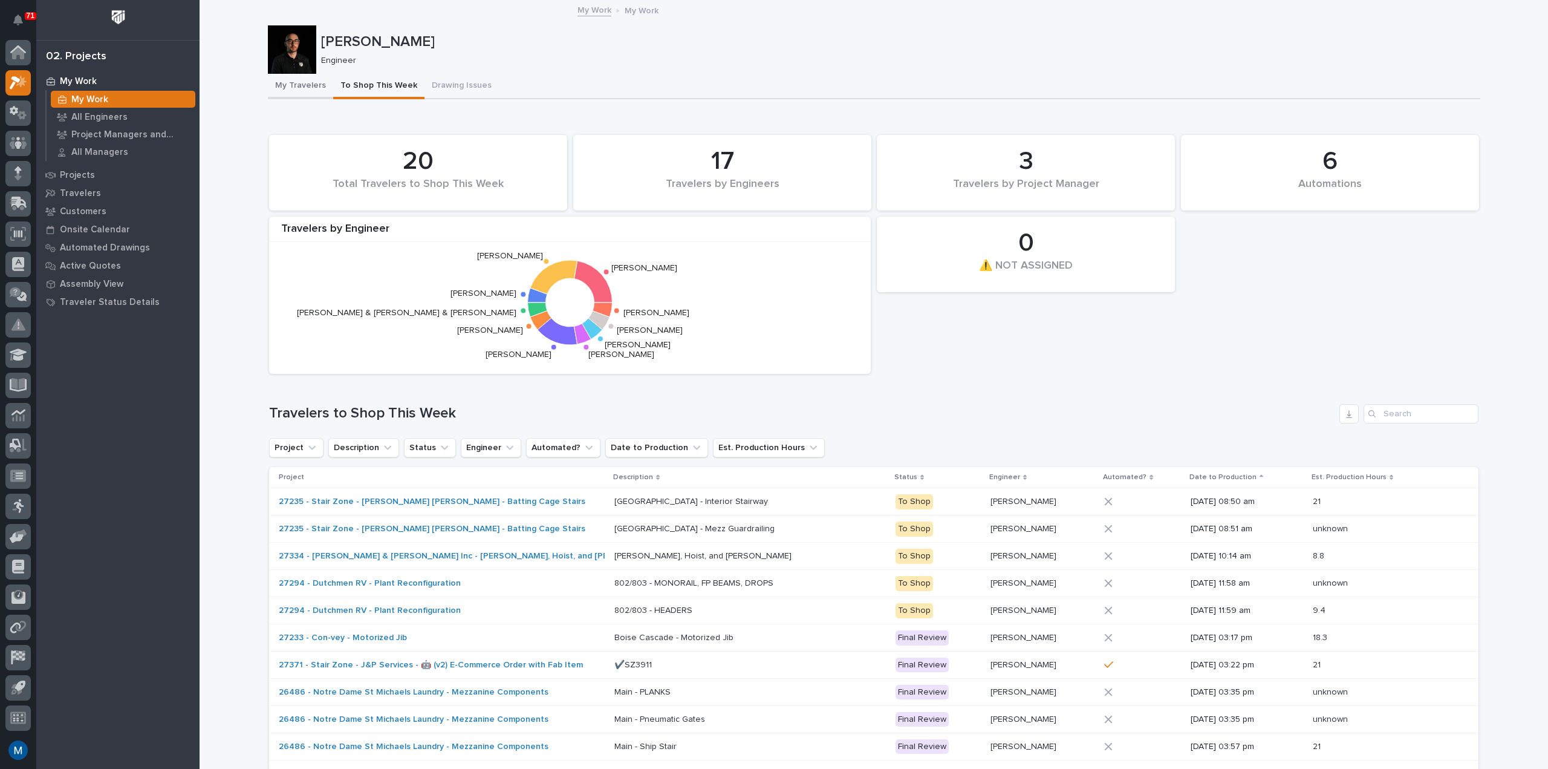
click at [289, 92] on button "My Travelers" at bounding box center [300, 86] width 65 height 25
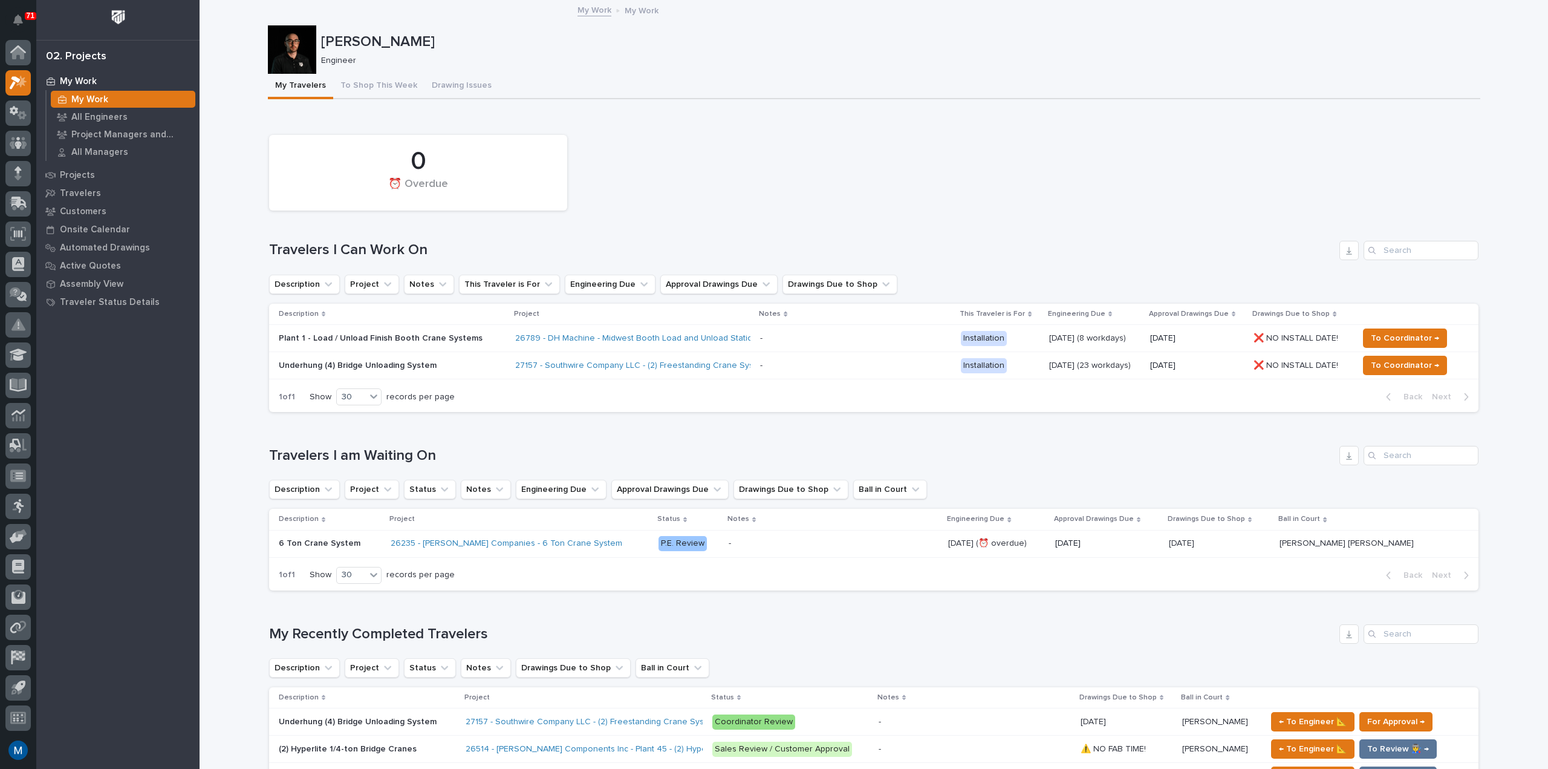
click at [767, 122] on div "Loading... Saving… 0 ⏰ Overdue Travelers I Can Work On Description Project Note…" at bounding box center [873, 268] width 1209 height 308
click at [333, 92] on button "To Shop This Week" at bounding box center [378, 86] width 91 height 25
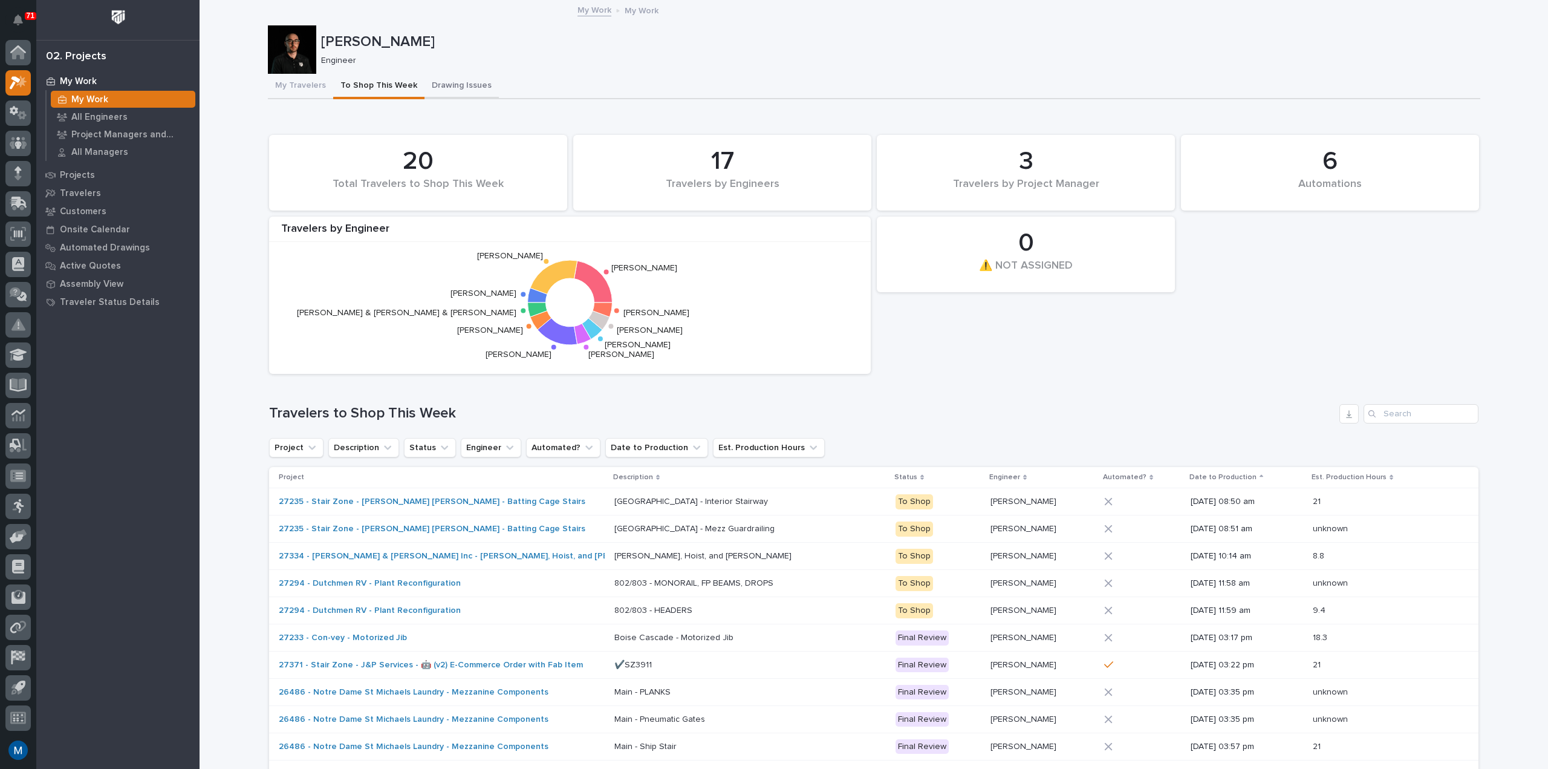
click at [467, 79] on button "Drawing Issues" at bounding box center [461, 86] width 74 height 25
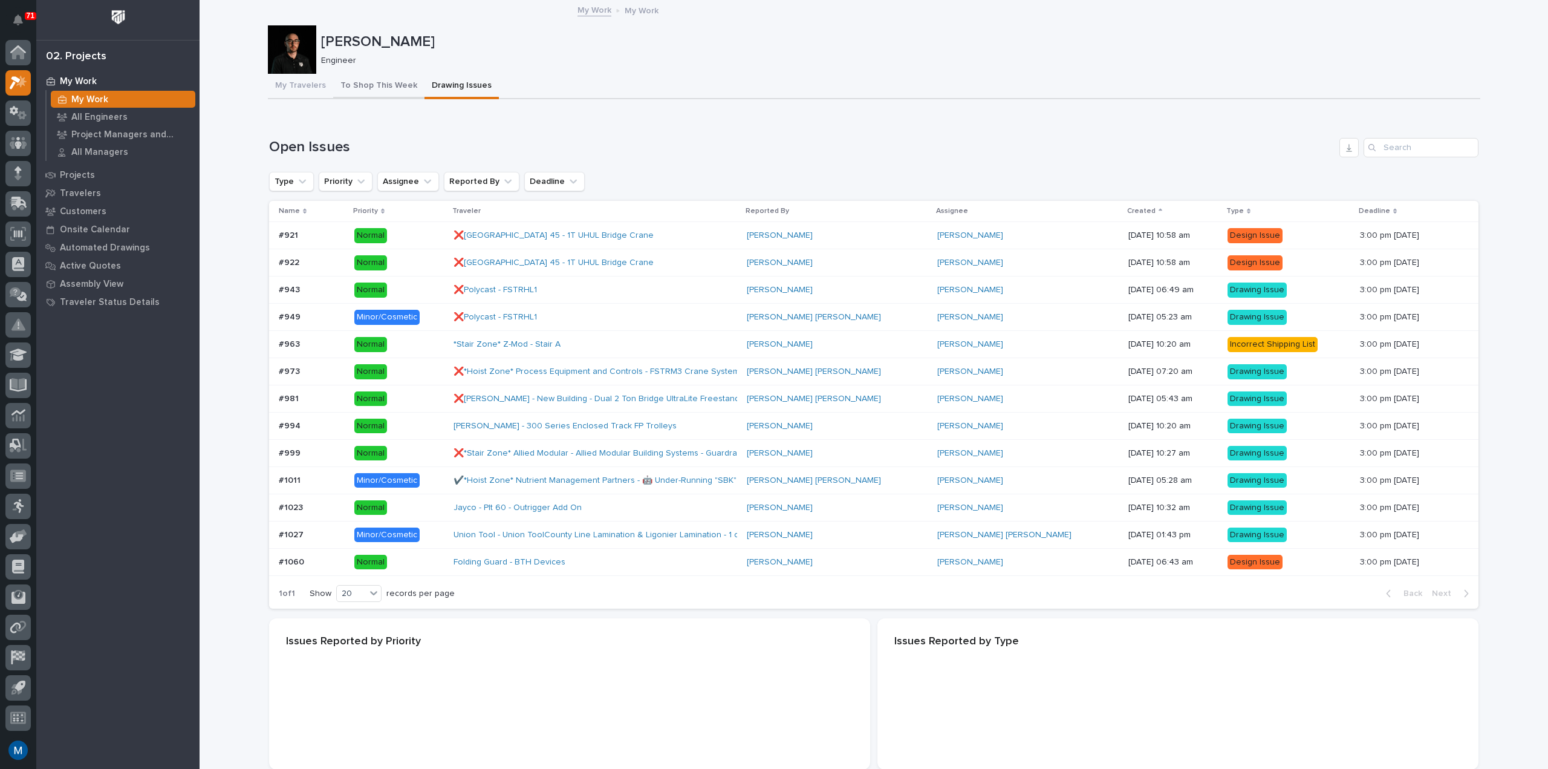
click at [365, 94] on button "To Shop This Week" at bounding box center [378, 86] width 91 height 25
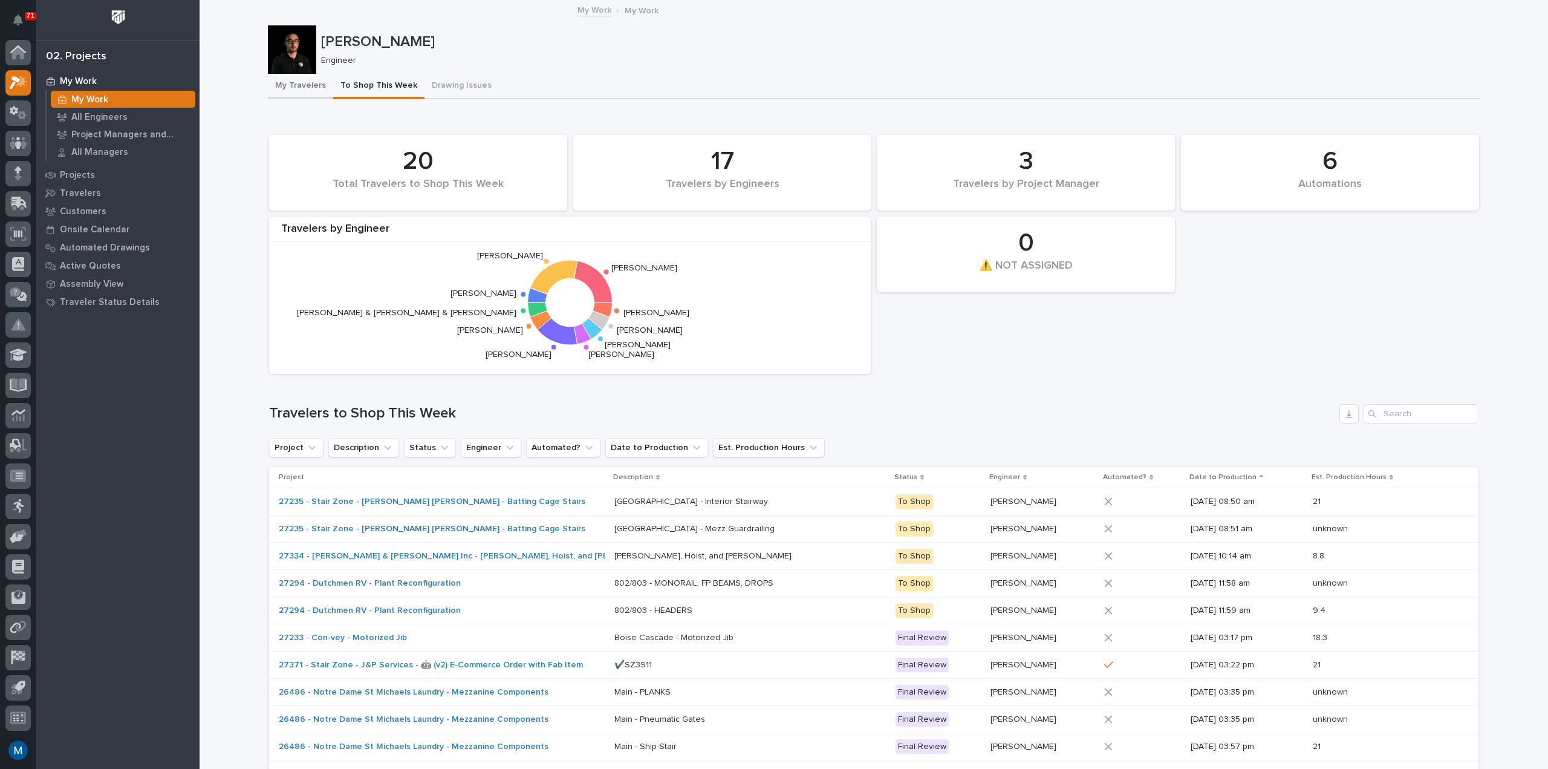
click at [290, 91] on button "My Travelers" at bounding box center [300, 86] width 65 height 25
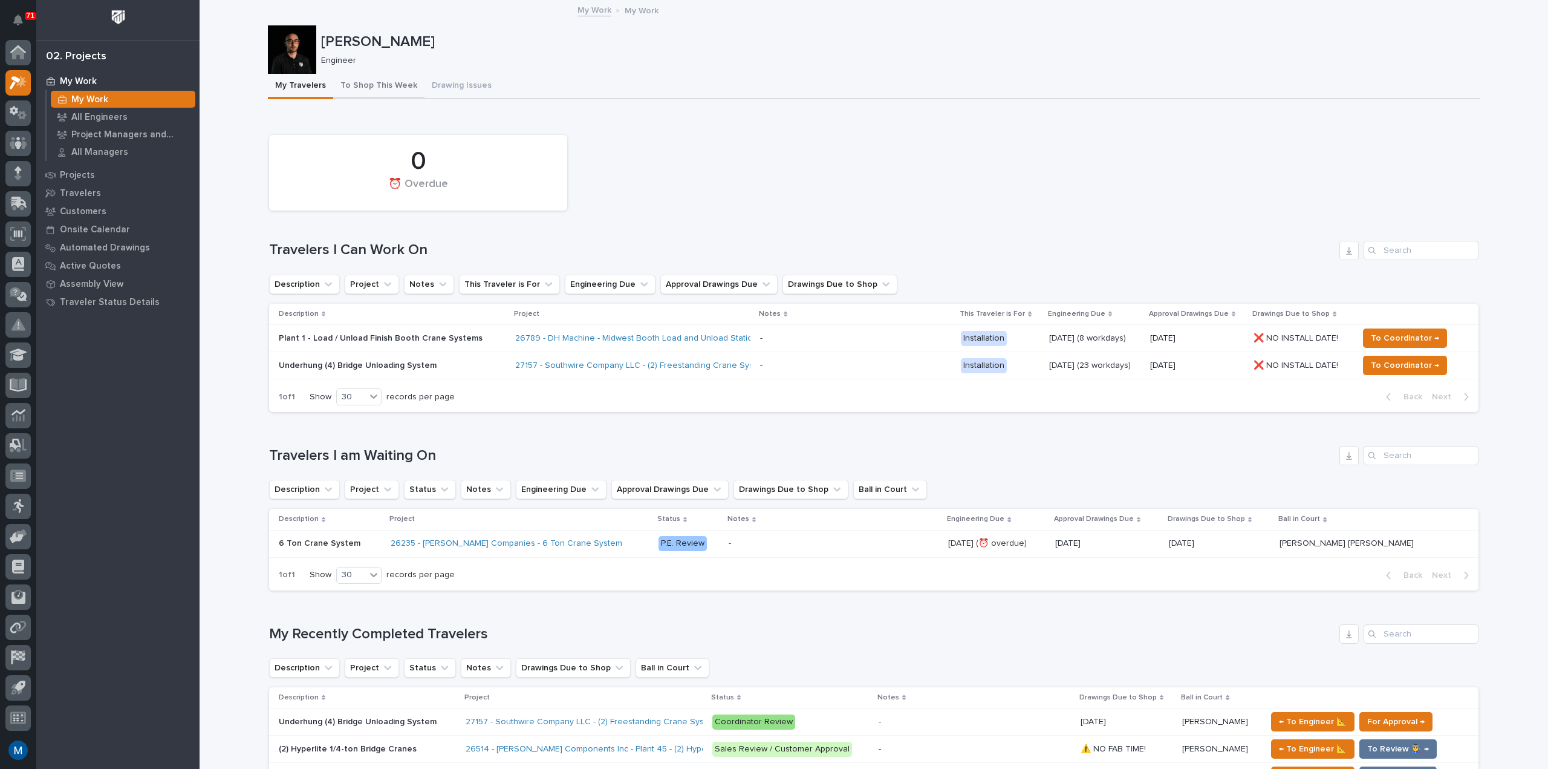
click at [380, 82] on button "To Shop This Week" at bounding box center [378, 86] width 91 height 25
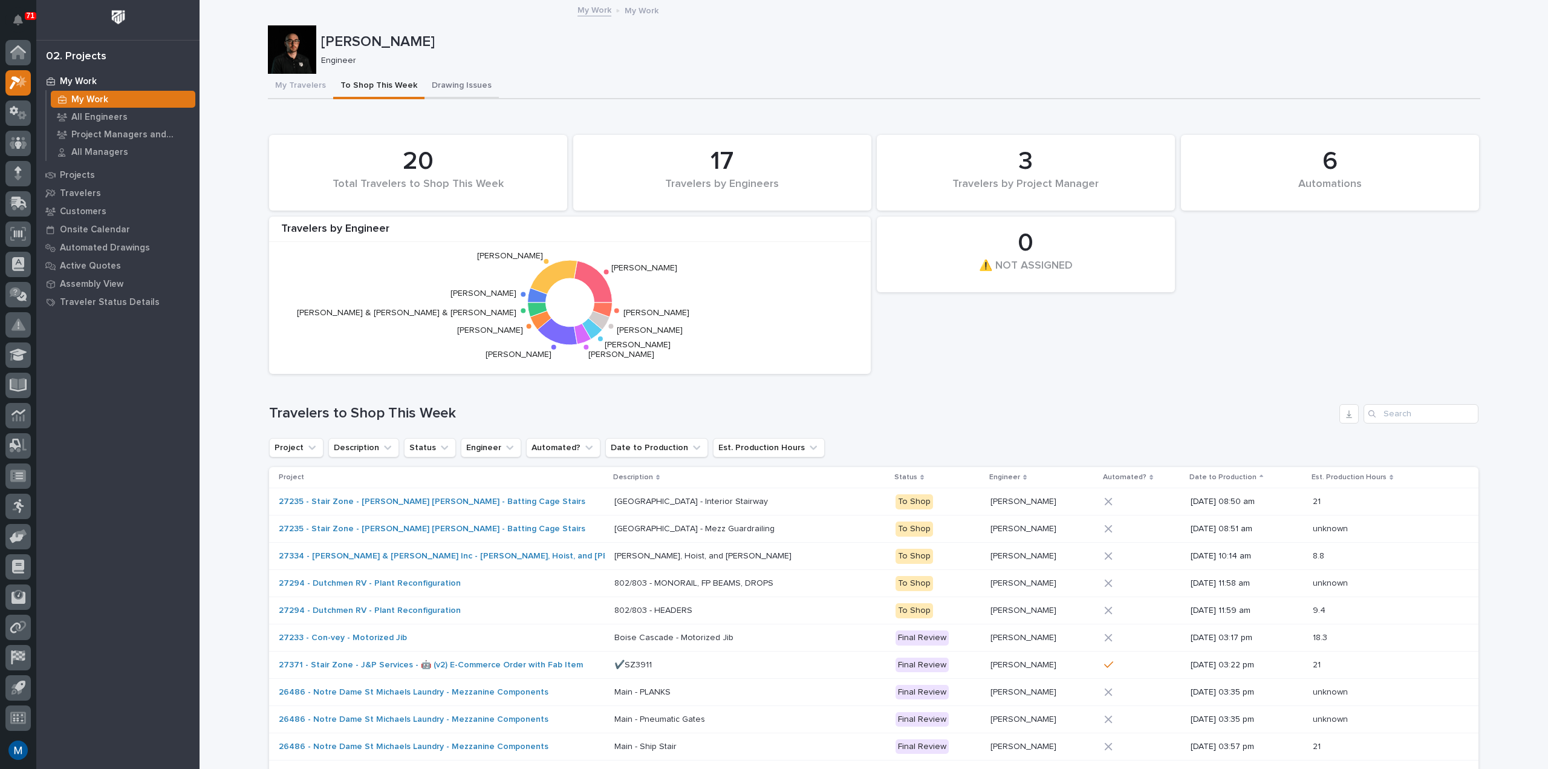
click at [449, 80] on button "Drawing Issues" at bounding box center [461, 86] width 74 height 25
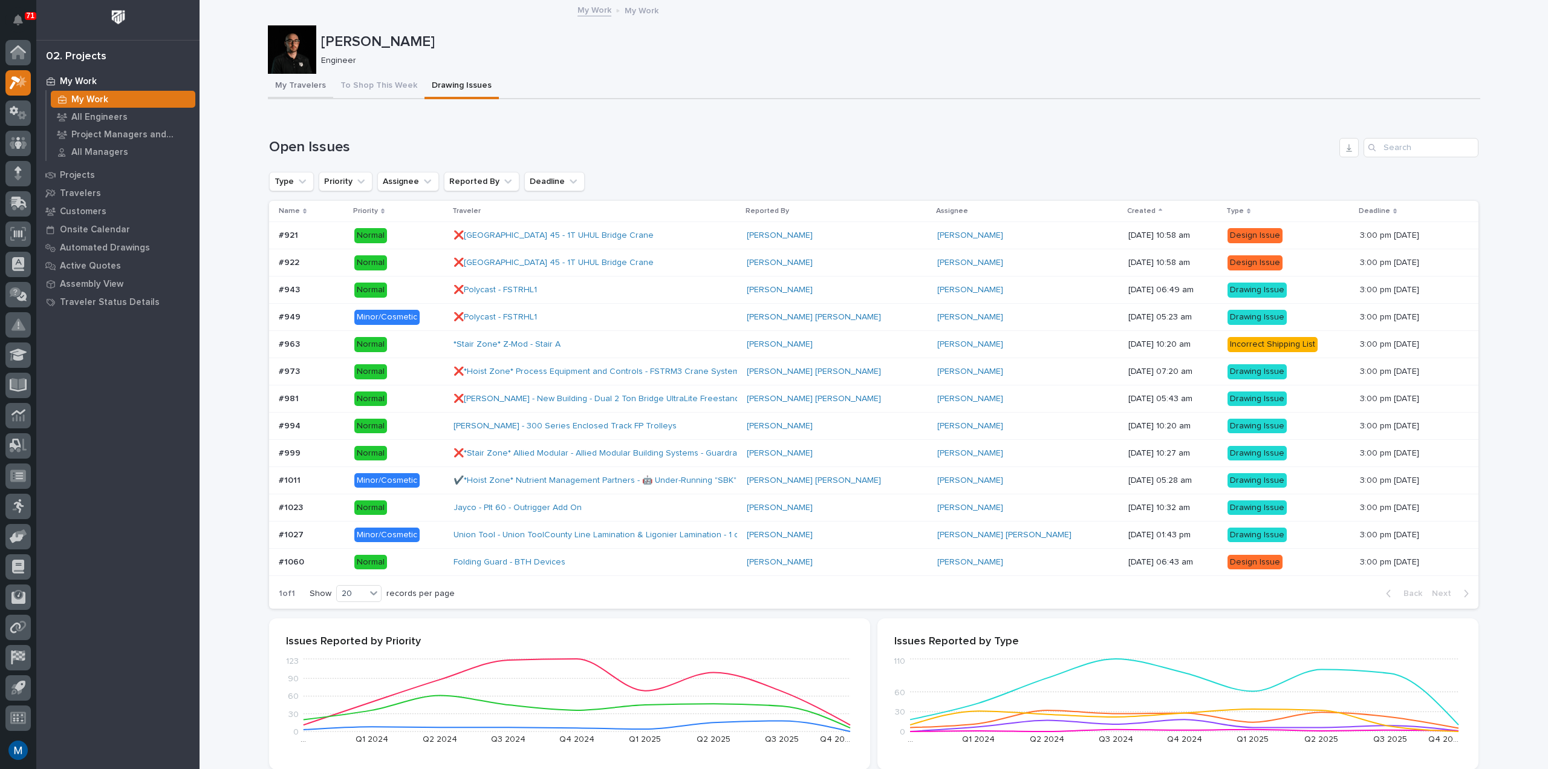
click at [325, 98] on button "My Travelers" at bounding box center [300, 86] width 65 height 25
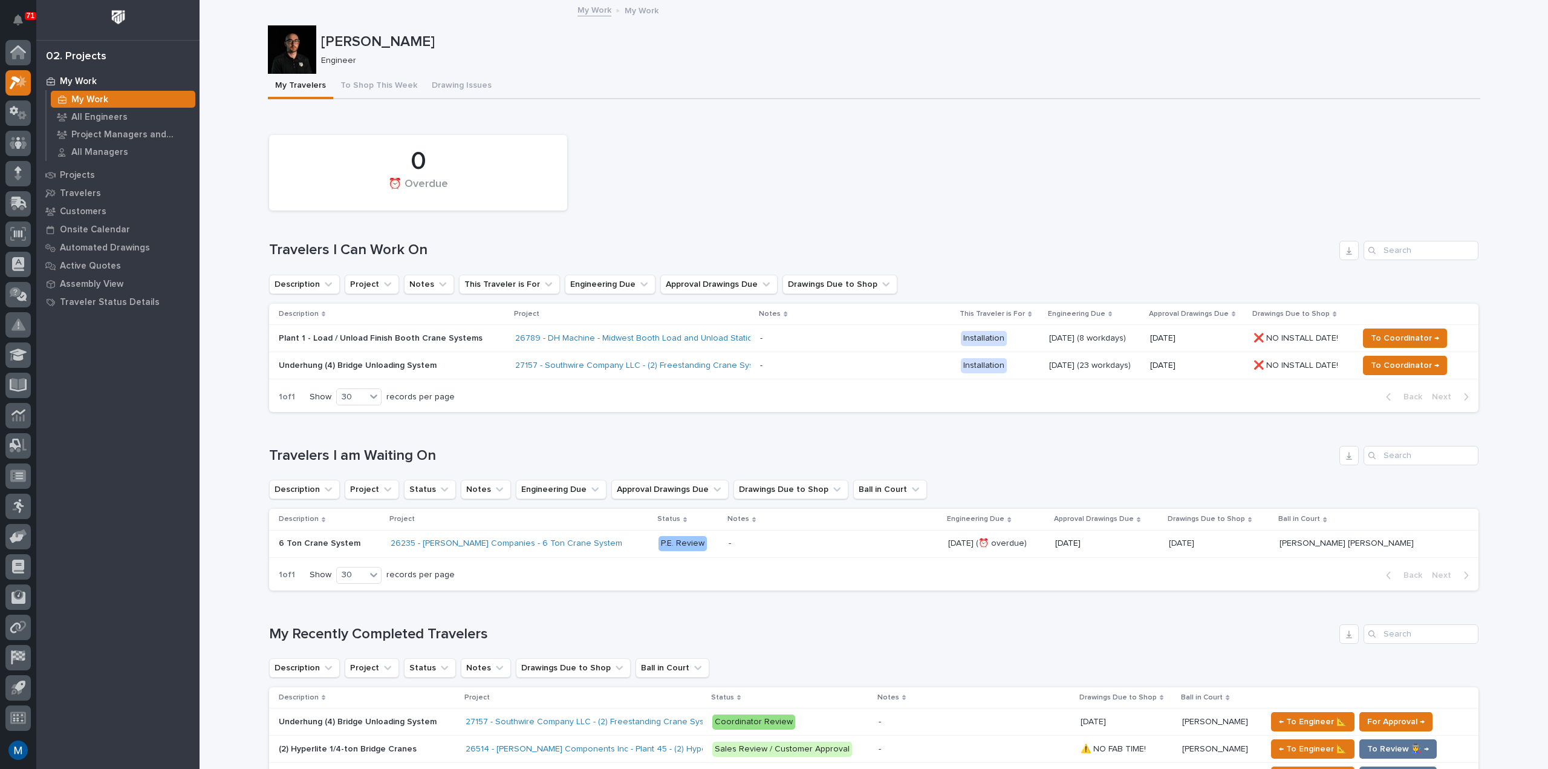
click at [1209, 176] on div "0 ⏰ Overdue" at bounding box center [873, 173] width 1221 height 88
click at [844, 220] on div "0 ⏰ Overdue Travelers I Can Work On Description Project Notes This Traveler is …" at bounding box center [873, 271] width 1209 height 284
click at [897, 175] on div "0 ⏰ Overdue" at bounding box center [873, 173] width 1221 height 88
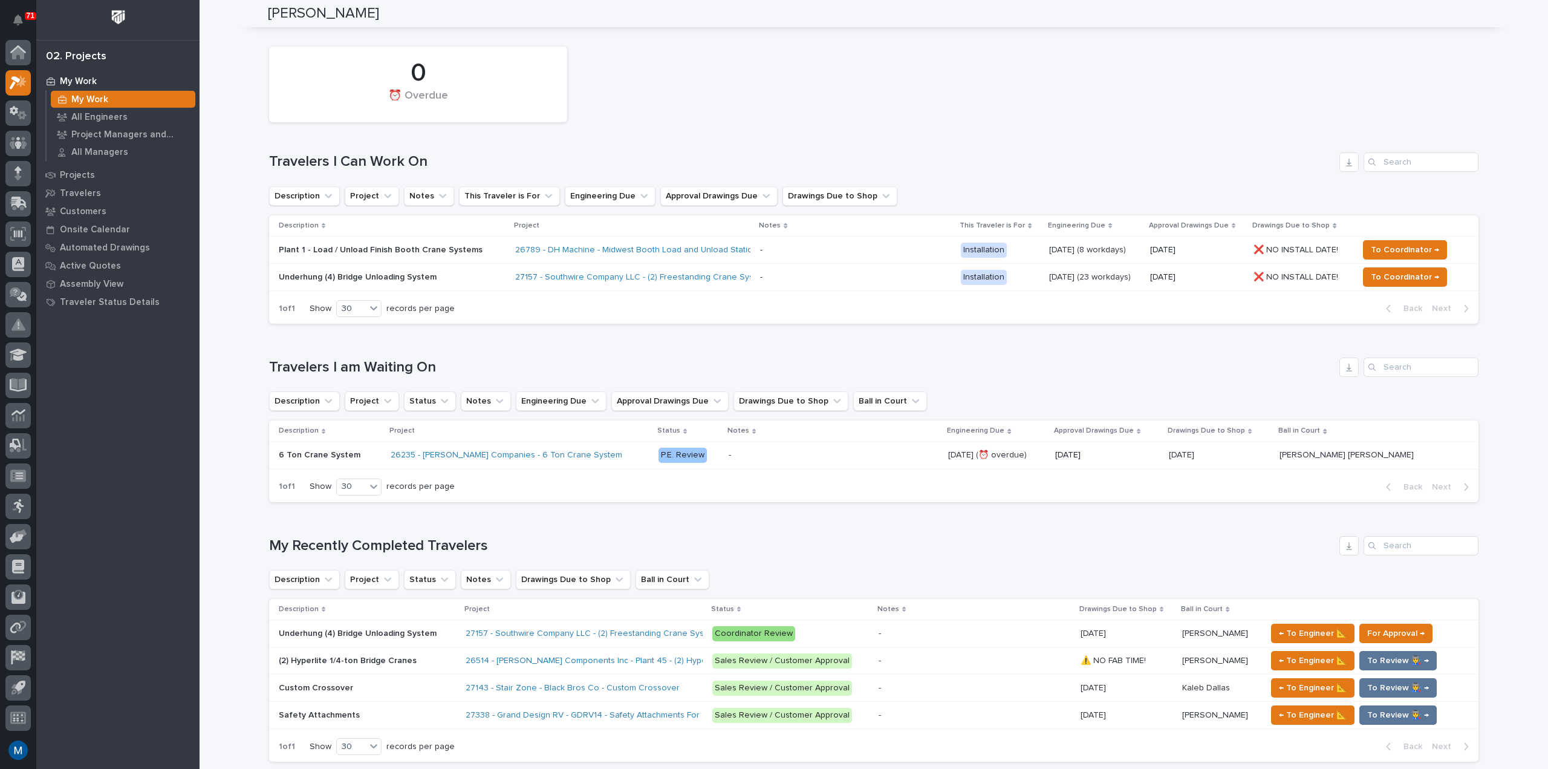
scroll to position [60, 0]
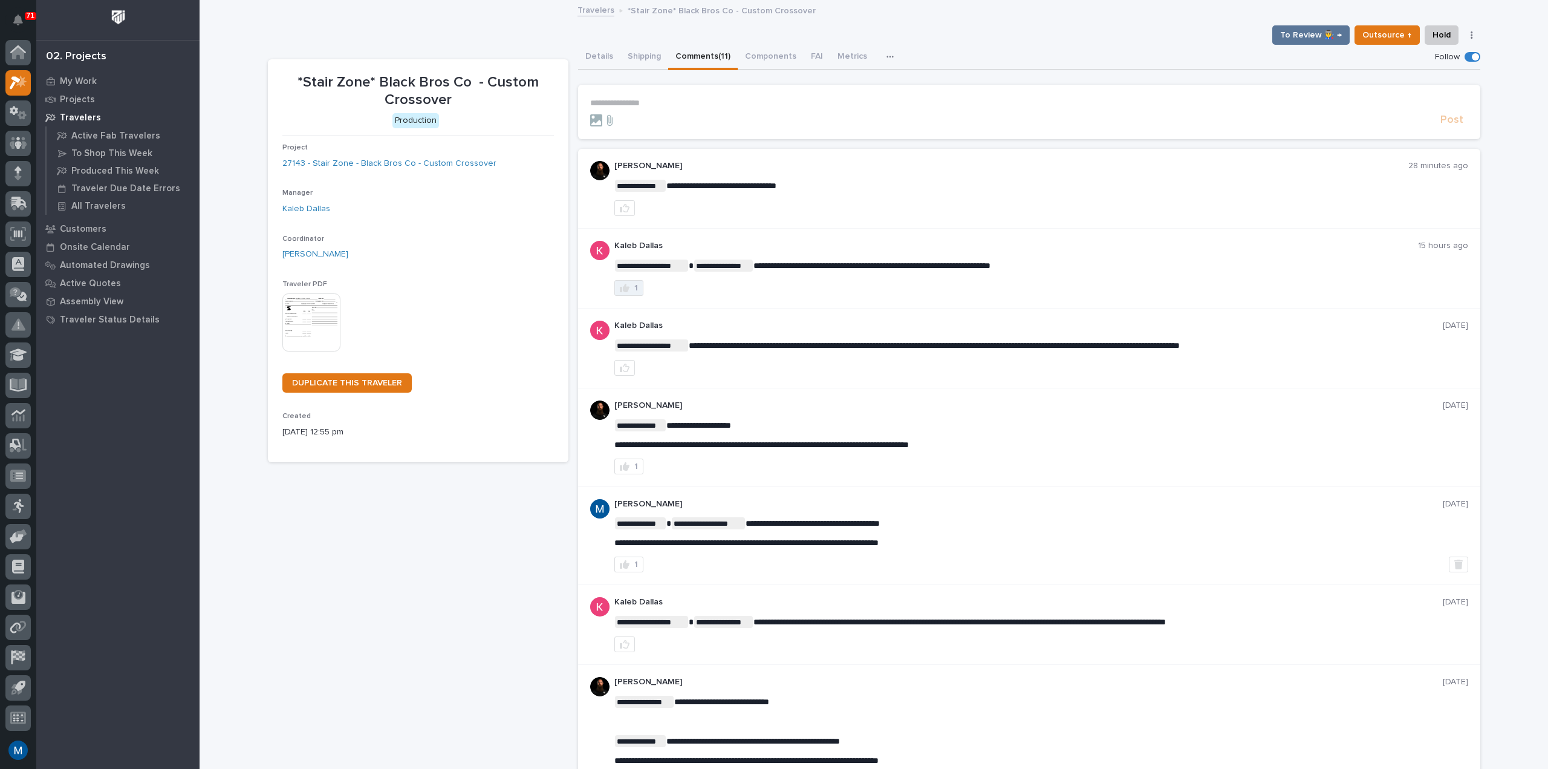
click at [634, 288] on div "1" at bounding box center [636, 288] width 4 height 8
